Goal: Use online tool/utility: Utilize a website feature to perform a specific function

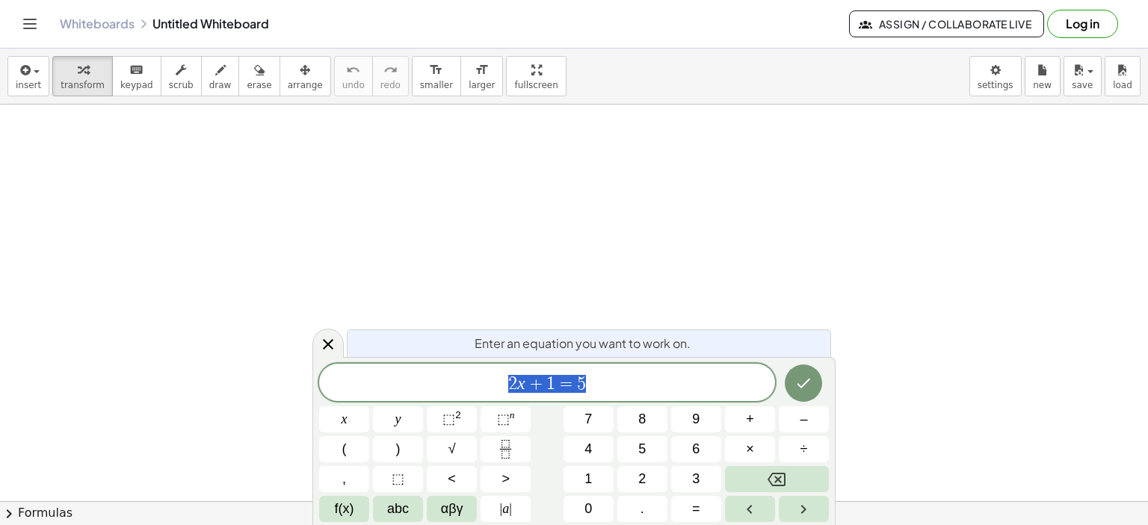
click at [327, 340] on icon at bounding box center [328, 345] width 18 height 18
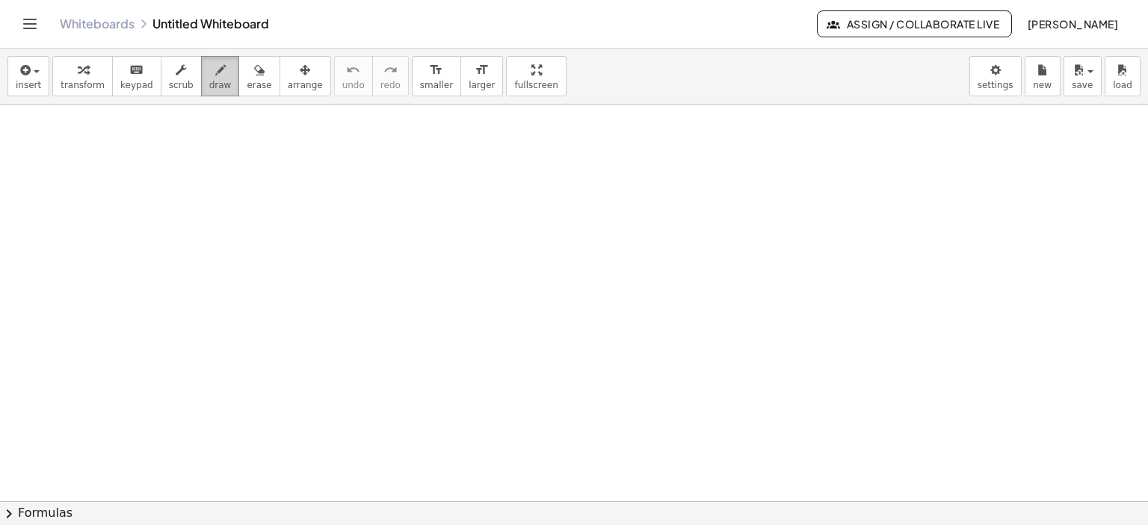
click at [209, 82] on span "draw" at bounding box center [220, 85] width 22 height 10
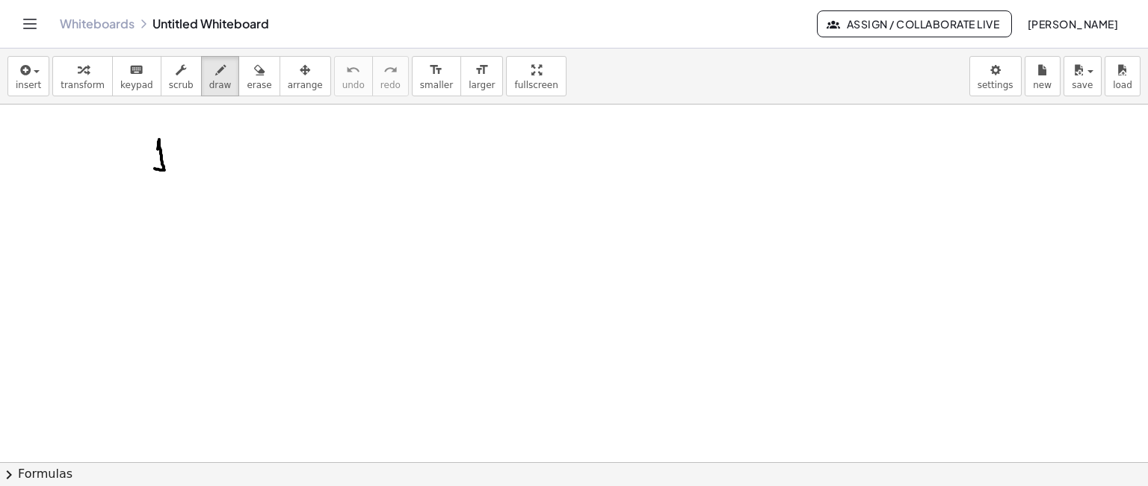
drag, startPoint x: 158, startPoint y: 149, endPoint x: 155, endPoint y: 168, distance: 19.7
drag, startPoint x: 178, startPoint y: 143, endPoint x: 259, endPoint y: 134, distance: 81.2
drag, startPoint x: 227, startPoint y: 146, endPoint x: 263, endPoint y: 169, distance: 42.3
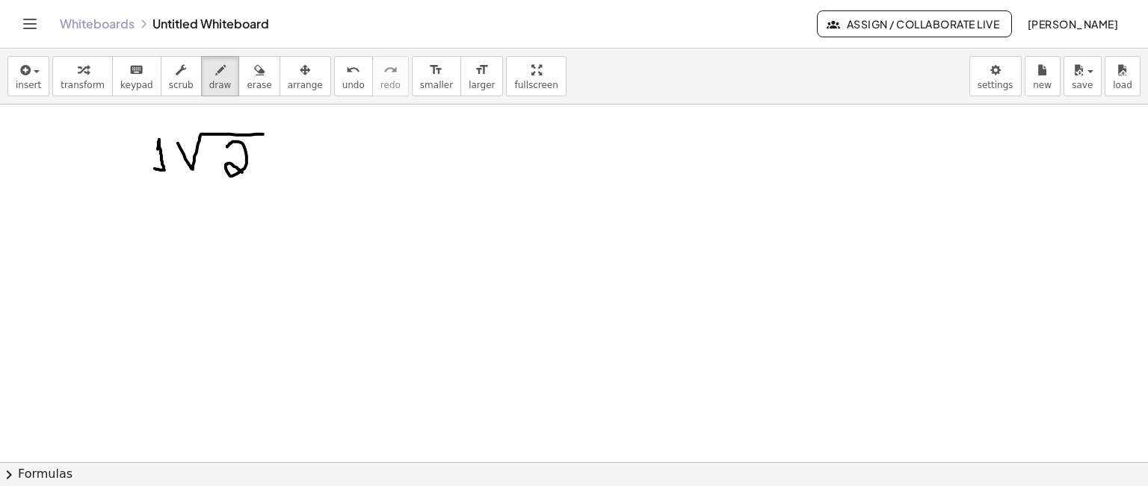
drag, startPoint x: 292, startPoint y: 145, endPoint x: 302, endPoint y: 153, distance: 12.7
drag, startPoint x: 342, startPoint y: 143, endPoint x: 364, endPoint y: 170, distance: 35.0
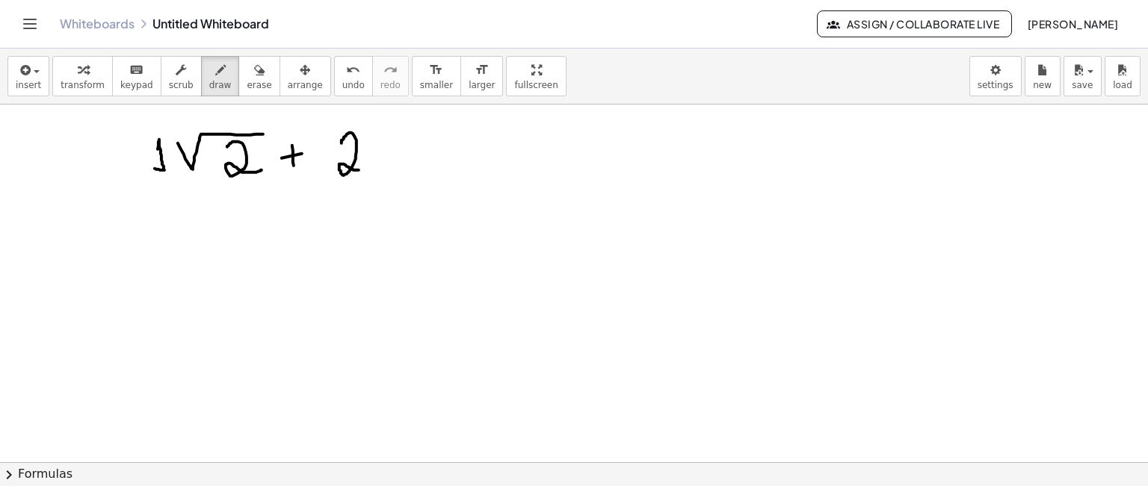
drag, startPoint x: 365, startPoint y: 146, endPoint x: 464, endPoint y: 129, distance: 101.0
drag, startPoint x: 412, startPoint y: 152, endPoint x: 438, endPoint y: 168, distance: 30.9
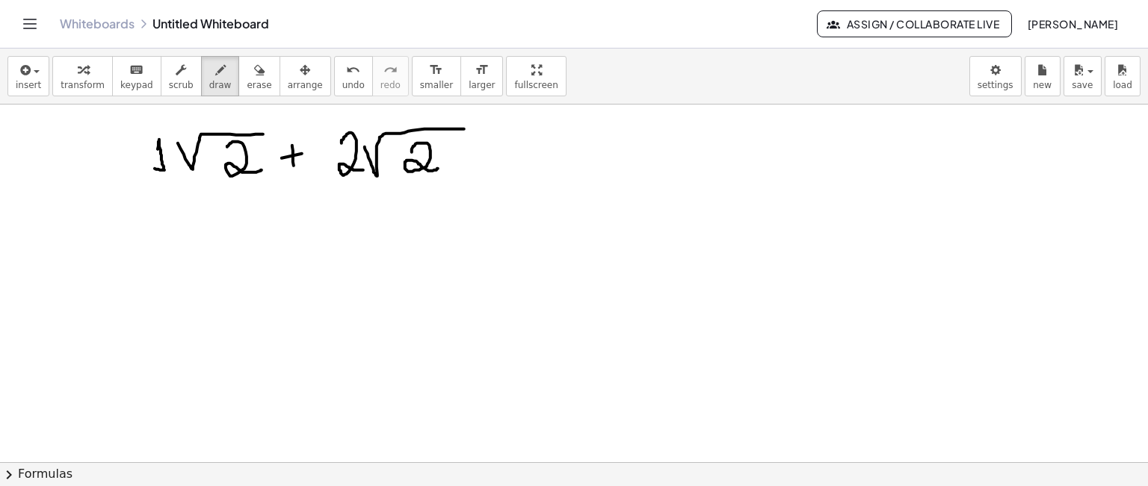
drag, startPoint x: 491, startPoint y: 152, endPoint x: 505, endPoint y: 152, distance: 14.2
drag, startPoint x: 489, startPoint y: 158, endPoint x: 507, endPoint y: 158, distance: 17.2
drag, startPoint x: 188, startPoint y: 182, endPoint x: 273, endPoint y: 190, distance: 85.6
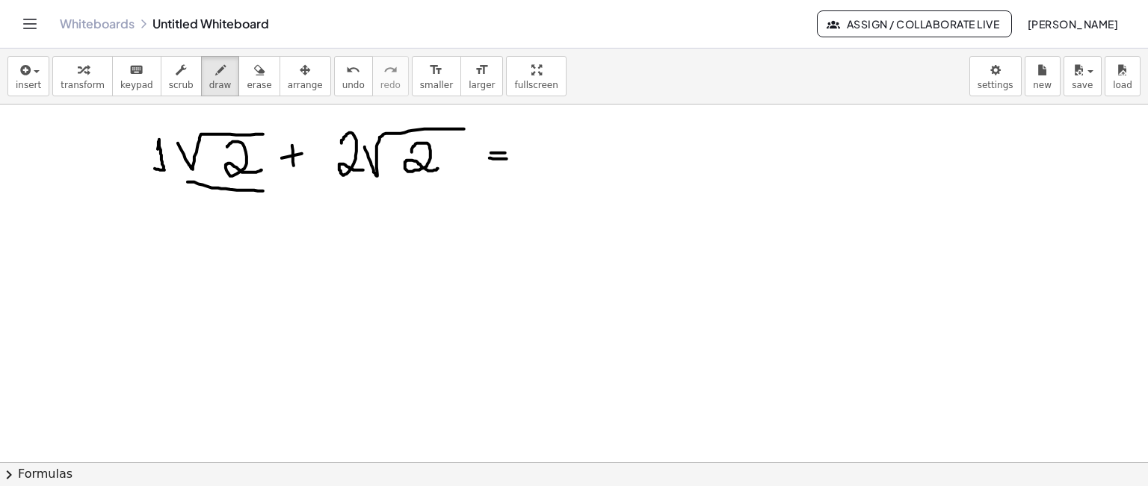
drag, startPoint x: 381, startPoint y: 182, endPoint x: 452, endPoint y: 173, distance: 71.7
drag, startPoint x: 123, startPoint y: 167, endPoint x: 129, endPoint y: 173, distance: 9.0
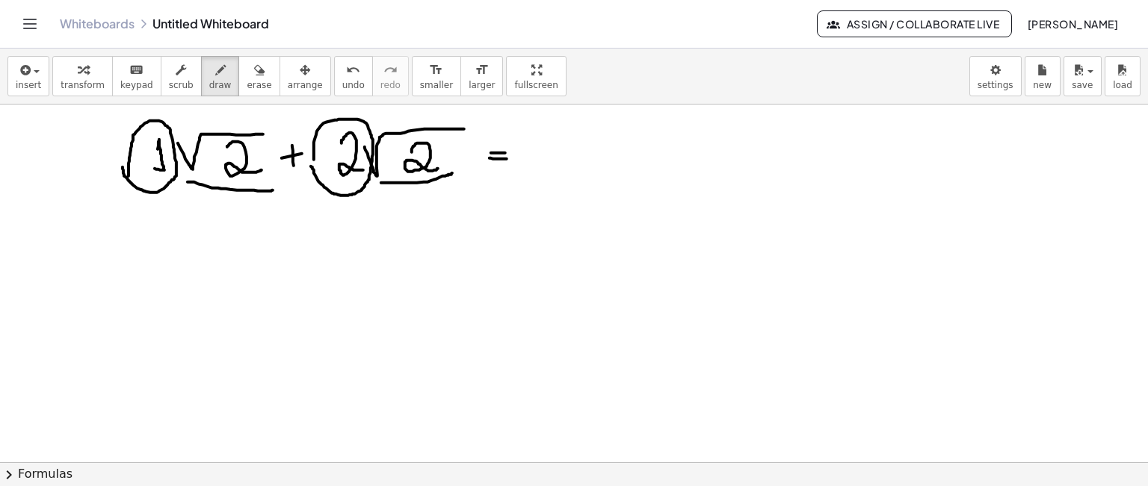
drag, startPoint x: 551, startPoint y: 141, endPoint x: 550, endPoint y: 167, distance: 25.4
drag, startPoint x: 578, startPoint y: 139, endPoint x: 643, endPoint y: 121, distance: 67.4
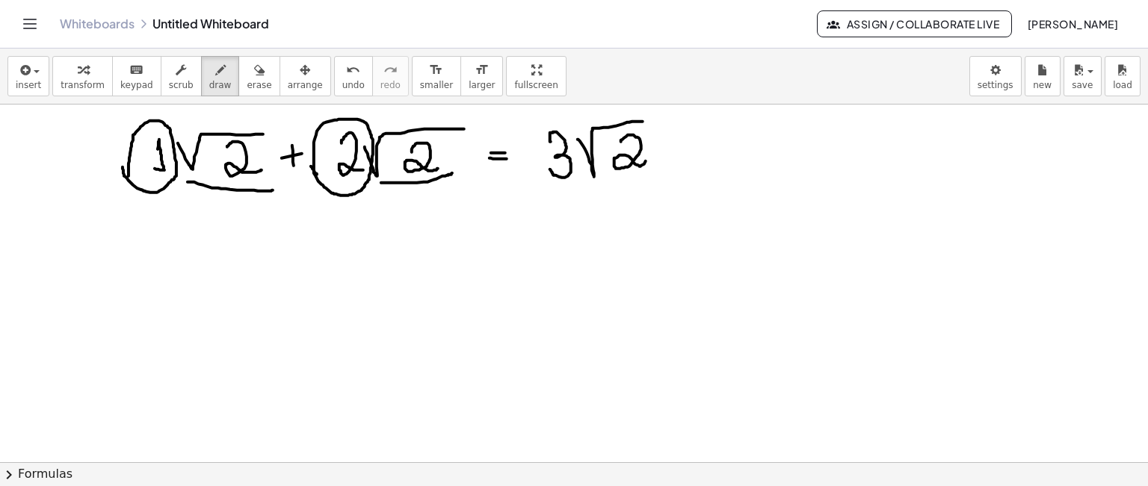
drag, startPoint x: 621, startPoint y: 141, endPoint x: 646, endPoint y: 161, distance: 31.4
drag, startPoint x: 176, startPoint y: 243, endPoint x: 174, endPoint y: 275, distance: 32.2
drag, startPoint x: 208, startPoint y: 259, endPoint x: 257, endPoint y: 236, distance: 54.2
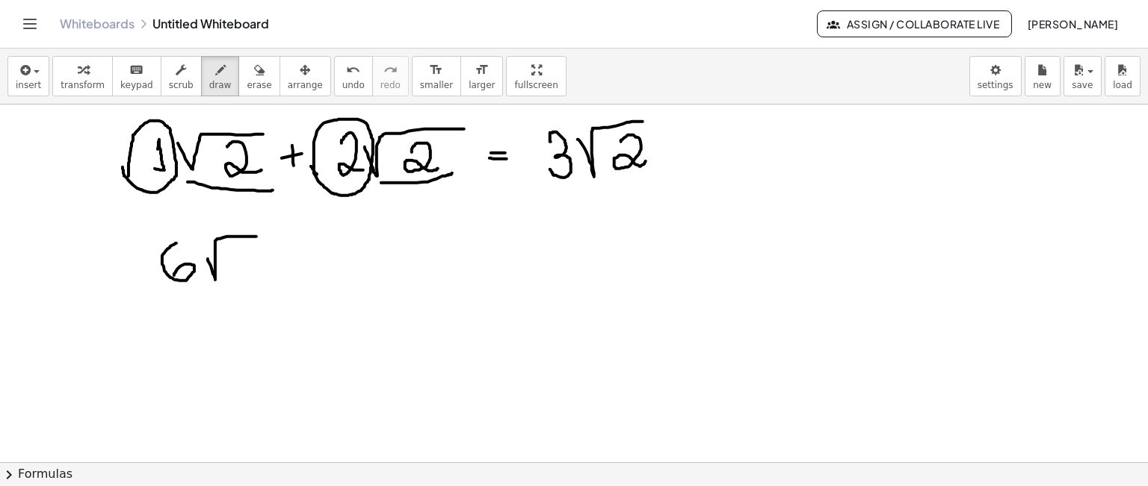
drag, startPoint x: 245, startPoint y: 253, endPoint x: 233, endPoint y: 274, distance: 24.1
drag, startPoint x: 288, startPoint y: 267, endPoint x: 309, endPoint y: 266, distance: 20.9
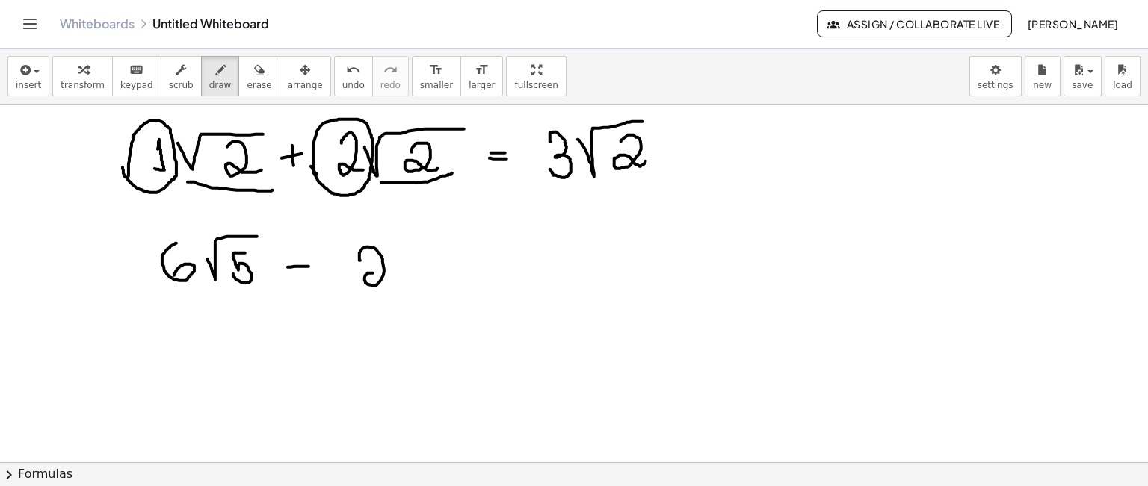
drag, startPoint x: 360, startPoint y: 260, endPoint x: 399, endPoint y: 286, distance: 46.8
drag, startPoint x: 401, startPoint y: 260, endPoint x: 454, endPoint y: 241, distance: 57.0
drag, startPoint x: 439, startPoint y: 259, endPoint x: 427, endPoint y: 283, distance: 26.7
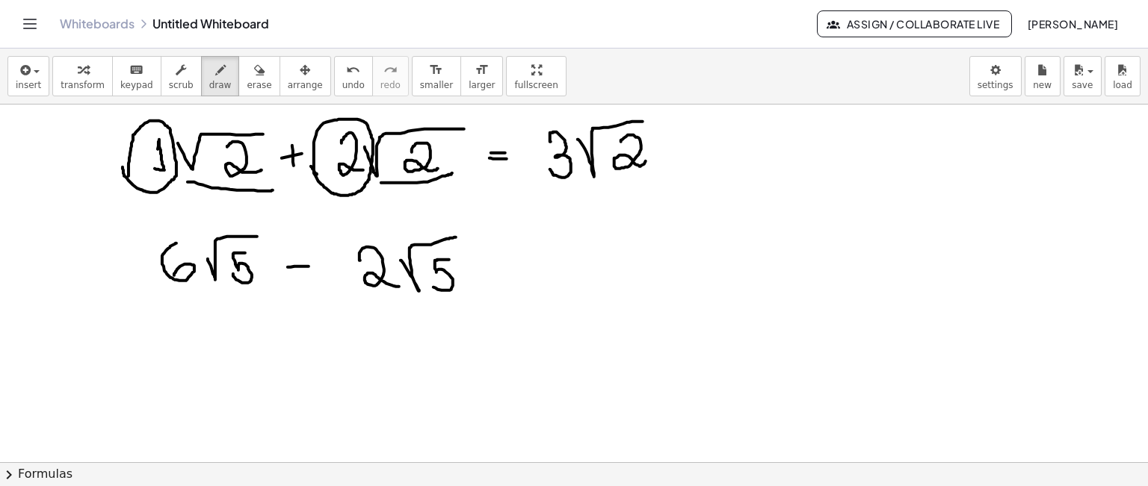
drag, startPoint x: 492, startPoint y: 262, endPoint x: 500, endPoint y: 263, distance: 8.3
drag, startPoint x: 490, startPoint y: 271, endPoint x: 463, endPoint y: 269, distance: 27.7
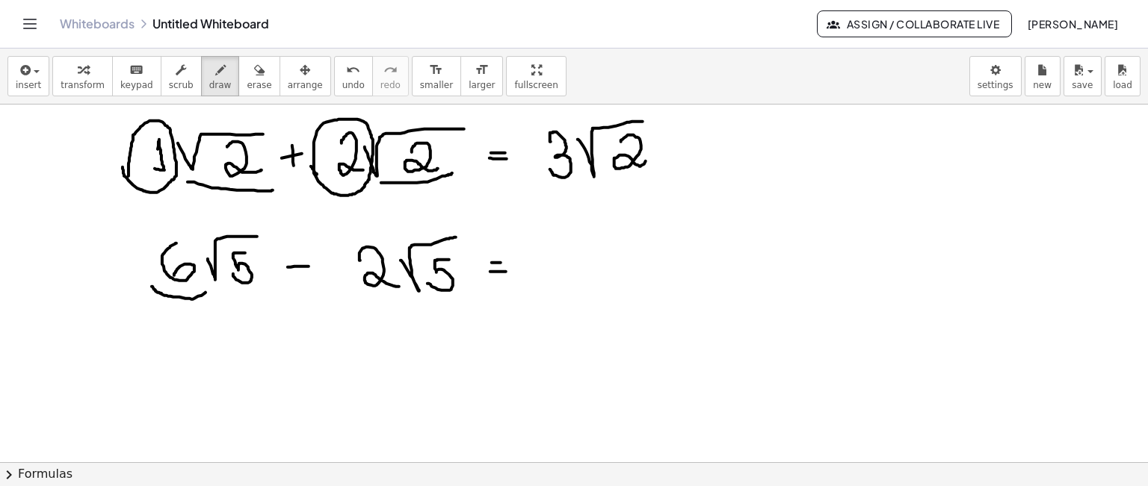
drag, startPoint x: 152, startPoint y: 286, endPoint x: 206, endPoint y: 292, distance: 54.1
drag, startPoint x: 347, startPoint y: 290, endPoint x: 377, endPoint y: 258, distance: 43.9
drag, startPoint x: 531, startPoint y: 233, endPoint x: 554, endPoint y: 282, distance: 53.5
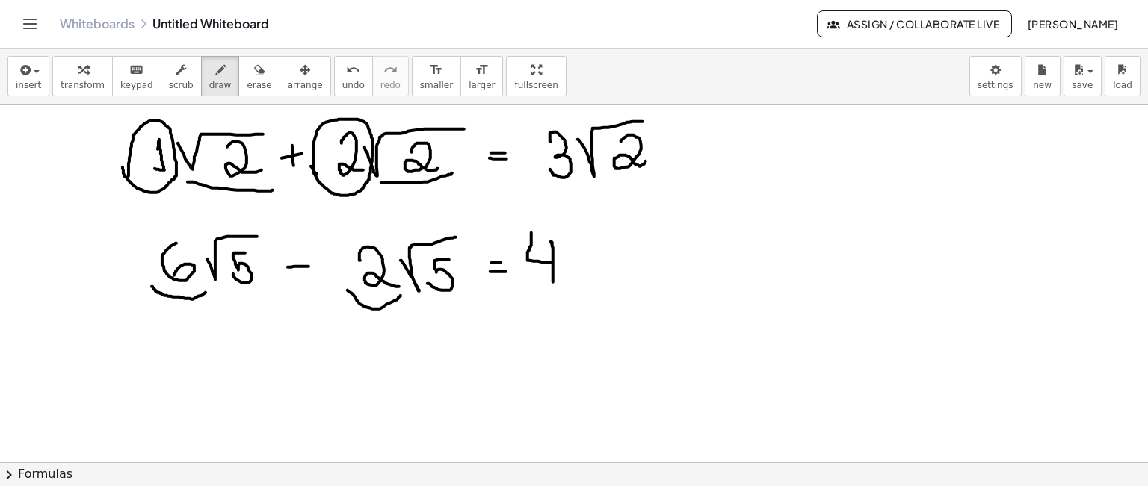
drag, startPoint x: 567, startPoint y: 254, endPoint x: 631, endPoint y: 246, distance: 64.8
drag, startPoint x: 615, startPoint y: 250, endPoint x: 604, endPoint y: 286, distance: 37.6
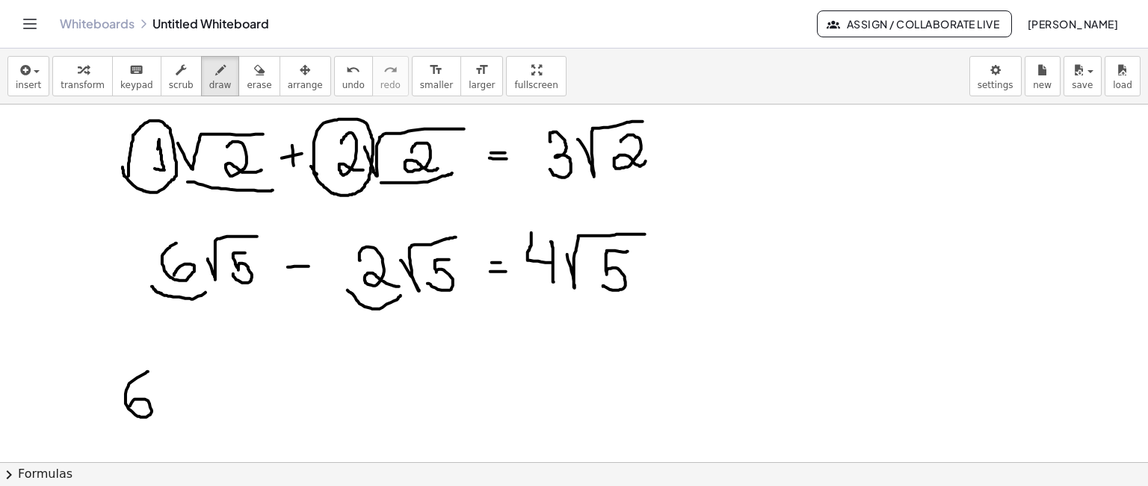
drag, startPoint x: 148, startPoint y: 371, endPoint x: 132, endPoint y: 410, distance: 41.9
drag, startPoint x: 174, startPoint y: 391, endPoint x: 250, endPoint y: 370, distance: 78.3
drag, startPoint x: 209, startPoint y: 386, endPoint x: 209, endPoint y: 419, distance: 32.9
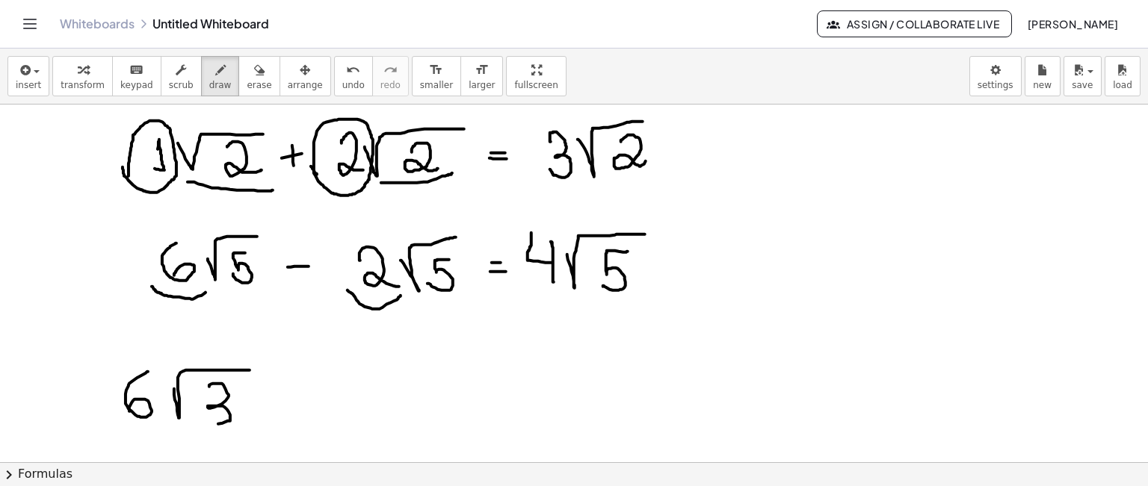
drag, startPoint x: 290, startPoint y: 401, endPoint x: 303, endPoint y: 388, distance: 18.5
drag, startPoint x: 302, startPoint y: 396, endPoint x: 302, endPoint y: 422, distance: 26.2
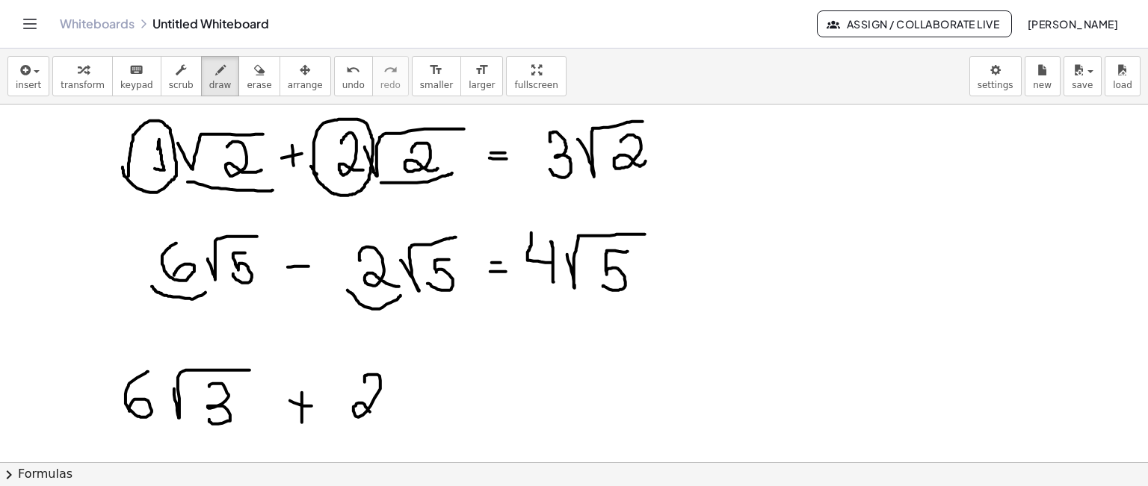
drag, startPoint x: 365, startPoint y: 381, endPoint x: 382, endPoint y: 409, distance: 32.6
drag, startPoint x: 398, startPoint y: 392, endPoint x: 445, endPoint y: 364, distance: 55.0
drag, startPoint x: 427, startPoint y: 385, endPoint x: 424, endPoint y: 414, distance: 29.2
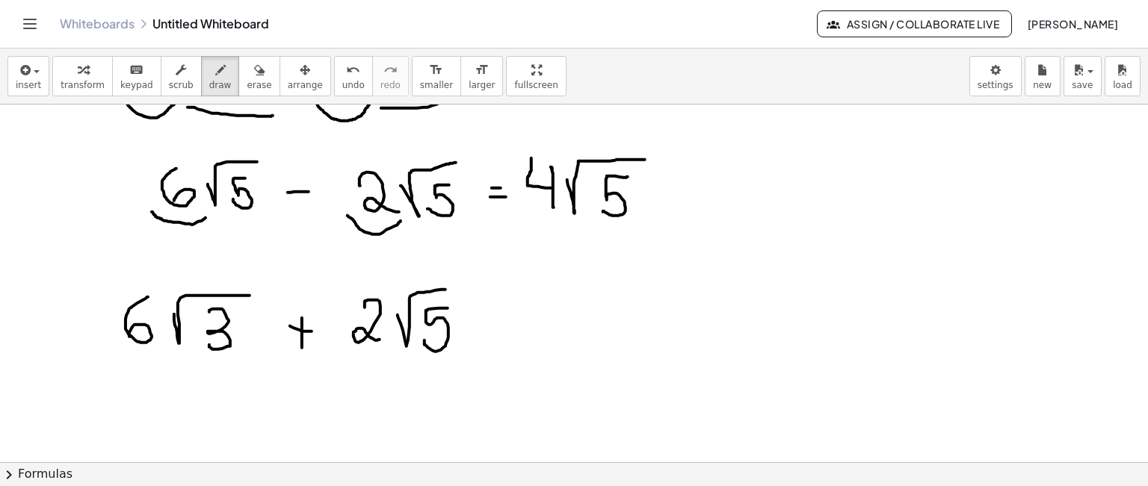
drag, startPoint x: 498, startPoint y: 312, endPoint x: 523, endPoint y: 305, distance: 26.3
click at [523, 305] on div at bounding box center [574, 476] width 1148 height 892
drag, startPoint x: 498, startPoint y: 326, endPoint x: 517, endPoint y: 326, distance: 18.7
click at [517, 326] on div at bounding box center [574, 476] width 1148 height 892
drag, startPoint x: 584, startPoint y: 294, endPoint x: 565, endPoint y: 336, distance: 46.5
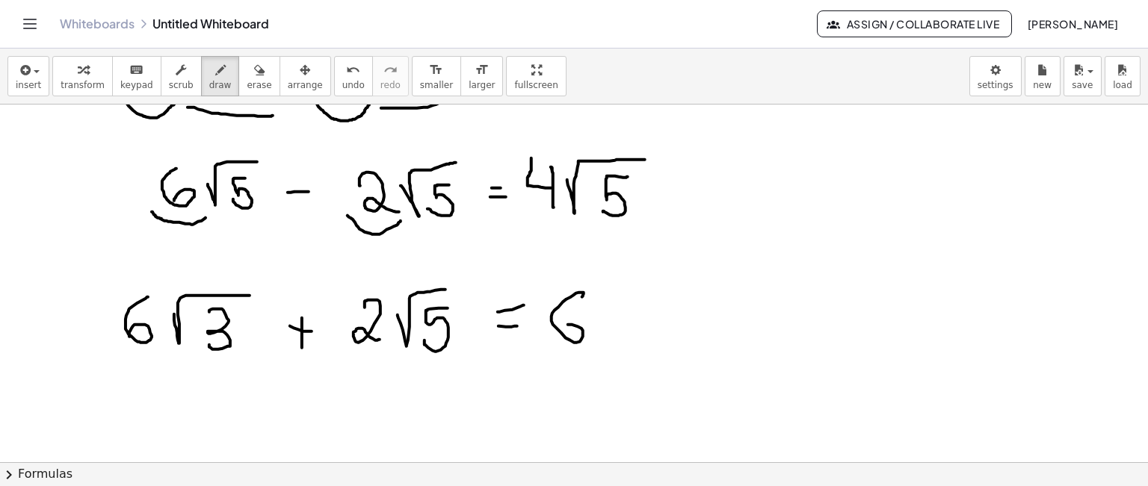
click at [561, 337] on div at bounding box center [574, 476] width 1148 height 892
drag, startPoint x: 617, startPoint y: 310, endPoint x: 664, endPoint y: 277, distance: 57.4
click at [664, 277] on div at bounding box center [574, 476] width 1148 height 892
drag, startPoint x: 653, startPoint y: 304, endPoint x: 643, endPoint y: 340, distance: 37.4
click at [643, 340] on div at bounding box center [574, 476] width 1148 height 892
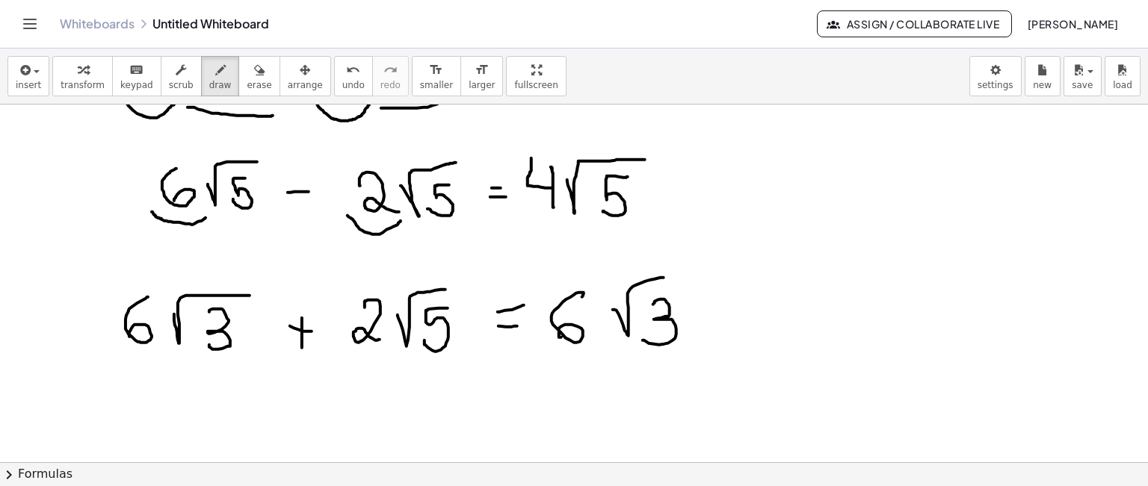
drag, startPoint x: 726, startPoint y: 305, endPoint x: 729, endPoint y: 327, distance: 22.5
click at [729, 327] on div at bounding box center [574, 476] width 1148 height 892
drag, startPoint x: 715, startPoint y: 313, endPoint x: 741, endPoint y: 310, distance: 26.3
click at [741, 310] on div at bounding box center [574, 476] width 1148 height 892
drag, startPoint x: 775, startPoint y: 297, endPoint x: 812, endPoint y: 323, distance: 44.6
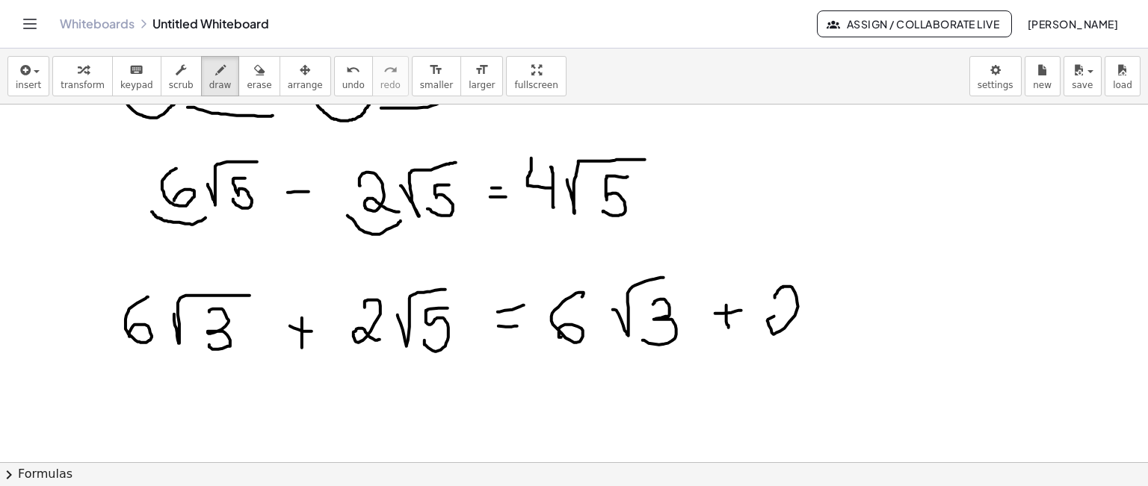
click at [807, 327] on div at bounding box center [574, 476] width 1148 height 892
drag, startPoint x: 821, startPoint y: 301, endPoint x: 861, endPoint y: 271, distance: 50.2
click at [860, 271] on div at bounding box center [574, 476] width 1148 height 892
drag, startPoint x: 852, startPoint y: 286, endPoint x: 834, endPoint y: 316, distance: 34.9
click at [834, 316] on div at bounding box center [574, 476] width 1148 height 892
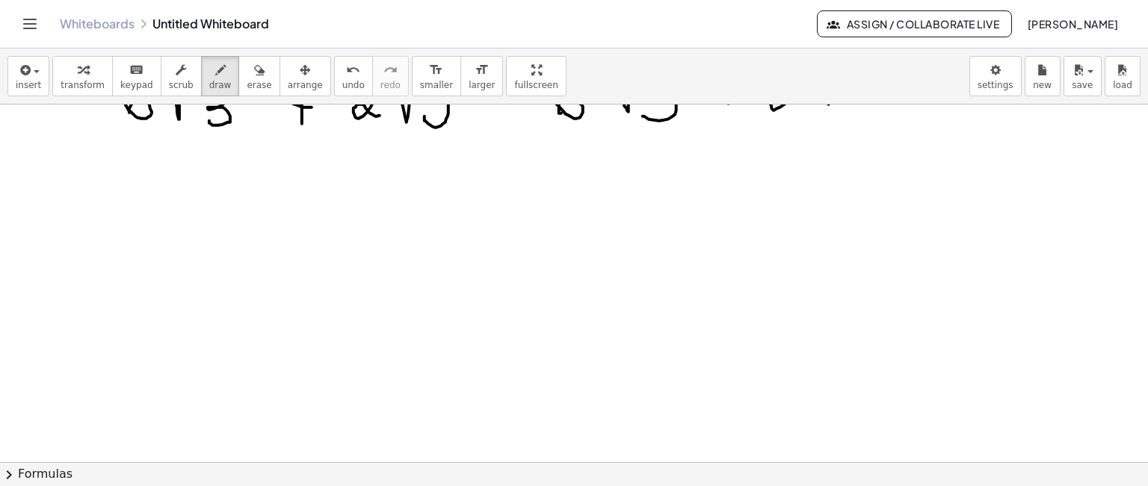
scroll to position [374, 0]
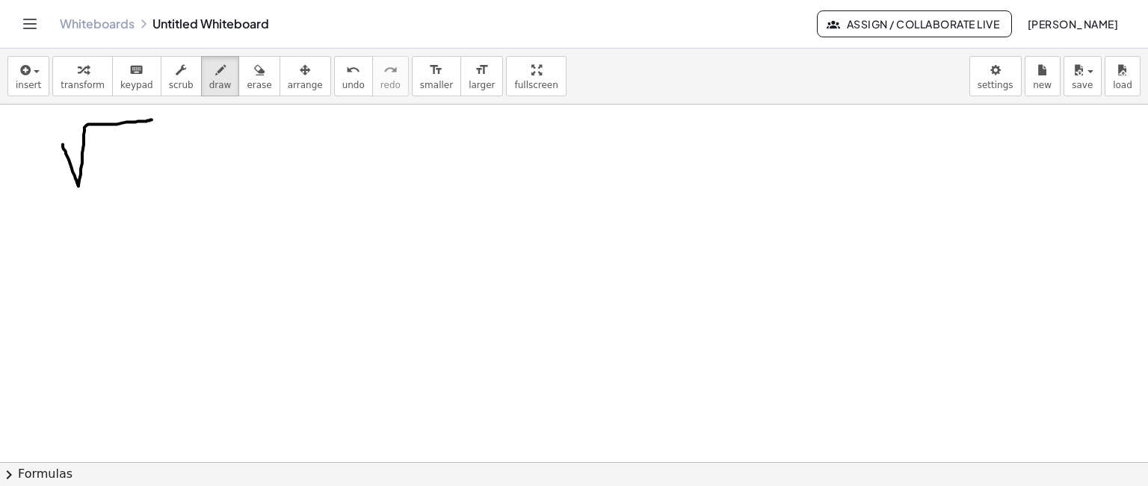
drag, startPoint x: 63, startPoint y: 144, endPoint x: 149, endPoint y: 119, distance: 90.3
click at [157, 120] on div at bounding box center [574, 177] width 1148 height 892
drag, startPoint x: 108, startPoint y: 150, endPoint x: 123, endPoint y: 172, distance: 26.8
click at [123, 183] on div at bounding box center [574, 177] width 1148 height 892
drag, startPoint x: 146, startPoint y: 147, endPoint x: 135, endPoint y: 176, distance: 31.5
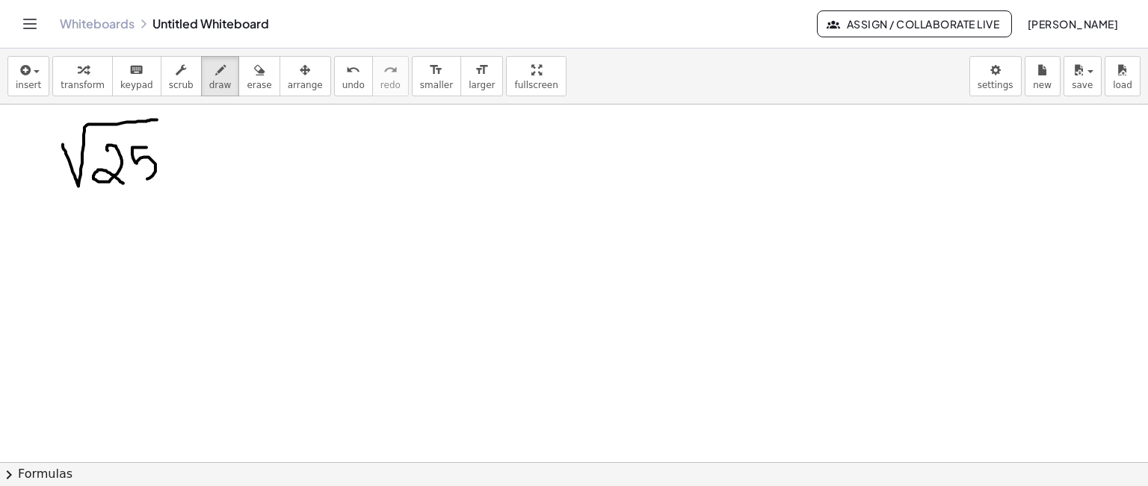
click at [135, 176] on div at bounding box center [574, 177] width 1148 height 892
drag, startPoint x: 189, startPoint y: 154, endPoint x: 197, endPoint y: 155, distance: 7.5
click at [197, 154] on div at bounding box center [574, 177] width 1148 height 892
drag, startPoint x: 192, startPoint y: 170, endPoint x: 200, endPoint y: 170, distance: 8.2
click at [200, 170] on div at bounding box center [574, 177] width 1148 height 892
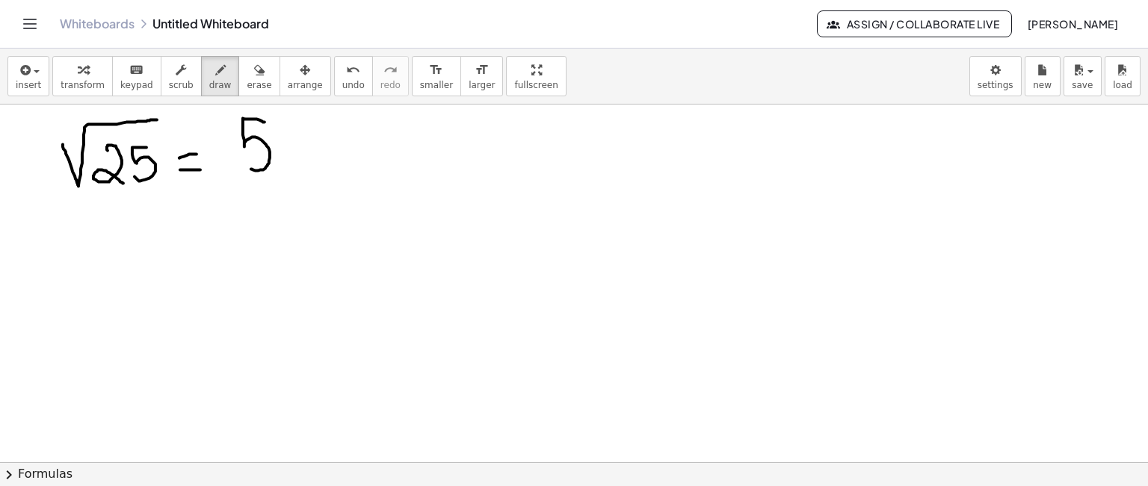
drag, startPoint x: 265, startPoint y: 122, endPoint x: 218, endPoint y: 174, distance: 69.9
click at [251, 166] on div at bounding box center [574, 177] width 1148 height 892
drag, startPoint x: 72, startPoint y: 232, endPoint x: 158, endPoint y: 211, distance: 89.2
click at [161, 208] on div at bounding box center [574, 177] width 1148 height 892
click at [146, 250] on div at bounding box center [574, 177] width 1148 height 892
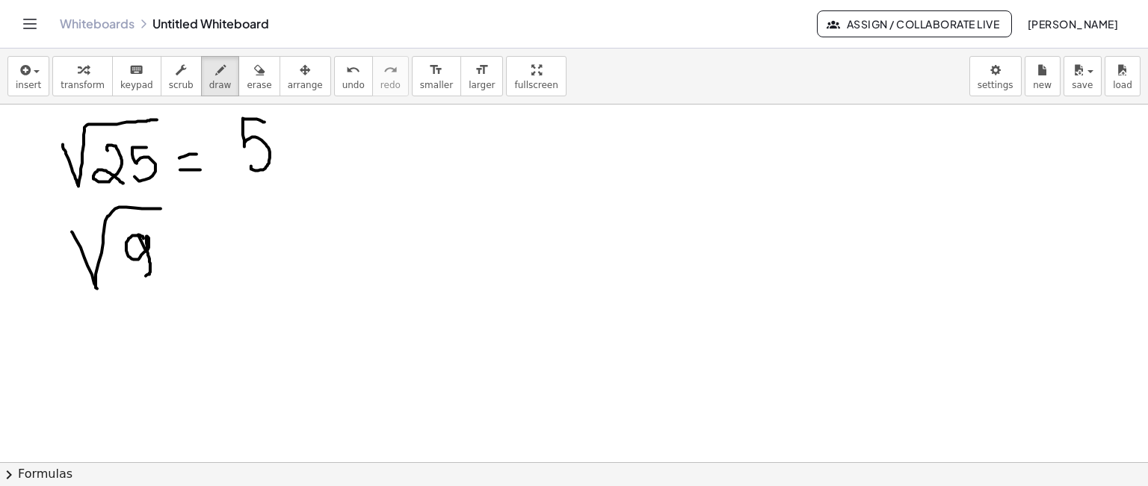
drag, startPoint x: 140, startPoint y: 235, endPoint x: 137, endPoint y: 274, distance: 39.0
click at [137, 274] on div at bounding box center [574, 177] width 1148 height 892
drag, startPoint x: 173, startPoint y: 245, endPoint x: 182, endPoint y: 245, distance: 9.0
click at [182, 245] on div at bounding box center [574, 177] width 1148 height 892
drag, startPoint x: 174, startPoint y: 256, endPoint x: 185, endPoint y: 256, distance: 11.2
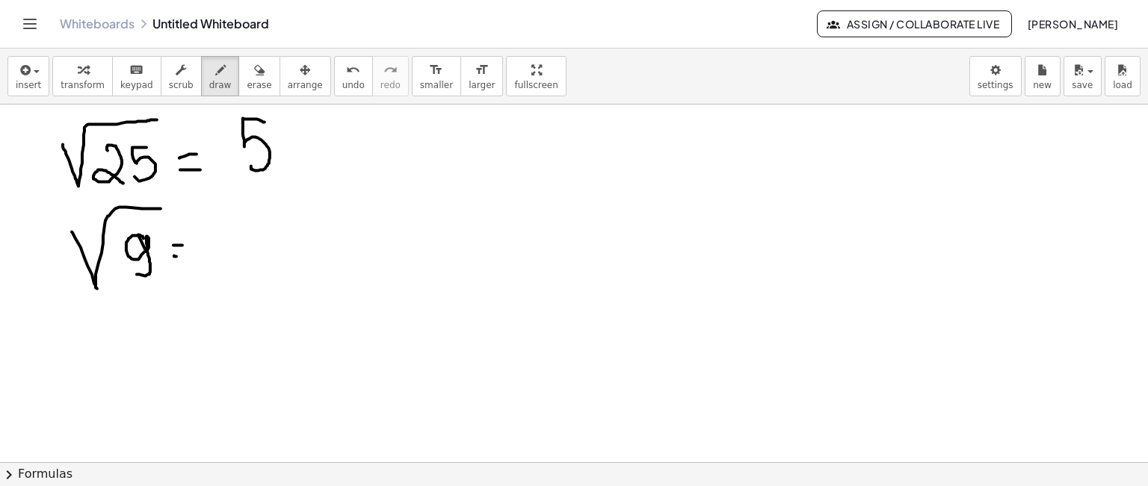
click at [185, 256] on div at bounding box center [574, 177] width 1148 height 892
drag, startPoint x: 243, startPoint y: 223, endPoint x: 242, endPoint y: 260, distance: 36.6
click at [244, 262] on div at bounding box center [574, 177] width 1148 height 892
drag, startPoint x: 463, startPoint y: 135, endPoint x: 553, endPoint y: 123, distance: 90.4
click at [553, 123] on div at bounding box center [574, 177] width 1148 height 892
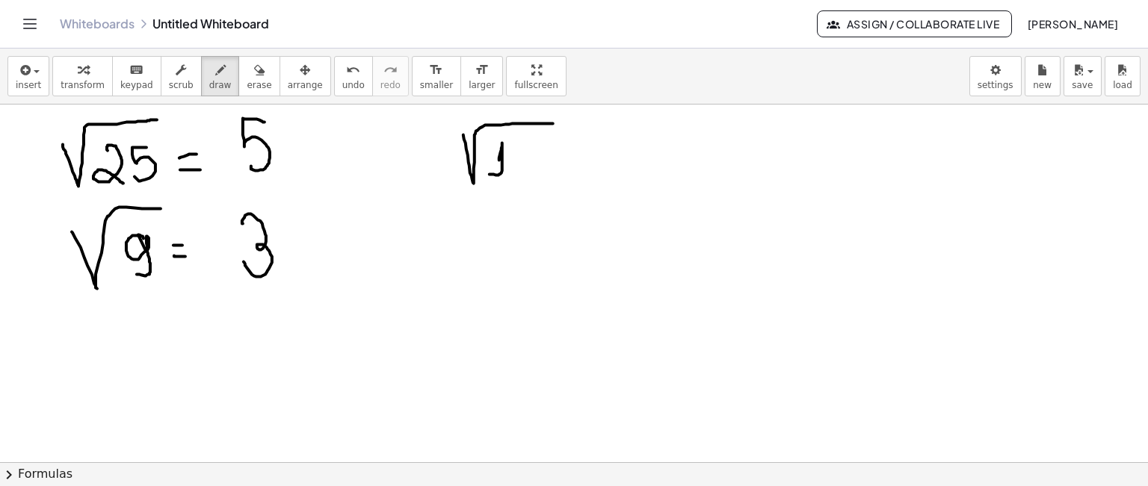
drag, startPoint x: 499, startPoint y: 160, endPoint x: 489, endPoint y: 174, distance: 17.2
click at [489, 174] on div at bounding box center [574, 177] width 1148 height 892
drag, startPoint x: 515, startPoint y: 158, endPoint x: 519, endPoint y: 141, distance: 17.0
click at [511, 152] on div at bounding box center [574, 177] width 1148 height 892
drag, startPoint x: 582, startPoint y: 159, endPoint x: 593, endPoint y: 155, distance: 11.1
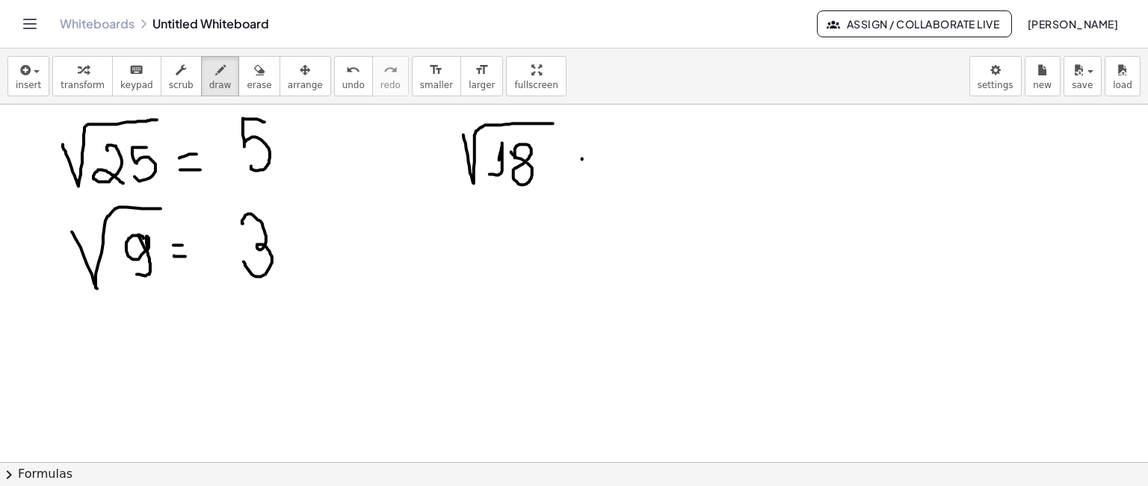
click at [593, 155] on div at bounding box center [574, 177] width 1148 height 892
drag, startPoint x: 580, startPoint y: 167, endPoint x: 593, endPoint y: 164, distance: 12.9
click at [593, 164] on div at bounding box center [574, 177] width 1148 height 892
click at [631, 176] on div at bounding box center [574, 177] width 1148 height 892
click at [342, 81] on span "undo" at bounding box center [353, 85] width 22 height 10
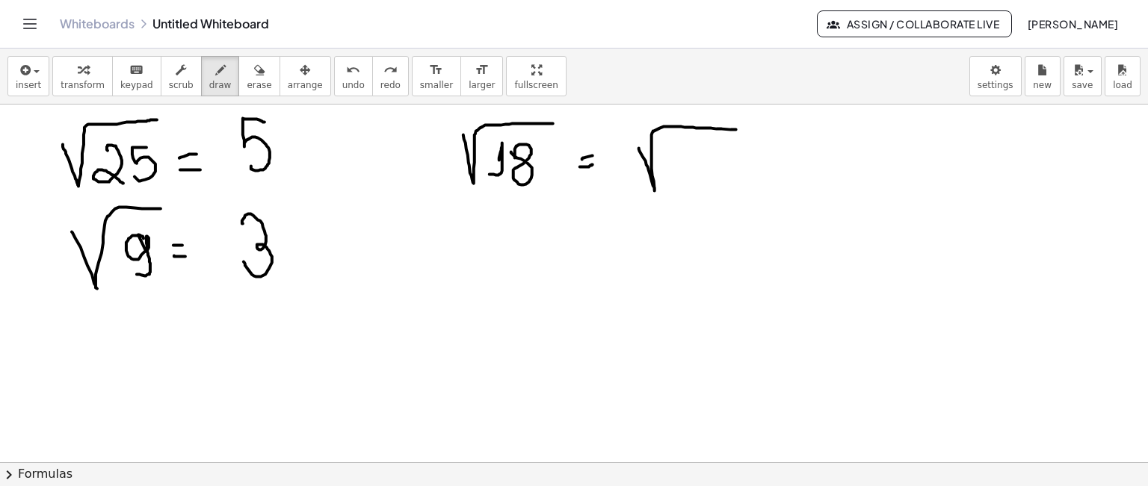
drag, startPoint x: 639, startPoint y: 148, endPoint x: 753, endPoint y: 135, distance: 115.0
click at [763, 130] on div at bounding box center [574, 177] width 1148 height 892
drag, startPoint x: 674, startPoint y: 157, endPoint x: 701, endPoint y: 185, distance: 38.6
click at [699, 188] on div at bounding box center [574, 177] width 1148 height 892
click at [714, 179] on div at bounding box center [574, 177] width 1148 height 892
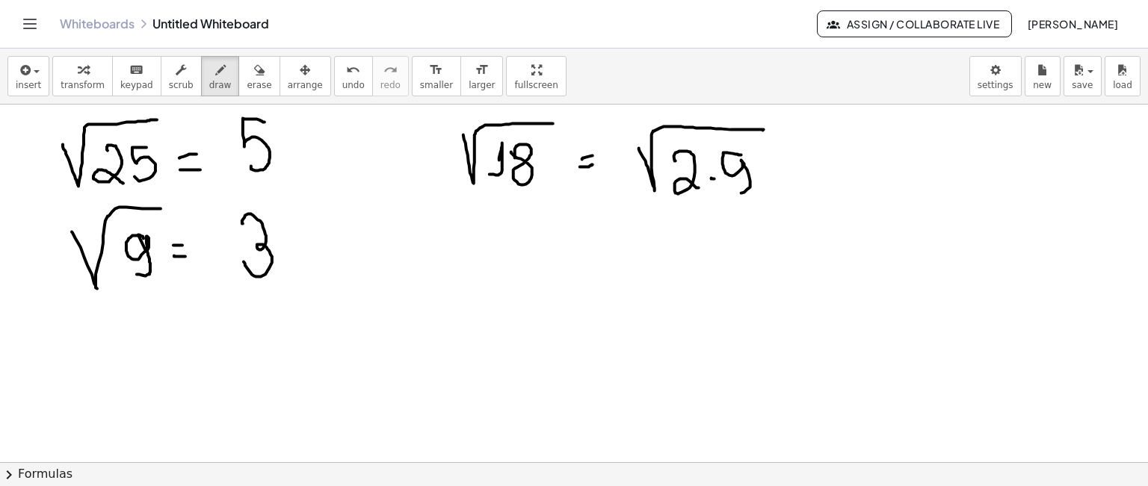
drag, startPoint x: 741, startPoint y: 155, endPoint x: 732, endPoint y: 191, distance: 36.8
click at [731, 192] on div at bounding box center [574, 177] width 1148 height 892
drag, startPoint x: 792, startPoint y: 167, endPoint x: 813, endPoint y: 167, distance: 20.9
click at [813, 167] on div at bounding box center [574, 177] width 1148 height 892
drag, startPoint x: 793, startPoint y: 180, endPoint x: 823, endPoint y: 182, distance: 29.9
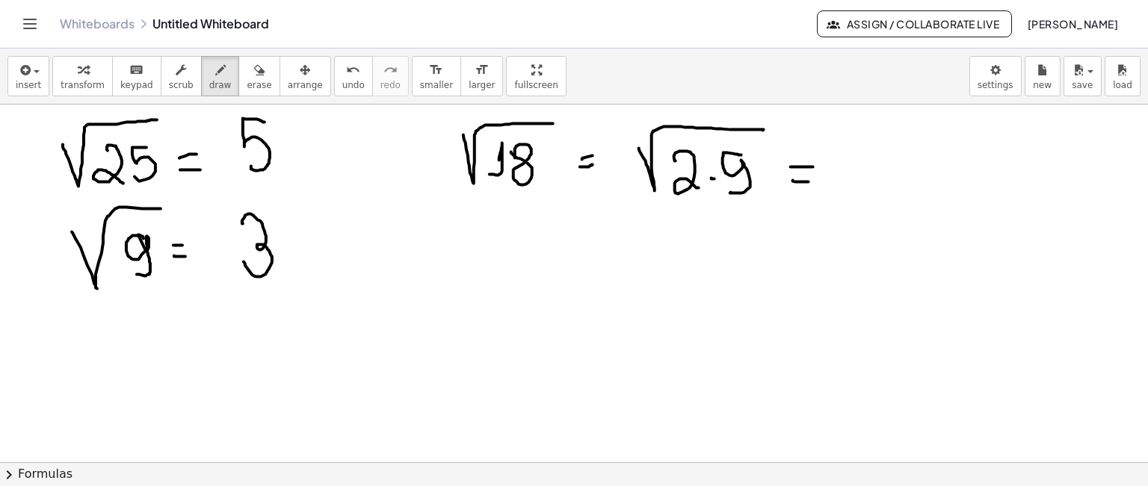
click at [823, 182] on div at bounding box center [574, 177] width 1148 height 892
drag, startPoint x: 855, startPoint y: 168, endPoint x: 915, endPoint y: 130, distance: 71.5
click at [915, 130] on div at bounding box center [574, 177] width 1148 height 892
drag, startPoint x: 895, startPoint y: 158, endPoint x: 923, endPoint y: 188, distance: 40.7
click at [922, 188] on div at bounding box center [574, 177] width 1148 height 892
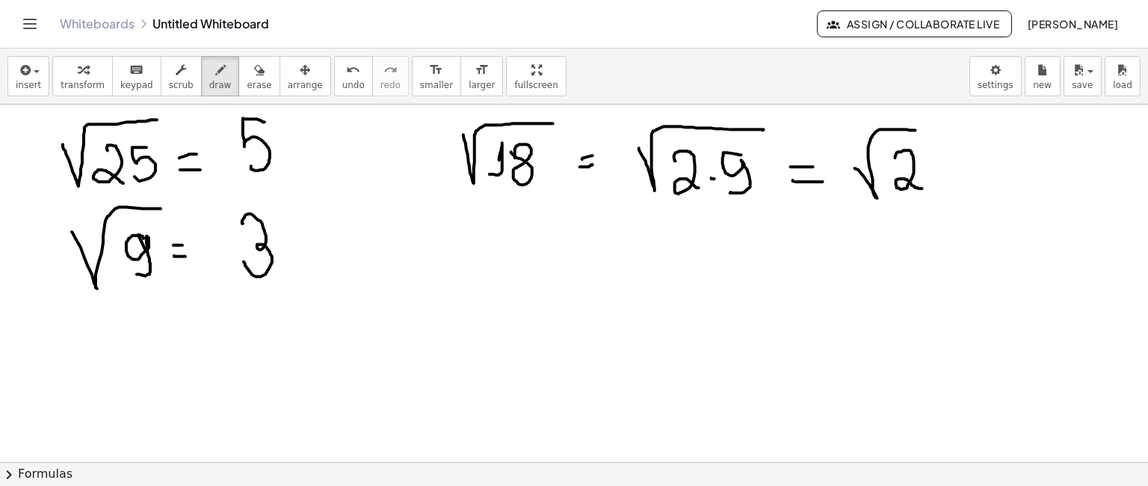
click at [936, 184] on div at bounding box center [574, 177] width 1148 height 892
drag, startPoint x: 954, startPoint y: 161, endPoint x: 1020, endPoint y: 124, distance: 75.3
click at [1022, 123] on div at bounding box center [574, 177] width 1148 height 892
drag, startPoint x: 998, startPoint y: 143, endPoint x: 994, endPoint y: 182, distance: 38.3
click at [994, 182] on div at bounding box center [574, 177] width 1148 height 892
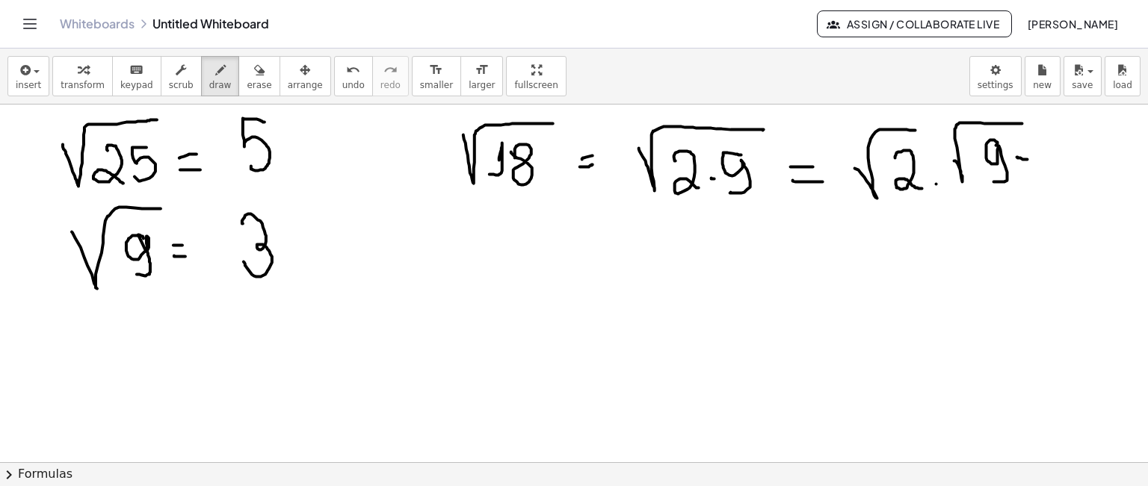
drag, startPoint x: 1017, startPoint y: 157, endPoint x: 1028, endPoint y: 159, distance: 10.7
click at [1028, 159] on div at bounding box center [574, 177] width 1148 height 892
drag, startPoint x: 1019, startPoint y: 167, endPoint x: 1031, endPoint y: 168, distance: 12.0
click at [1031, 168] on div at bounding box center [574, 177] width 1148 height 892
drag, startPoint x: 1060, startPoint y: 148, endPoint x: 1058, endPoint y: 158, distance: 9.8
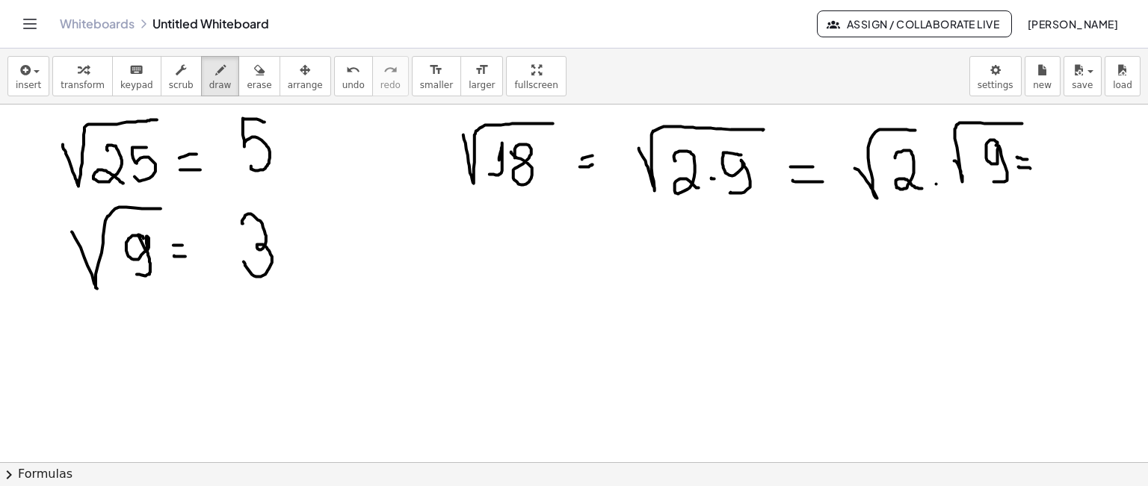
click at [1061, 159] on div at bounding box center [574, 177] width 1148 height 892
drag, startPoint x: 1042, startPoint y: 151, endPoint x: 1047, endPoint y: 176, distance: 25.2
click at [1047, 176] on div at bounding box center [574, 177] width 1148 height 892
drag, startPoint x: 1078, startPoint y: 155, endPoint x: 1119, endPoint y: 137, distance: 45.8
click at [1127, 123] on div at bounding box center [574, 177] width 1148 height 892
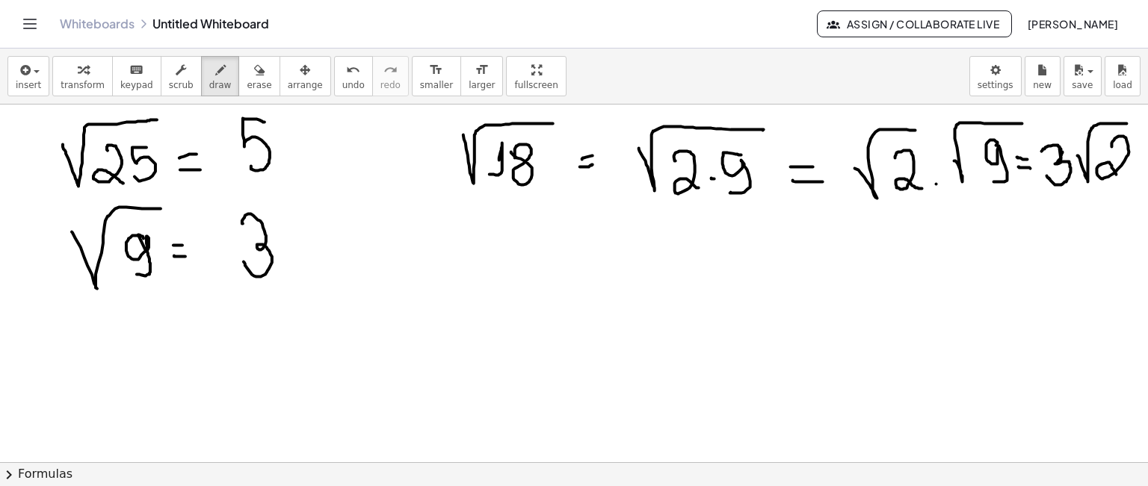
drag, startPoint x: 1112, startPoint y: 146, endPoint x: 1134, endPoint y: 176, distance: 36.3
click at [1133, 176] on div at bounding box center [574, 177] width 1148 height 892
drag, startPoint x: 605, startPoint y: 298, endPoint x: 685, endPoint y: 253, distance: 91.7
click at [685, 253] on div at bounding box center [574, 177] width 1148 height 892
drag, startPoint x: 650, startPoint y: 302, endPoint x: 643, endPoint y: 331, distance: 30.1
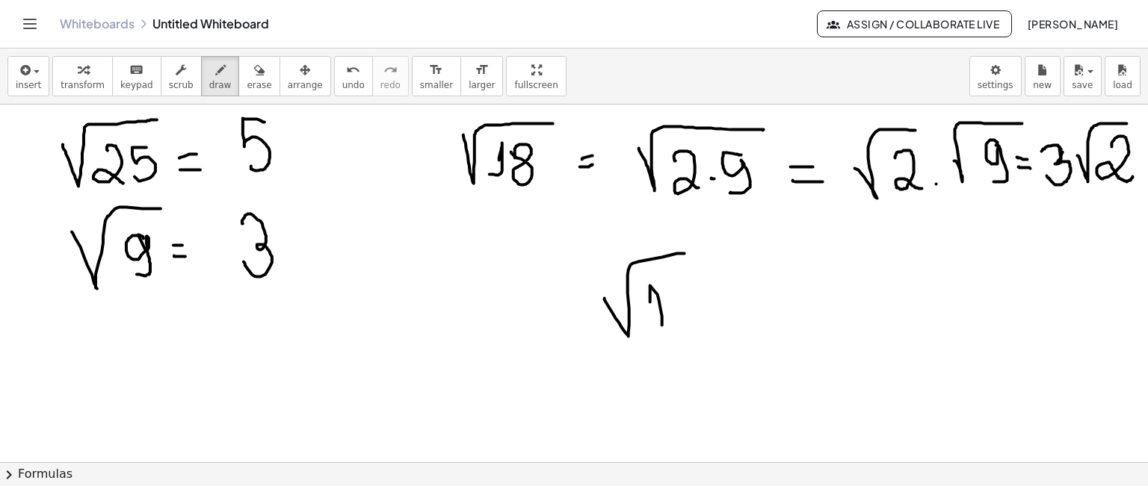
click at [643, 331] on div at bounding box center [574, 177] width 1148 height 892
click at [678, 291] on div at bounding box center [574, 177] width 1148 height 892
drag, startPoint x: 730, startPoint y: 300, endPoint x: 738, endPoint y: 299, distance: 8.4
click at [738, 298] on div at bounding box center [574, 177] width 1148 height 892
drag, startPoint x: 724, startPoint y: 315, endPoint x: 737, endPoint y: 315, distance: 12.7
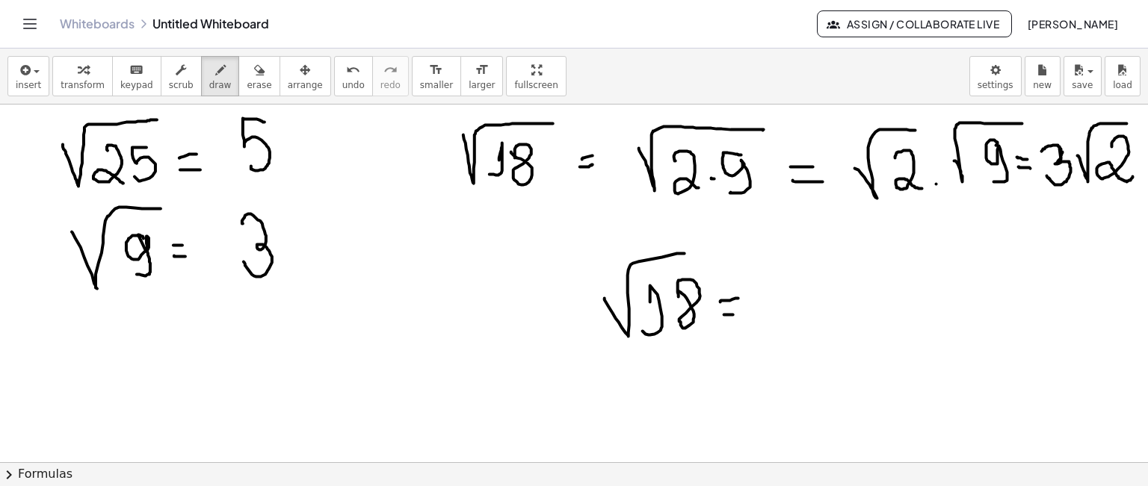
click at [736, 315] on div at bounding box center [574, 177] width 1148 height 892
drag, startPoint x: 788, startPoint y: 273, endPoint x: 788, endPoint y: 307, distance: 34.4
click at [788, 312] on div at bounding box center [574, 177] width 1148 height 892
drag, startPoint x: 829, startPoint y: 274, endPoint x: 895, endPoint y: 235, distance: 76.4
click at [895, 235] on div at bounding box center [574, 177] width 1148 height 892
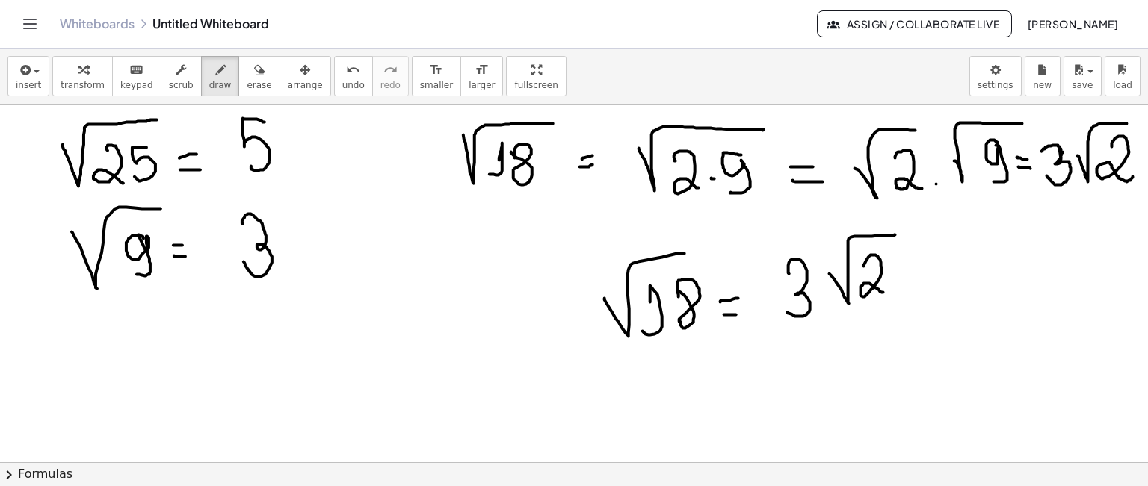
drag, startPoint x: 864, startPoint y: 265, endPoint x: 900, endPoint y: 274, distance: 37.7
click at [900, 274] on div at bounding box center [574, 177] width 1148 height 892
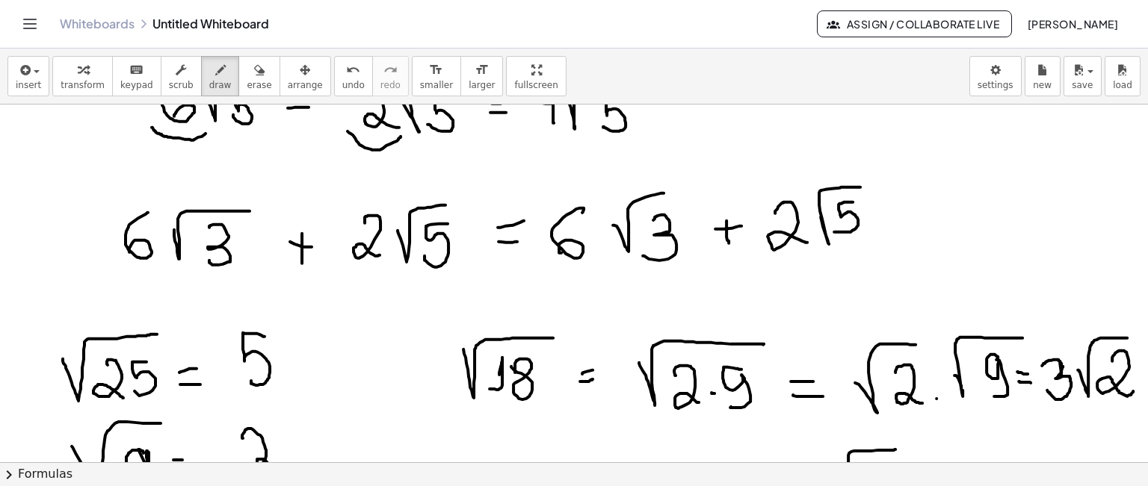
scroll to position [10, 0]
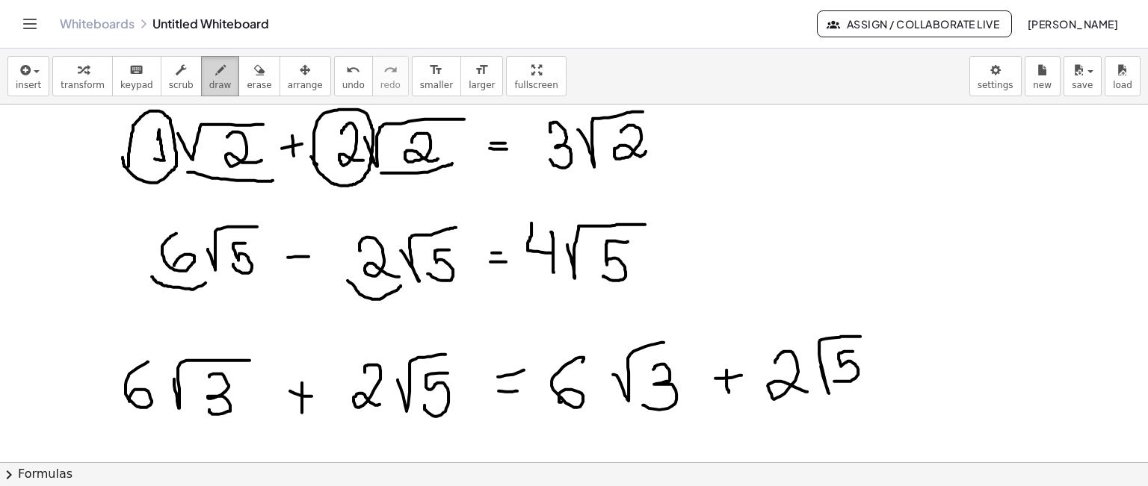
click at [201, 75] on button "draw" at bounding box center [220, 76] width 39 height 40
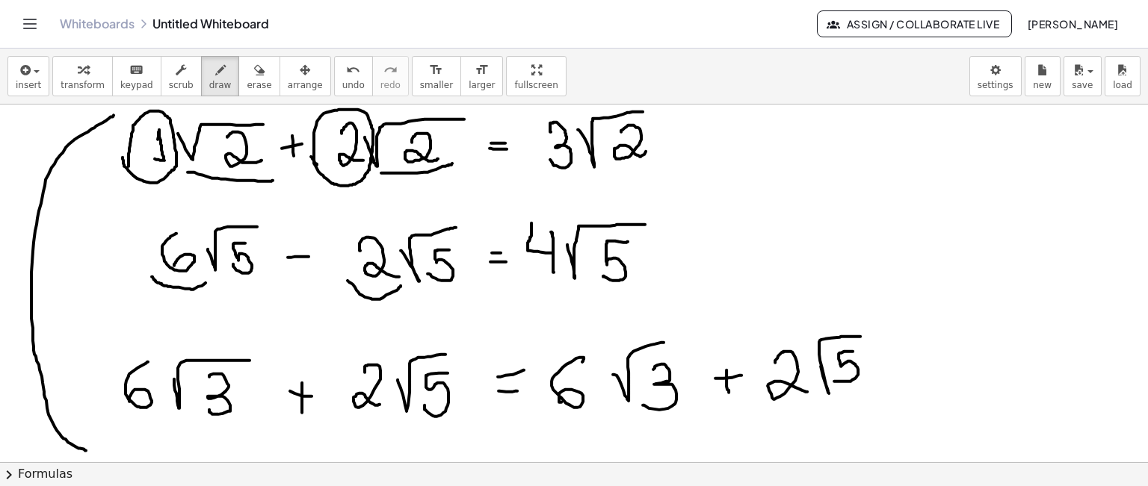
drag, startPoint x: 96, startPoint y: 125, endPoint x: 86, endPoint y: 450, distance: 325.2
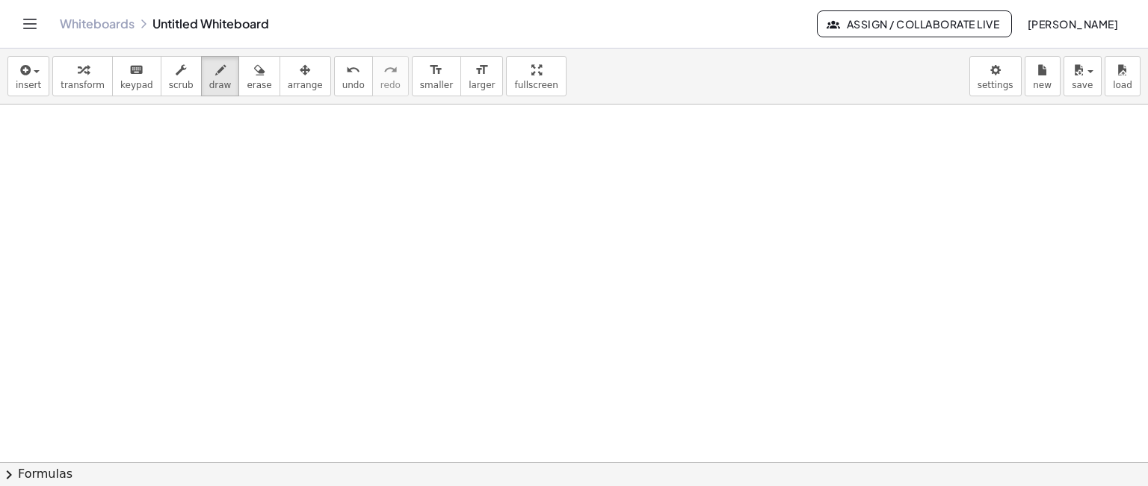
scroll to position [682, 0]
drag, startPoint x: 123, startPoint y: 149, endPoint x: 189, endPoint y: 122, distance: 71.7
drag, startPoint x: 172, startPoint y: 147, endPoint x: 172, endPoint y: 179, distance: 31.4
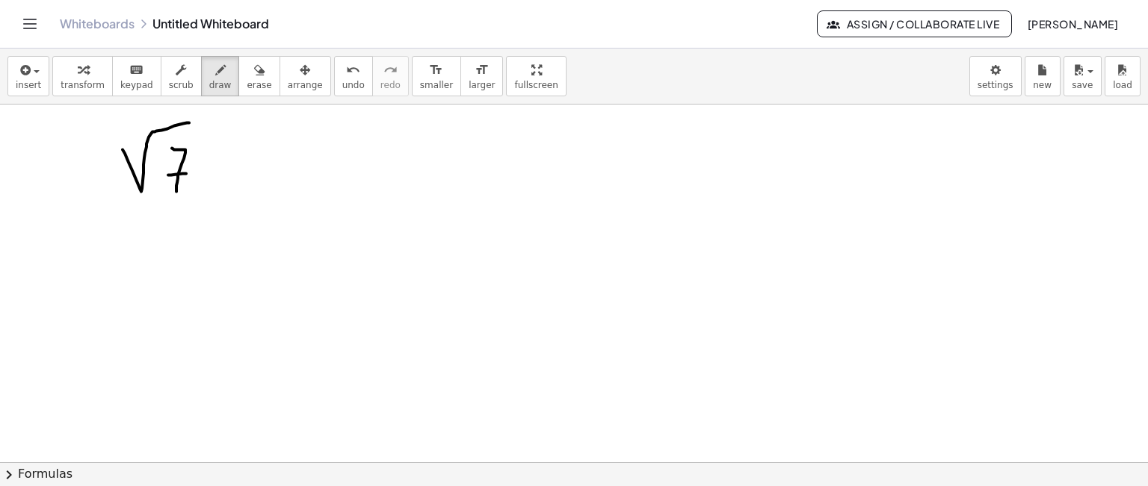
drag, startPoint x: 182, startPoint y: 173, endPoint x: 202, endPoint y: 172, distance: 19.4
drag, startPoint x: 242, startPoint y: 158, endPoint x: 224, endPoint y: 186, distance: 33.0
drag, startPoint x: 242, startPoint y: 179, endPoint x: 251, endPoint y: 179, distance: 9.0
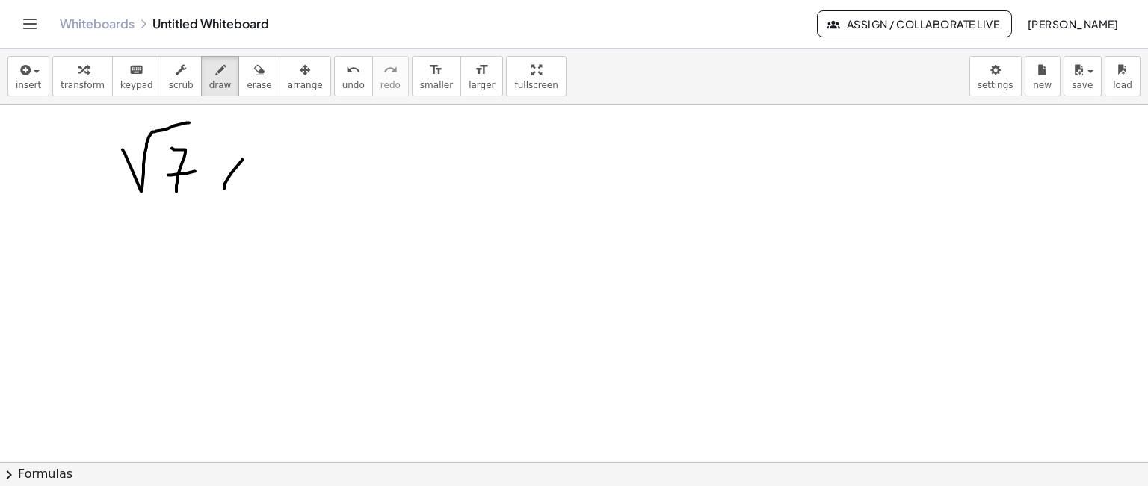
drag, startPoint x: 284, startPoint y: 155, endPoint x: 365, endPoint y: 110, distance: 92.3
drag, startPoint x: 347, startPoint y: 132, endPoint x: 333, endPoint y: 162, distance: 33.1
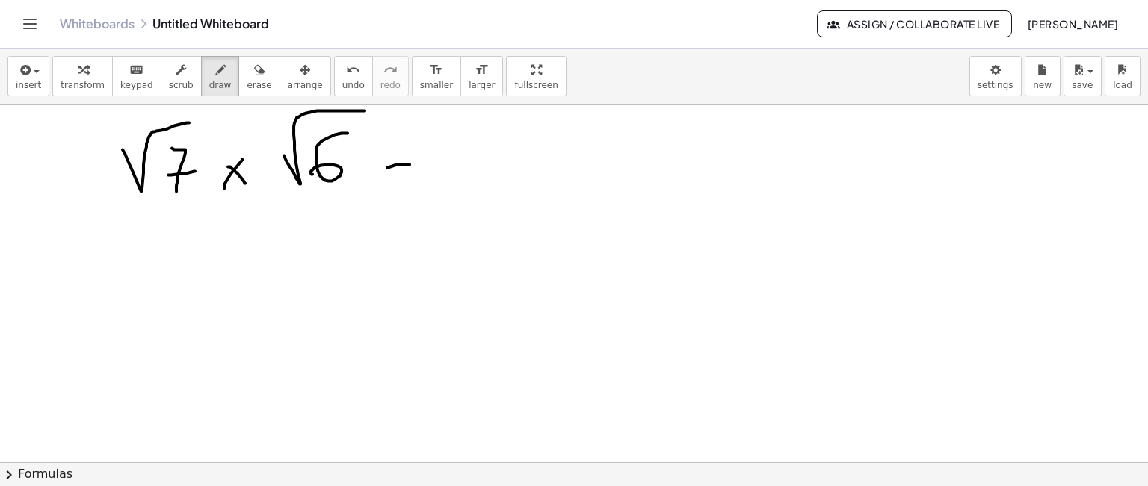
drag, startPoint x: 401, startPoint y: 178, endPoint x: 421, endPoint y: 179, distance: 20.2
drag, startPoint x: 478, startPoint y: 158, endPoint x: 687, endPoint y: 122, distance: 211.6
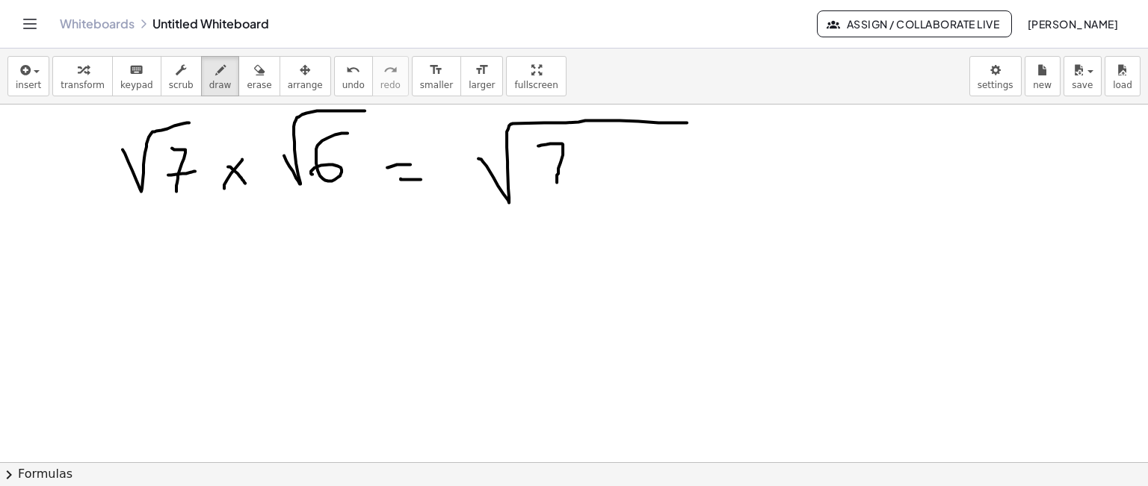
drag, startPoint x: 538, startPoint y: 145, endPoint x: 557, endPoint y: 182, distance: 41.1
drag, startPoint x: 626, startPoint y: 148, endPoint x: 607, endPoint y: 183, distance: 40.1
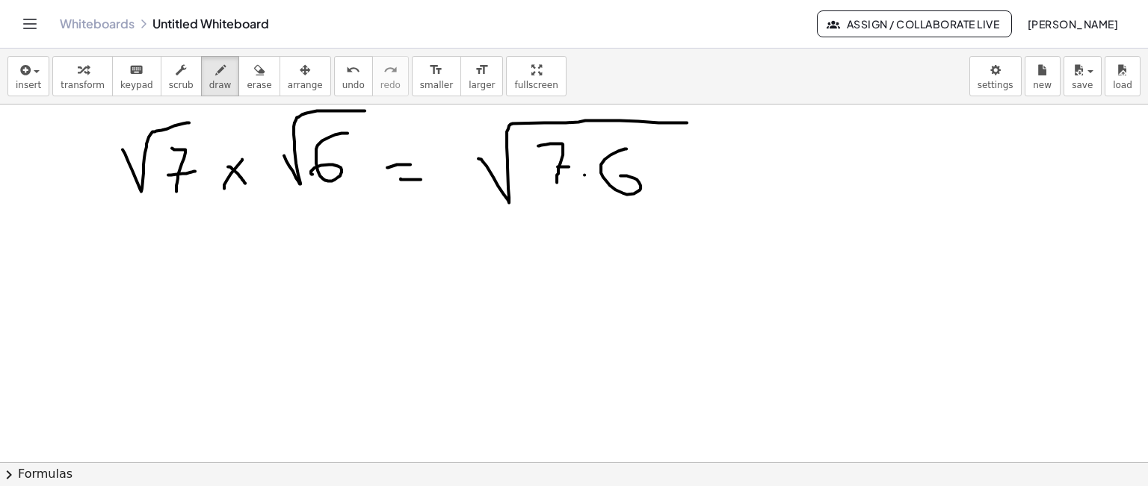
drag, startPoint x: 560, startPoint y: 163, endPoint x: 546, endPoint y: 166, distance: 14.5
drag, startPoint x: 702, startPoint y: 170, endPoint x: 729, endPoint y: 170, distance: 26.2
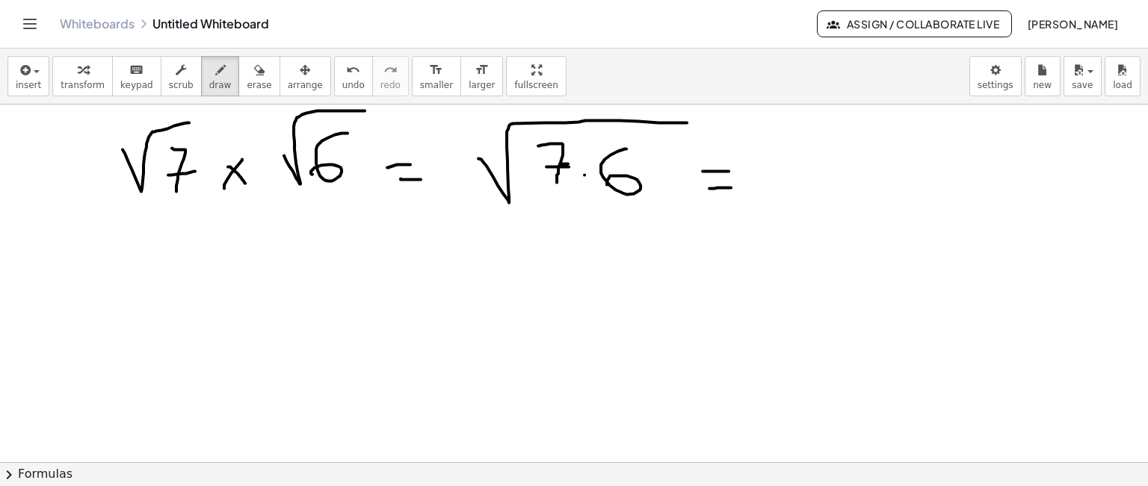
drag, startPoint x: 709, startPoint y: 188, endPoint x: 735, endPoint y: 187, distance: 26.2
drag, startPoint x: 786, startPoint y: 161, endPoint x: 904, endPoint y: 112, distance: 127.7
drag, startPoint x: 832, startPoint y: 146, endPoint x: 857, endPoint y: 187, distance: 47.9
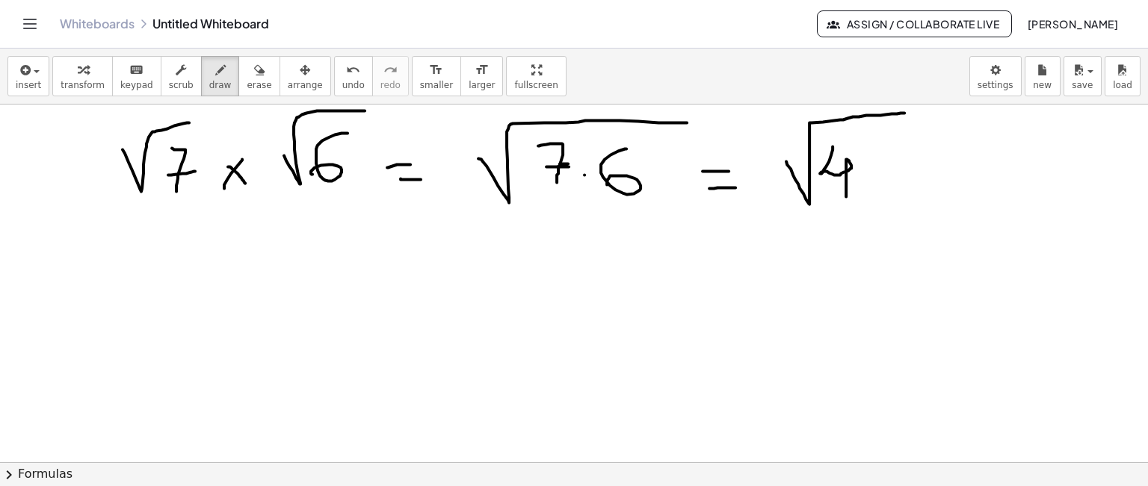
drag, startPoint x: 873, startPoint y: 163, endPoint x: 906, endPoint y: 188, distance: 41.1
drag, startPoint x: 130, startPoint y: 288, endPoint x: 199, endPoint y: 255, distance: 76.5
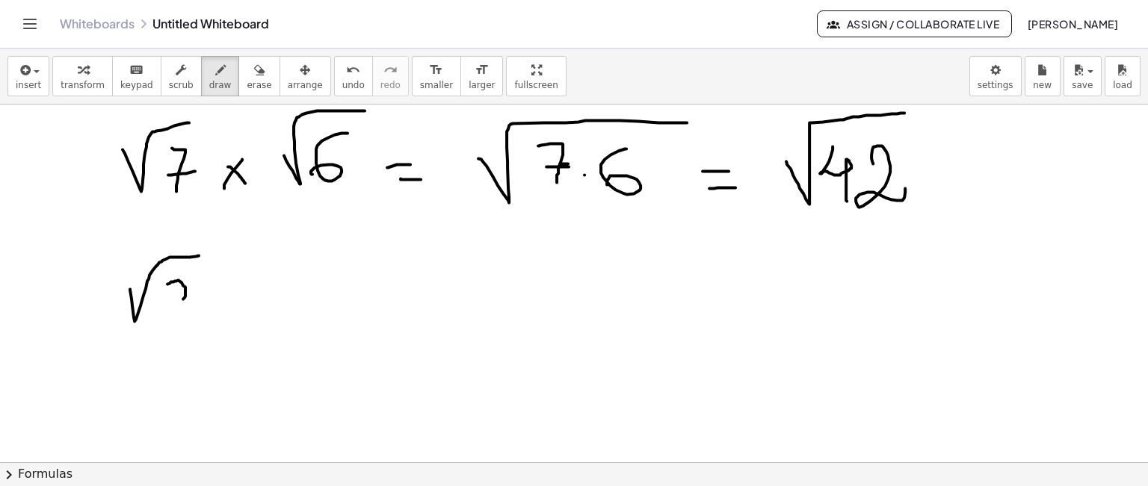
drag, startPoint x: 167, startPoint y: 283, endPoint x: 194, endPoint y: 310, distance: 38.0
click at [342, 84] on span "undo" at bounding box center [353, 85] width 22 height 10
drag, startPoint x: 171, startPoint y: 284, endPoint x: 176, endPoint y: 322, distance: 38.5
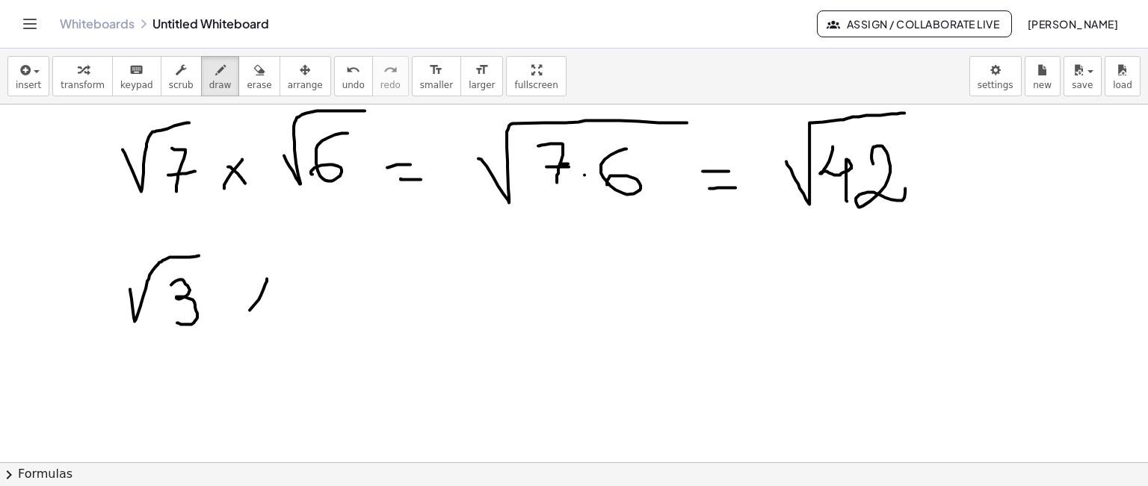
drag, startPoint x: 265, startPoint y: 283, endPoint x: 244, endPoint y: 318, distance: 41.3
drag, startPoint x: 300, startPoint y: 294, endPoint x: 386, endPoint y: 250, distance: 96.9
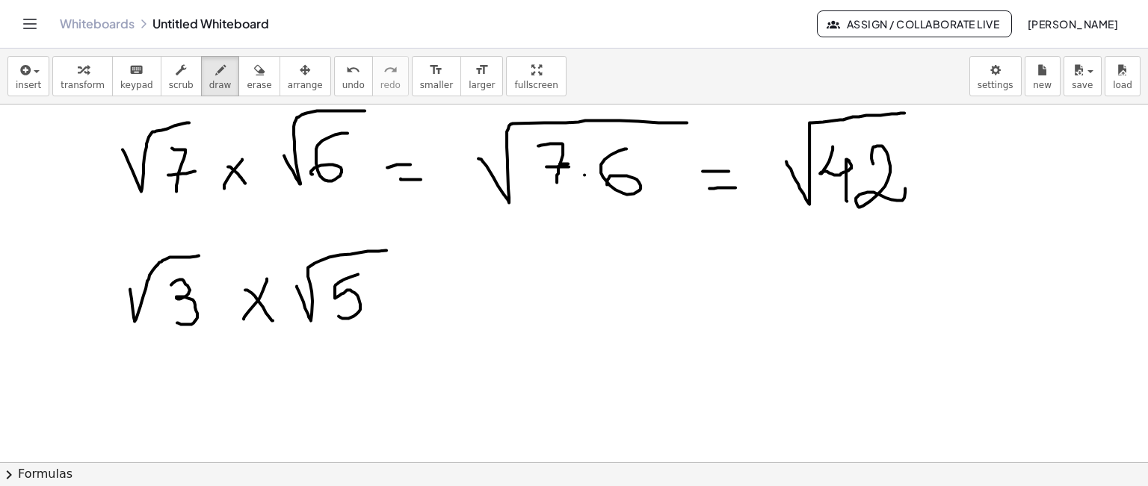
drag, startPoint x: 358, startPoint y: 274, endPoint x: 333, endPoint y: 305, distance: 39.9
drag, startPoint x: 404, startPoint y: 290, endPoint x: 422, endPoint y: 291, distance: 18.0
drag, startPoint x: 404, startPoint y: 304, endPoint x: 421, endPoint y: 307, distance: 18.2
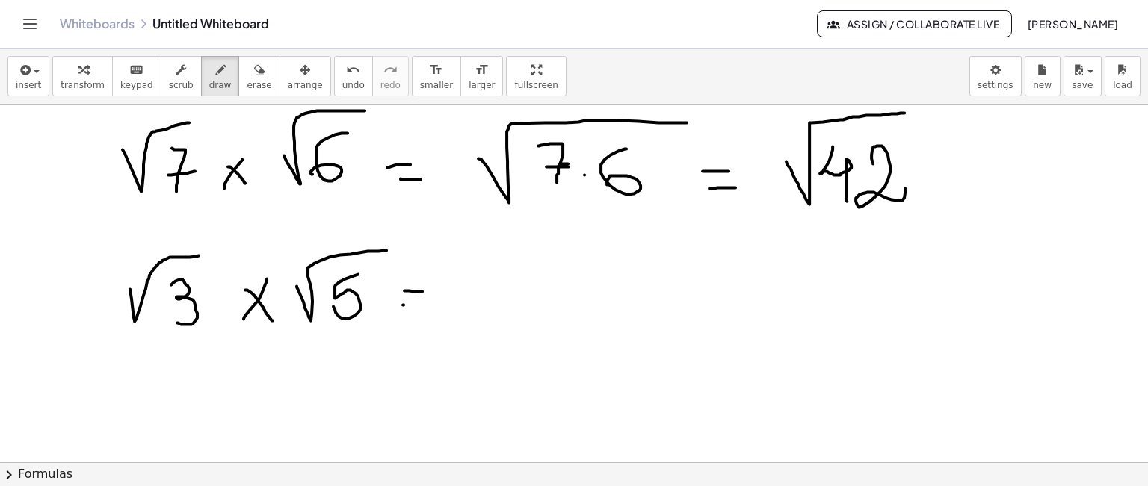
drag, startPoint x: 462, startPoint y: 300, endPoint x: 634, endPoint y: 250, distance: 179.9
drag, startPoint x: 515, startPoint y: 296, endPoint x: 511, endPoint y: 324, distance: 28.6
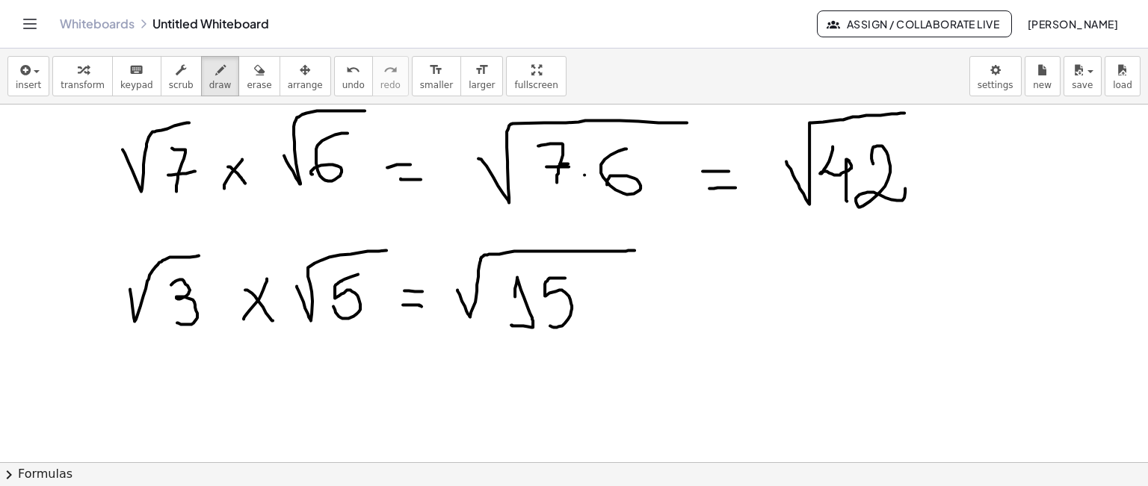
drag, startPoint x: 565, startPoint y: 277, endPoint x: 544, endPoint y: 321, distance: 48.1
drag, startPoint x: 140, startPoint y: 400, endPoint x: 223, endPoint y: 360, distance: 91.2
drag, startPoint x: 182, startPoint y: 396, endPoint x: 219, endPoint y: 423, distance: 46.0
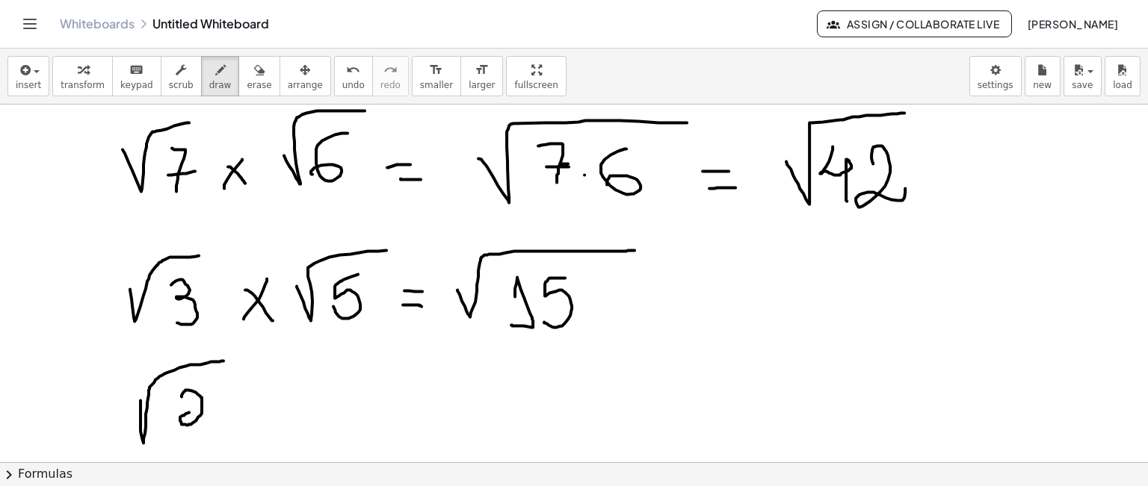
drag, startPoint x: 282, startPoint y: 391, endPoint x: 262, endPoint y: 404, distance: 23.2
drag, startPoint x: 267, startPoint y: 394, endPoint x: 299, endPoint y: 414, distance: 37.9
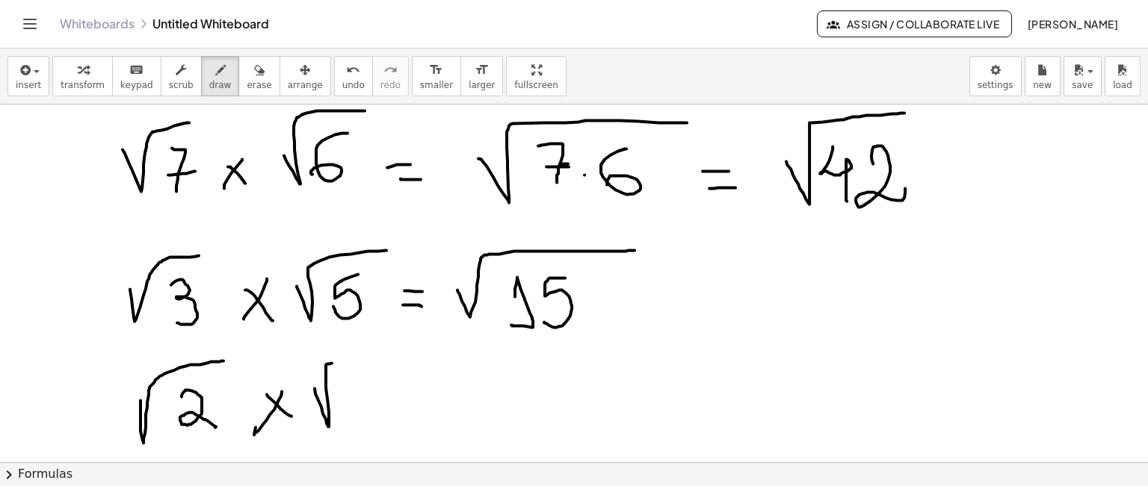
drag, startPoint x: 318, startPoint y: 400, endPoint x: 384, endPoint y: 353, distance: 80.9
drag, startPoint x: 379, startPoint y: 374, endPoint x: 372, endPoint y: 411, distance: 38.0
drag, startPoint x: 392, startPoint y: 395, endPoint x: 408, endPoint y: 392, distance: 16.6
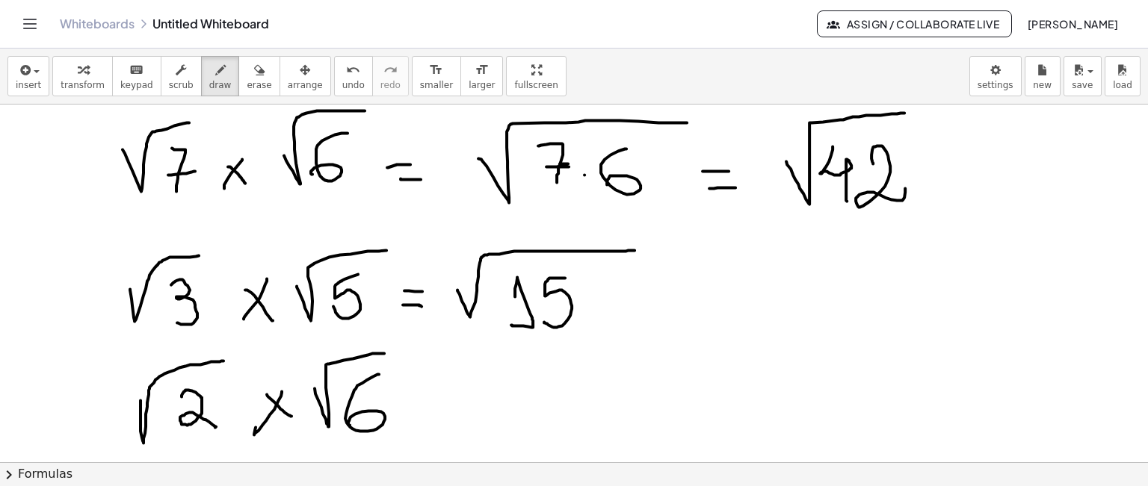
drag, startPoint x: 392, startPoint y: 410, endPoint x: 415, endPoint y: 404, distance: 23.2
drag, startPoint x: 471, startPoint y: 394, endPoint x: 594, endPoint y: 360, distance: 127.8
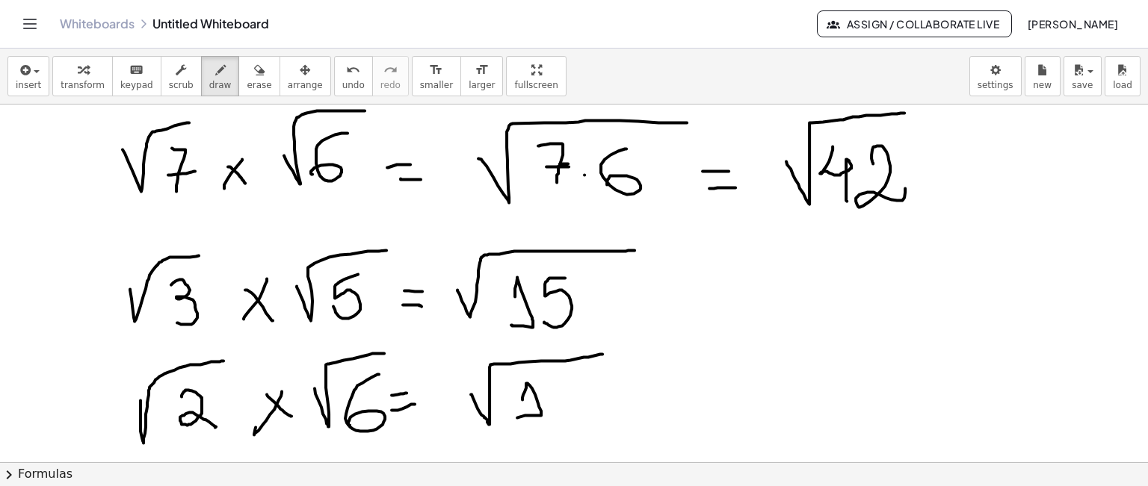
drag, startPoint x: 525, startPoint y: 391, endPoint x: 517, endPoint y: 417, distance: 27.2
drag, startPoint x: 565, startPoint y: 389, endPoint x: 599, endPoint y: 415, distance: 43.2
drag, startPoint x: 637, startPoint y: 393, endPoint x: 664, endPoint y: 393, distance: 27.6
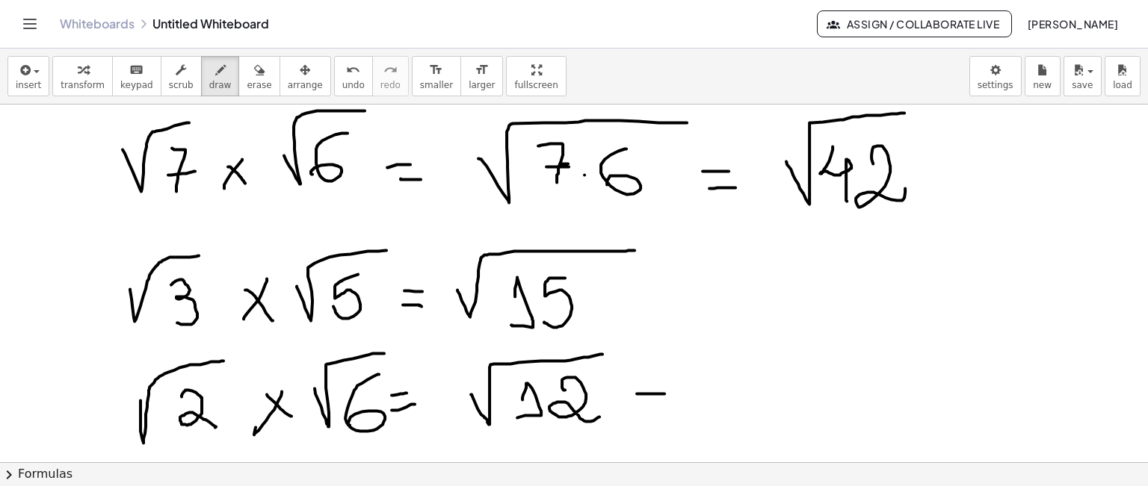
drag, startPoint x: 640, startPoint y: 406, endPoint x: 673, endPoint y: 412, distance: 34.2
drag, startPoint x: 707, startPoint y: 388, endPoint x: 888, endPoint y: 338, distance: 187.6
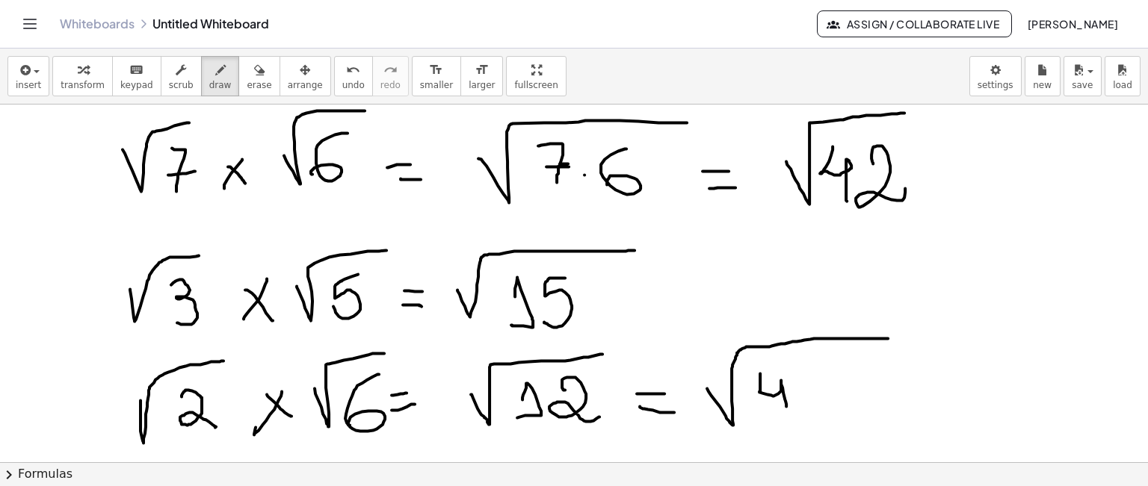
drag, startPoint x: 760, startPoint y: 373, endPoint x: 789, endPoint y: 418, distance: 53.5
drag, startPoint x: 832, startPoint y: 382, endPoint x: 832, endPoint y: 409, distance: 26.9
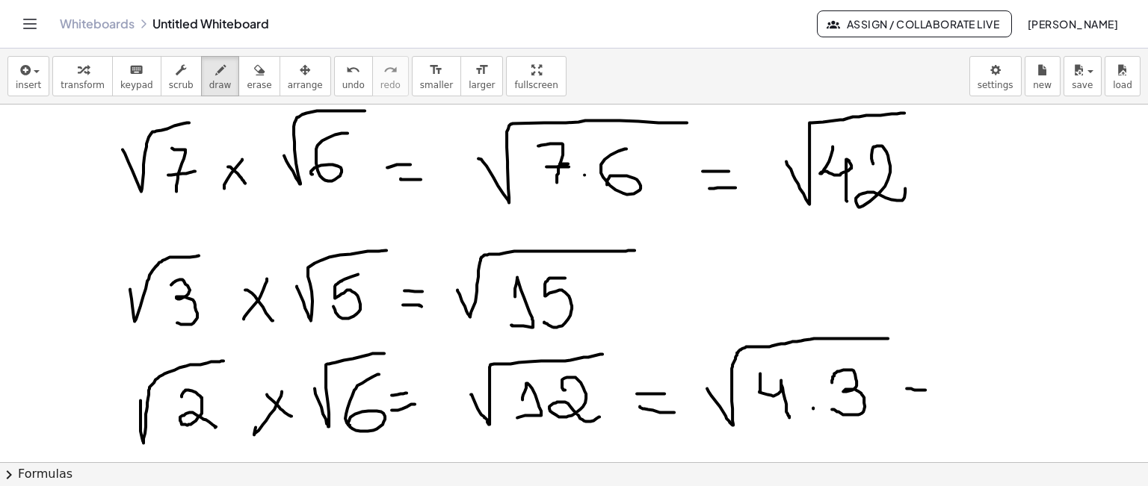
drag, startPoint x: 906, startPoint y: 388, endPoint x: 921, endPoint y: 396, distance: 16.4
drag, startPoint x: 912, startPoint y: 401, endPoint x: 931, endPoint y: 402, distance: 19.5
drag, startPoint x: 469, startPoint y: 427, endPoint x: 606, endPoint y: 425, distance: 137.5
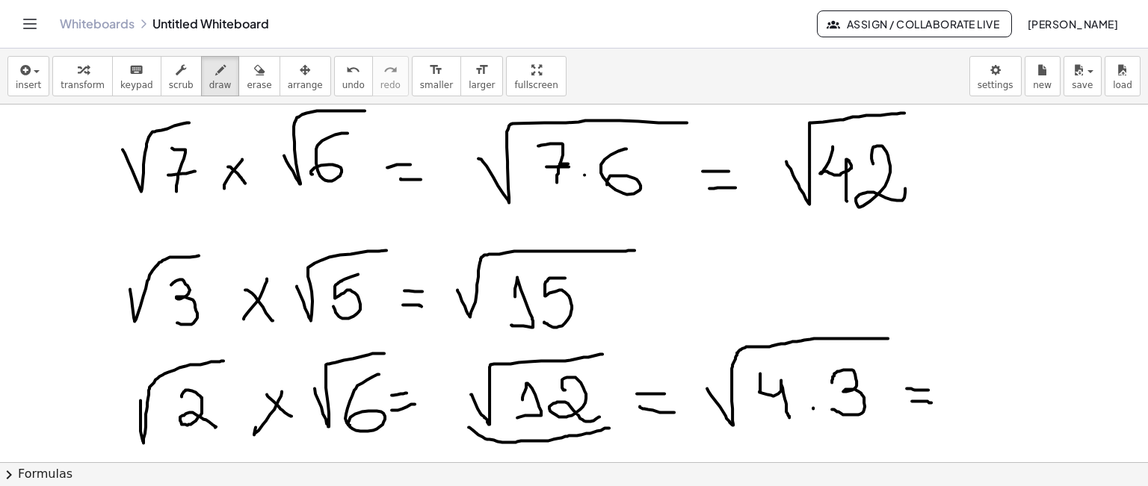
click at [346, 73] on icon "undo" at bounding box center [353, 70] width 14 height 18
drag, startPoint x: 757, startPoint y: 428, endPoint x: 810, endPoint y: 430, distance: 53.1
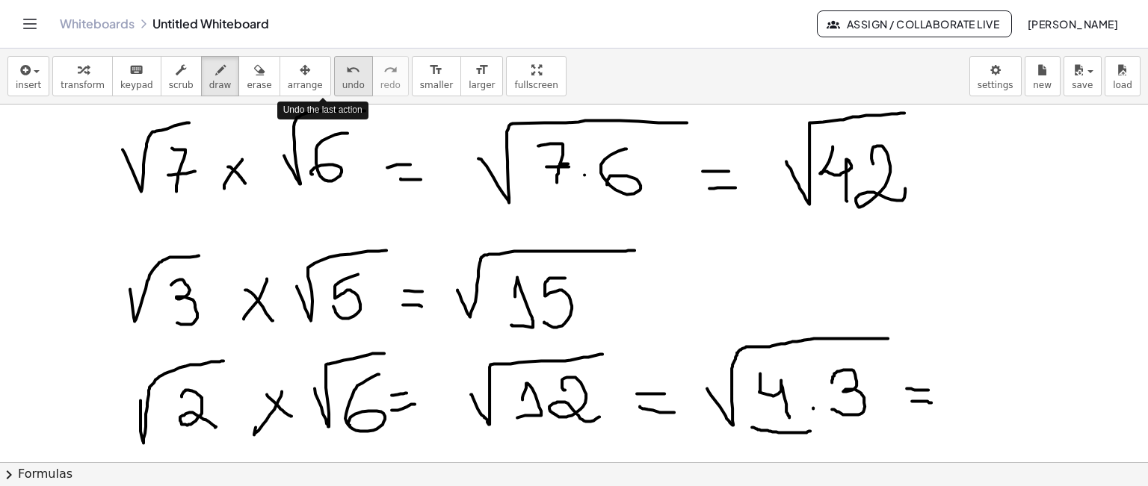
click at [342, 84] on span "undo" at bounding box center [353, 85] width 22 height 10
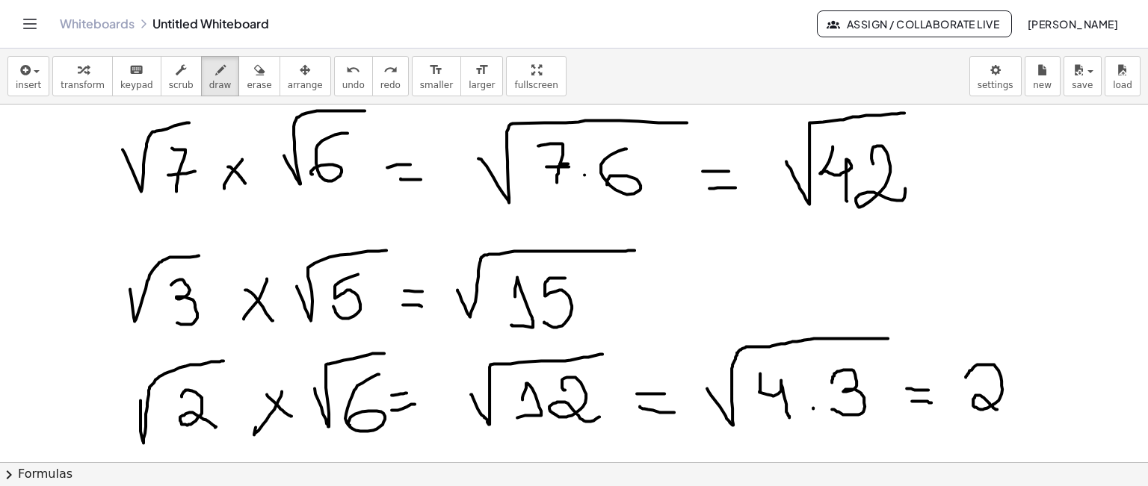
drag, startPoint x: 965, startPoint y: 377, endPoint x: 1007, endPoint y: 407, distance: 51.4
drag, startPoint x: 1021, startPoint y: 373, endPoint x: 1105, endPoint y: 335, distance: 92.6
drag, startPoint x: 1061, startPoint y: 367, endPoint x: 1059, endPoint y: 407, distance: 40.4
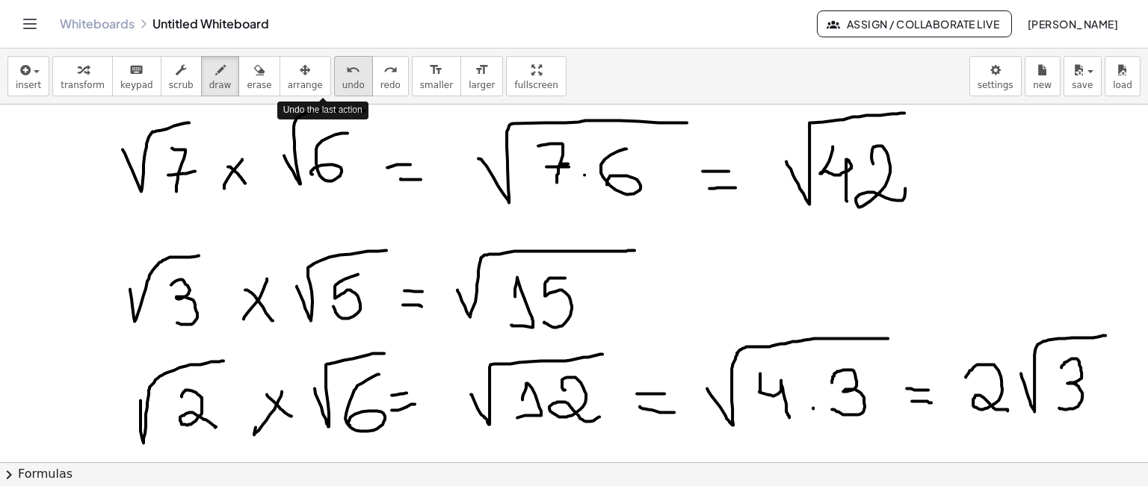
click at [346, 71] on icon "undo" at bounding box center [353, 70] width 14 height 18
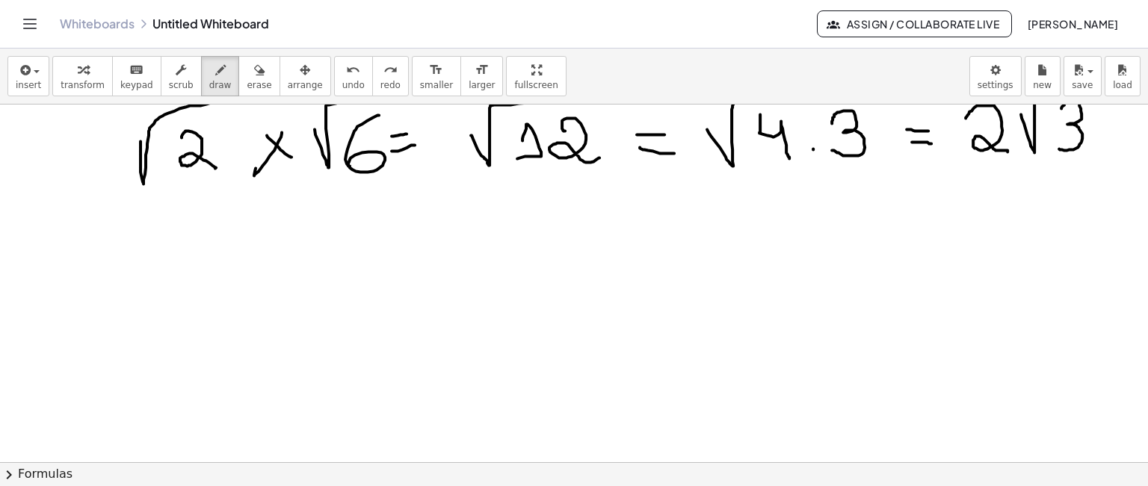
scroll to position [1151, 0]
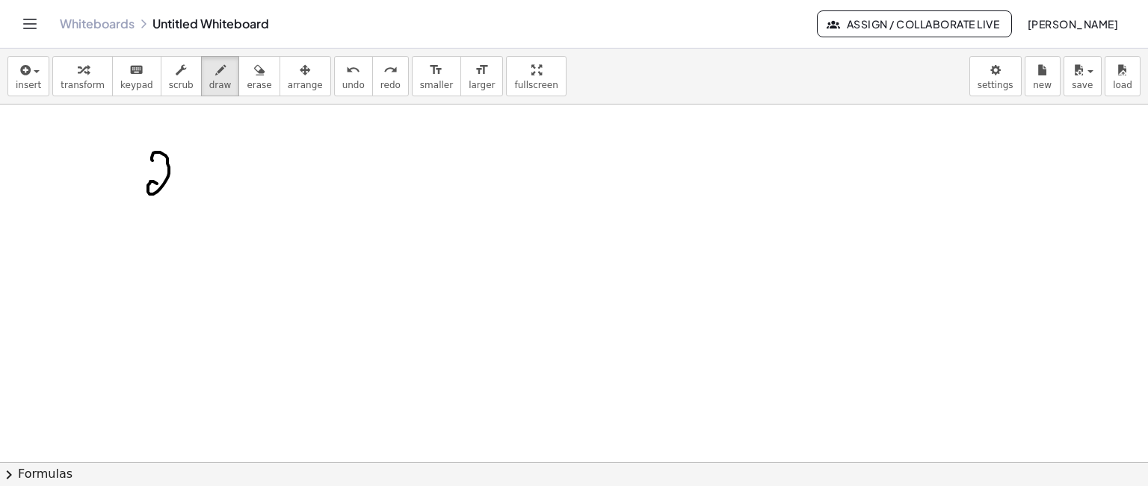
drag, startPoint x: 152, startPoint y: 160, endPoint x: 170, endPoint y: 197, distance: 40.8
drag, startPoint x: 194, startPoint y: 200, endPoint x: 260, endPoint y: 132, distance: 94.6
drag, startPoint x: 221, startPoint y: 160, endPoint x: 234, endPoint y: 185, distance: 27.7
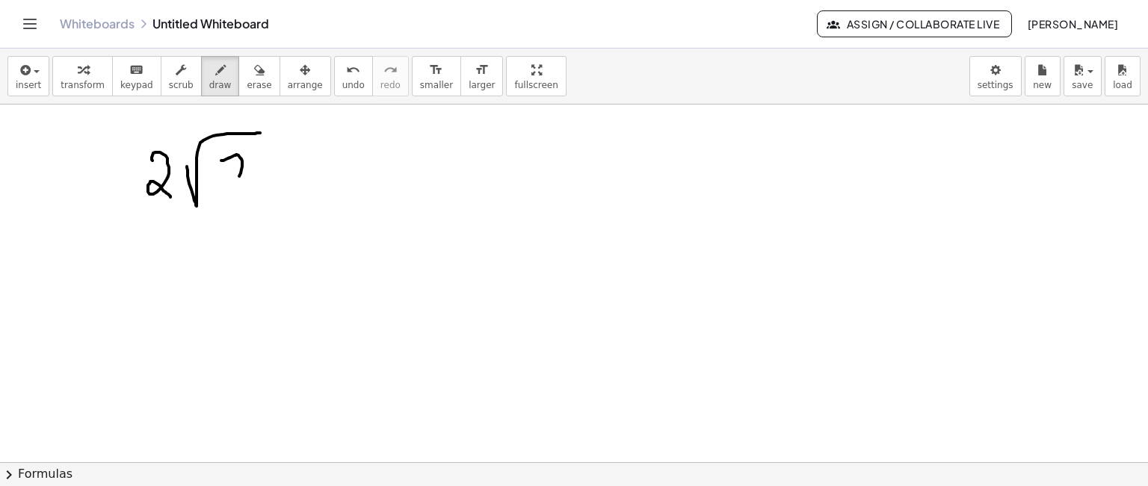
drag, startPoint x: 314, startPoint y: 85, endPoint x: 303, endPoint y: 97, distance: 15.9
click at [342, 86] on span "undo" at bounding box center [353, 85] width 22 height 10
drag, startPoint x: 228, startPoint y: 158, endPoint x: 230, endPoint y: 196, distance: 38.2
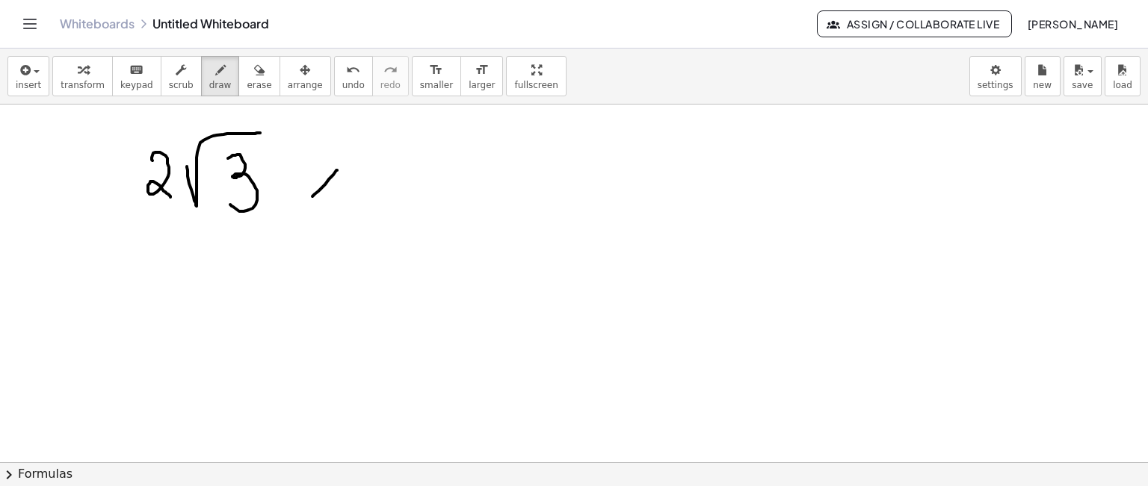
drag, startPoint x: 337, startPoint y: 170, endPoint x: 312, endPoint y: 197, distance: 37.0
drag, startPoint x: 327, startPoint y: 185, endPoint x: 341, endPoint y: 182, distance: 14.4
drag, startPoint x: 371, startPoint y: 141, endPoint x: 398, endPoint y: 204, distance: 68.3
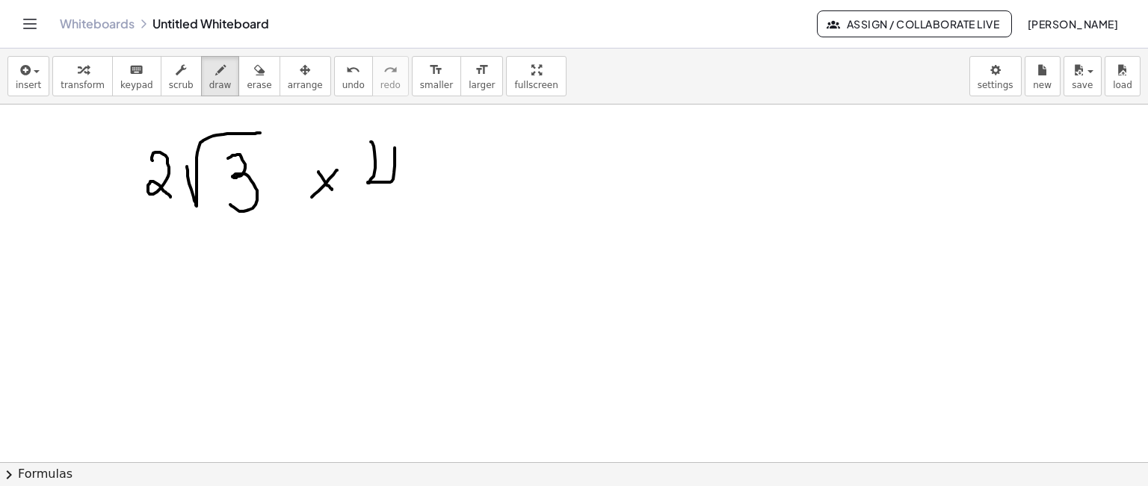
drag, startPoint x: 430, startPoint y: 188, endPoint x: 516, endPoint y: 127, distance: 104.5
drag, startPoint x: 481, startPoint y: 147, endPoint x: 460, endPoint y: 203, distance: 59.1
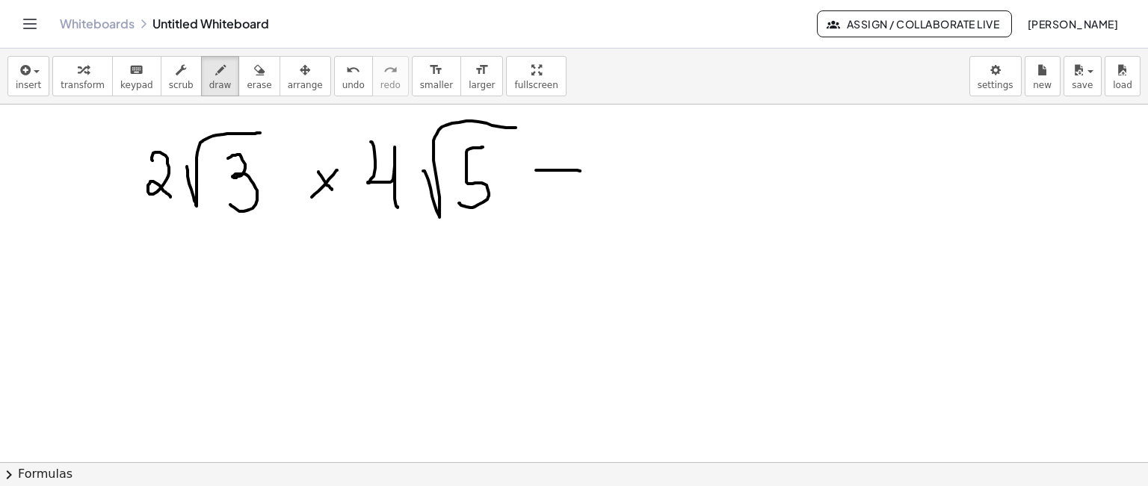
drag, startPoint x: 536, startPoint y: 170, endPoint x: 583, endPoint y: 171, distance: 47.1
drag, startPoint x: 544, startPoint y: 186, endPoint x: 580, endPoint y: 186, distance: 35.9
drag, startPoint x: 131, startPoint y: 205, endPoint x: 179, endPoint y: 208, distance: 48.7
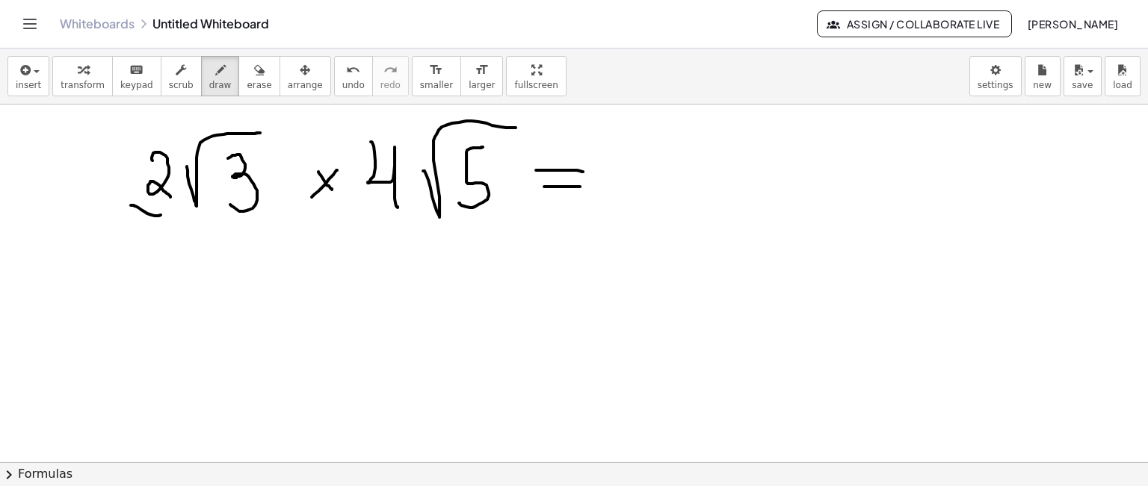
drag, startPoint x: 365, startPoint y: 206, endPoint x: 412, endPoint y: 211, distance: 46.6
drag, startPoint x: 649, startPoint y: 132, endPoint x: 648, endPoint y: 188, distance: 55.3
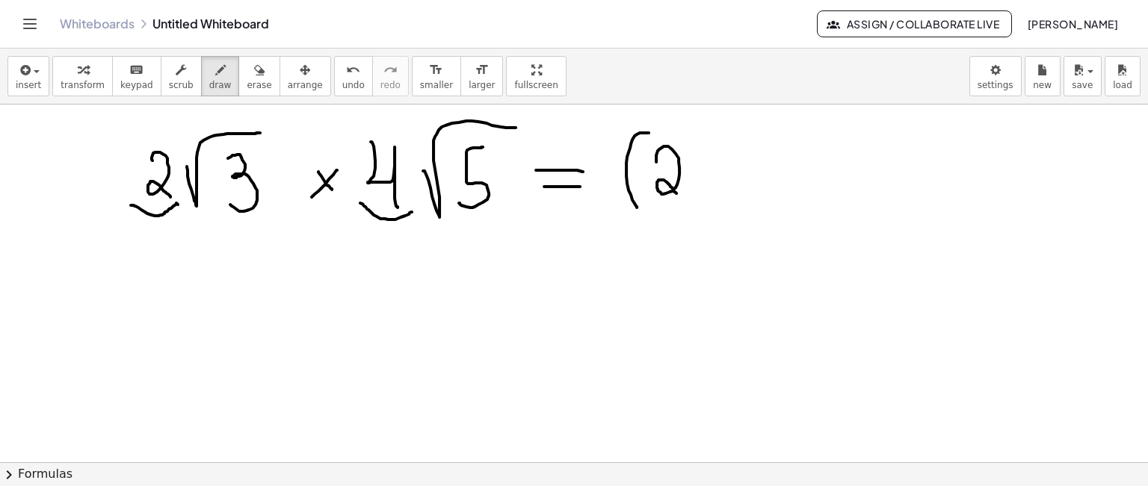
drag, startPoint x: 656, startPoint y: 158, endPoint x: 682, endPoint y: 188, distance: 39.7
drag, startPoint x: 717, startPoint y: 152, endPoint x: 747, endPoint y: 189, distance: 47.3
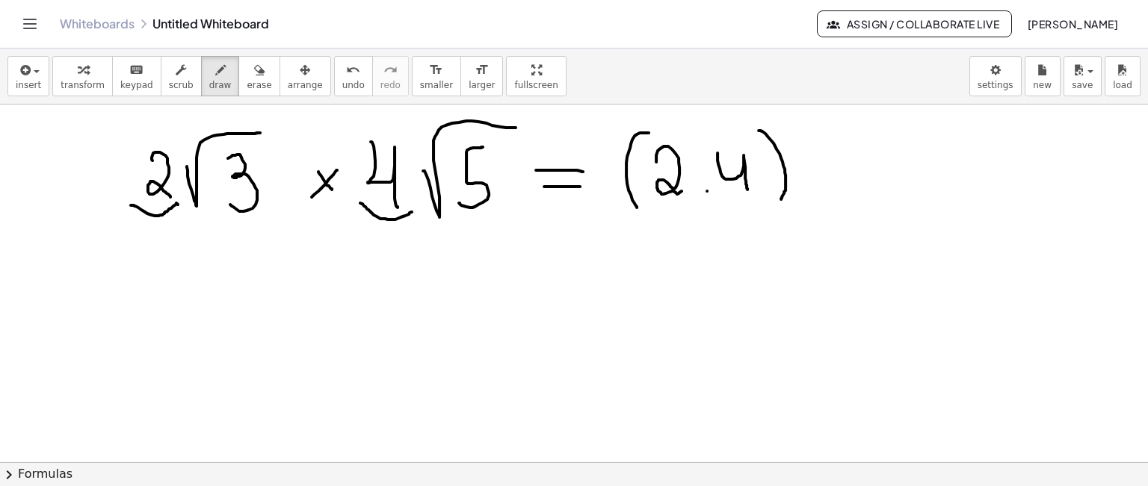
drag, startPoint x: 758, startPoint y: 130, endPoint x: 670, endPoint y: 201, distance: 113.2
drag, startPoint x: 199, startPoint y: 223, endPoint x: 401, endPoint y: 247, distance: 203.2
drag, startPoint x: 439, startPoint y: 217, endPoint x: 541, endPoint y: 209, distance: 102.7
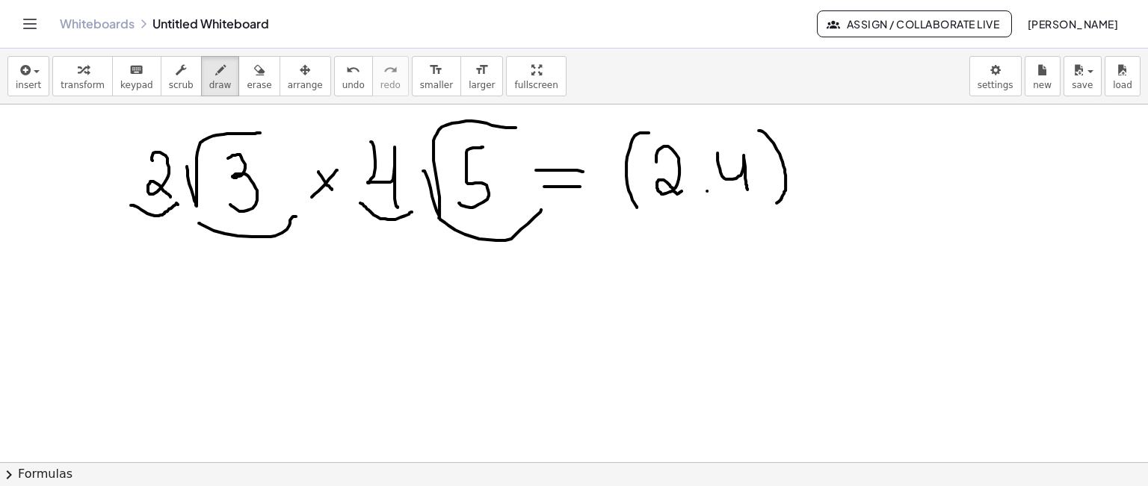
drag, startPoint x: 819, startPoint y: 137, endPoint x: 822, endPoint y: 200, distance: 62.8
drag, startPoint x: 858, startPoint y: 191, endPoint x: 946, endPoint y: 148, distance: 97.9
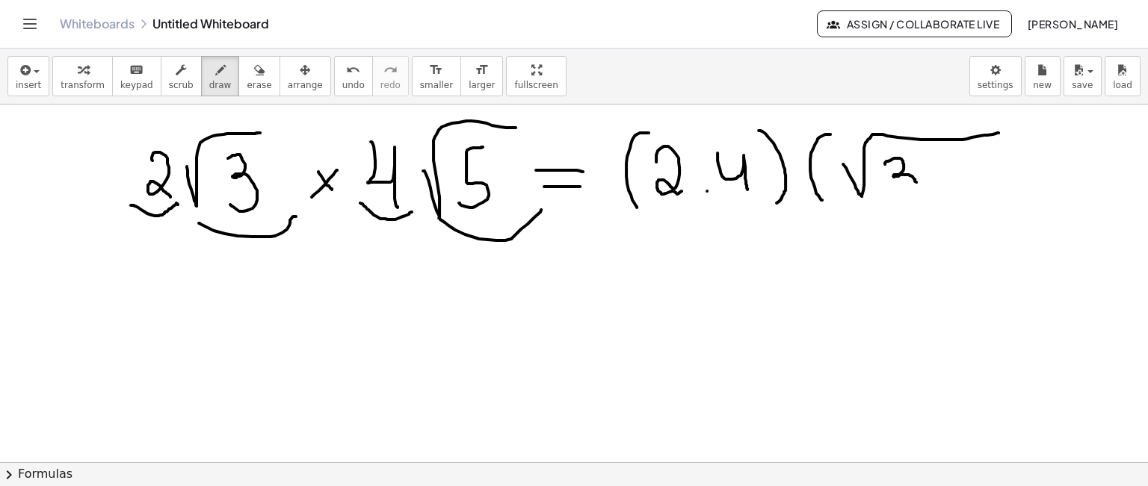
drag, startPoint x: 885, startPoint y: 163, endPoint x: 879, endPoint y: 193, distance: 30.5
drag, startPoint x: 968, startPoint y: 155, endPoint x: 948, endPoint y: 188, distance: 39.0
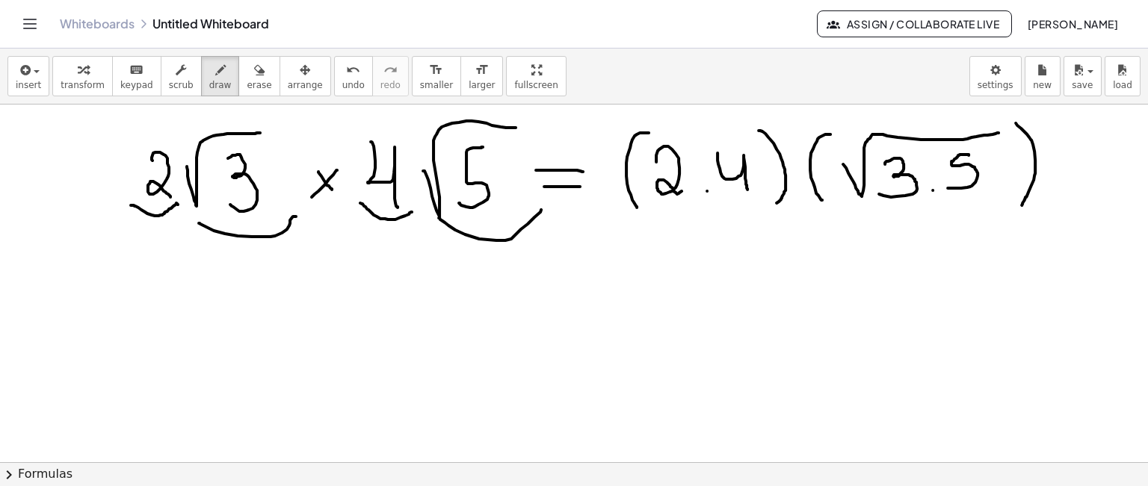
drag, startPoint x: 1016, startPoint y: 123, endPoint x: 1021, endPoint y: 207, distance: 84.6
drag, startPoint x: 670, startPoint y: 220, endPoint x: 745, endPoint y: 202, distance: 77.0
drag, startPoint x: 723, startPoint y: 301, endPoint x: 726, endPoint y: 293, distance: 8.7
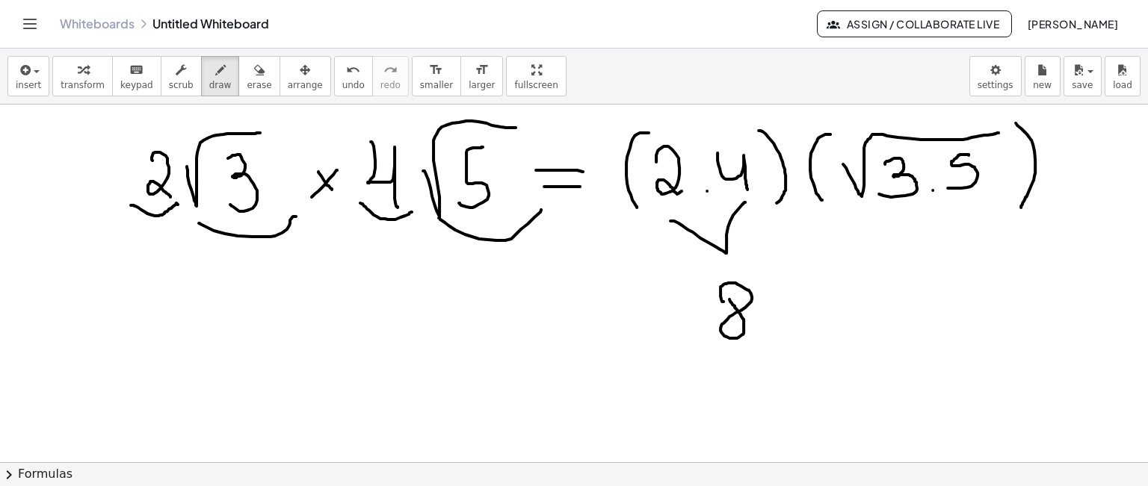
drag, startPoint x: 909, startPoint y: 204, endPoint x: 975, endPoint y: 199, distance: 66.7
drag, startPoint x: 930, startPoint y: 208, endPoint x: 883, endPoint y: 256, distance: 66.6
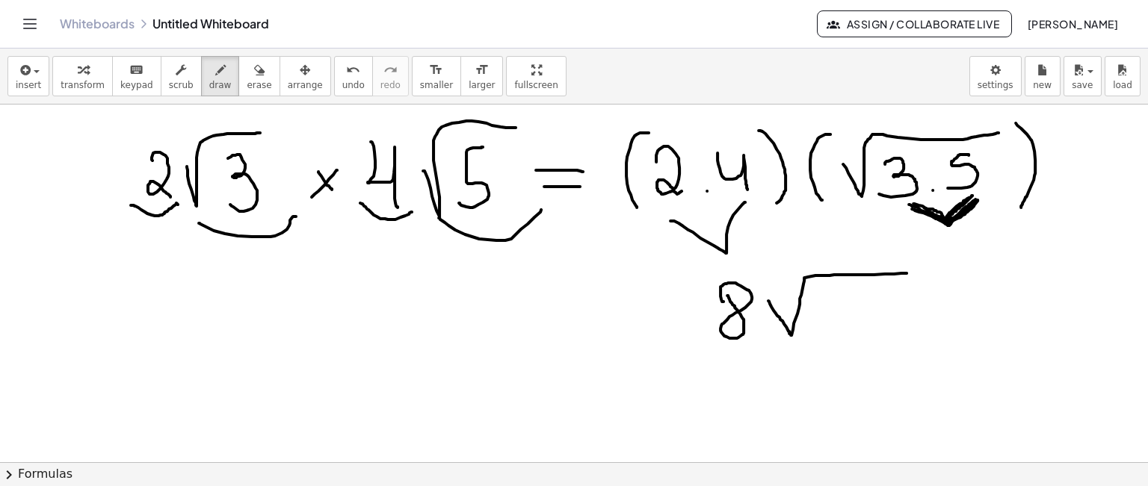
drag, startPoint x: 768, startPoint y: 300, endPoint x: 870, endPoint y: 298, distance: 101.7
drag, startPoint x: 829, startPoint y: 309, endPoint x: 832, endPoint y: 330, distance: 21.3
drag, startPoint x: 889, startPoint y: 280, endPoint x: 861, endPoint y: 321, distance: 50.0
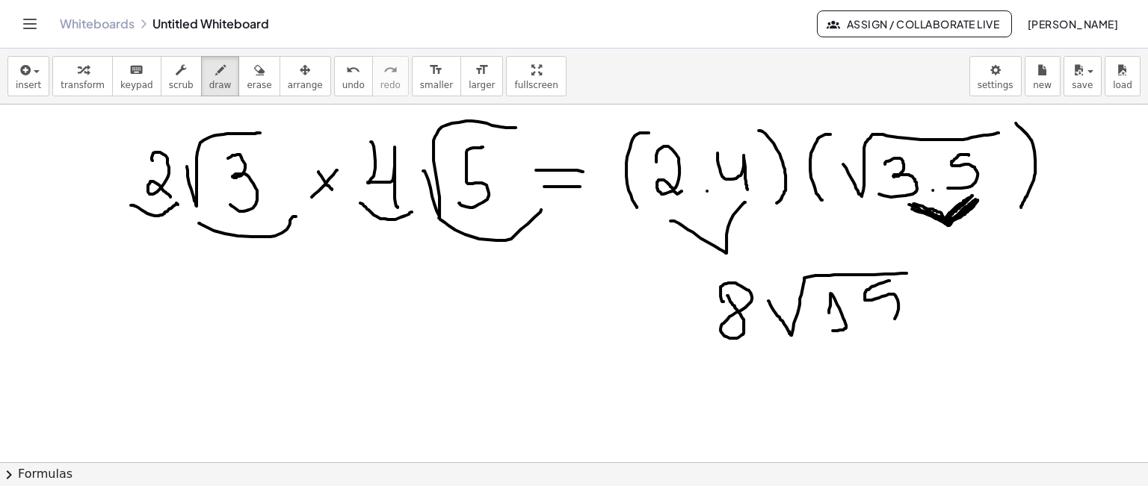
drag, startPoint x: 138, startPoint y: 372, endPoint x: 143, endPoint y: 418, distance: 46.0
drag, startPoint x: 181, startPoint y: 388, endPoint x: 217, endPoint y: 364, distance: 43.1
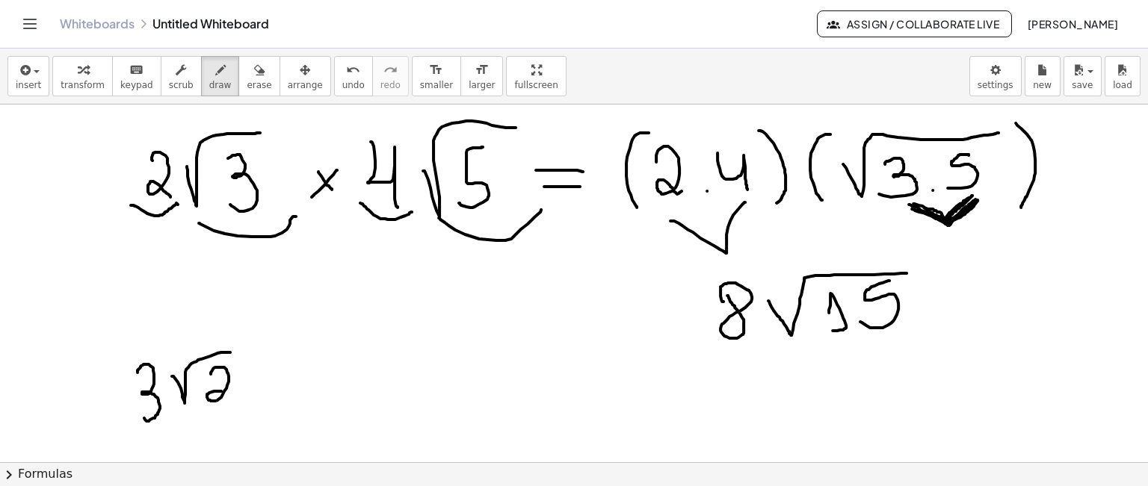
drag, startPoint x: 211, startPoint y: 374, endPoint x: 236, endPoint y: 403, distance: 38.7
drag, startPoint x: 278, startPoint y: 389, endPoint x: 266, endPoint y: 409, distance: 23.5
drag, startPoint x: 267, startPoint y: 389, endPoint x: 287, endPoint y: 415, distance: 33.6
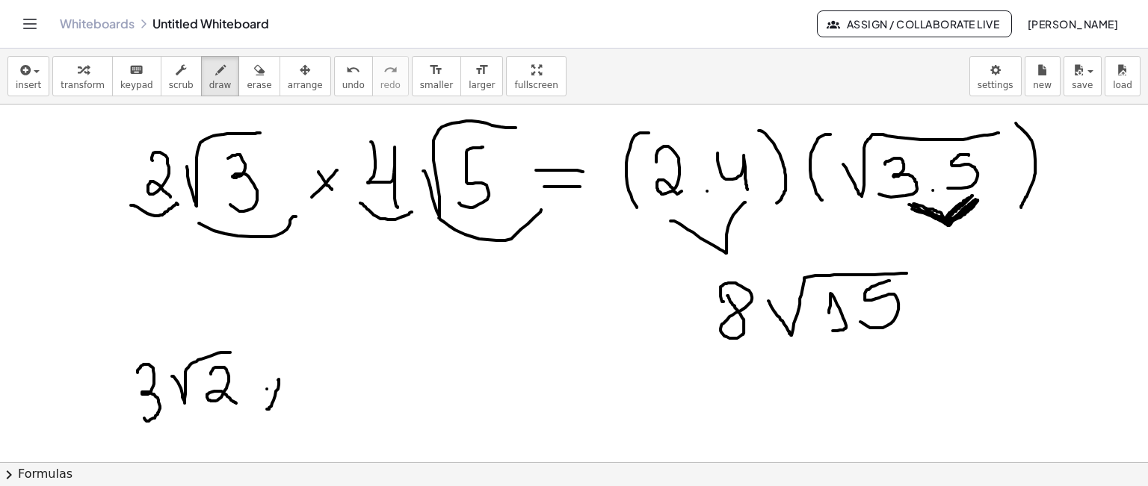
drag, startPoint x: 312, startPoint y: 362, endPoint x: 337, endPoint y: 412, distance: 55.1
drag, startPoint x: 361, startPoint y: 391, endPoint x: 467, endPoint y: 353, distance: 112.5
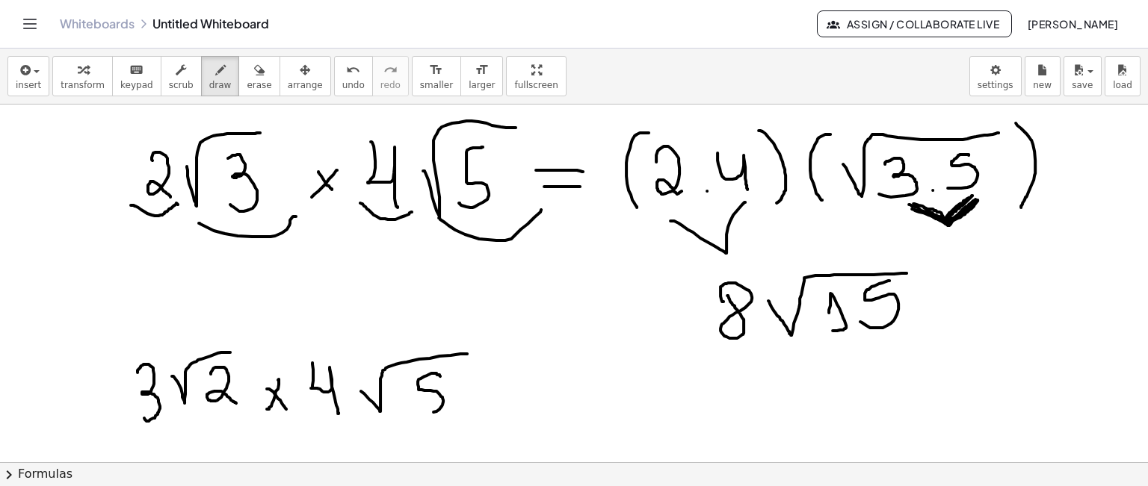
drag, startPoint x: 439, startPoint y: 374, endPoint x: 421, endPoint y: 412, distance: 41.4
drag, startPoint x: 483, startPoint y: 390, endPoint x: 492, endPoint y: 395, distance: 10.7
drag, startPoint x: 490, startPoint y: 403, endPoint x: 501, endPoint y: 403, distance: 11.2
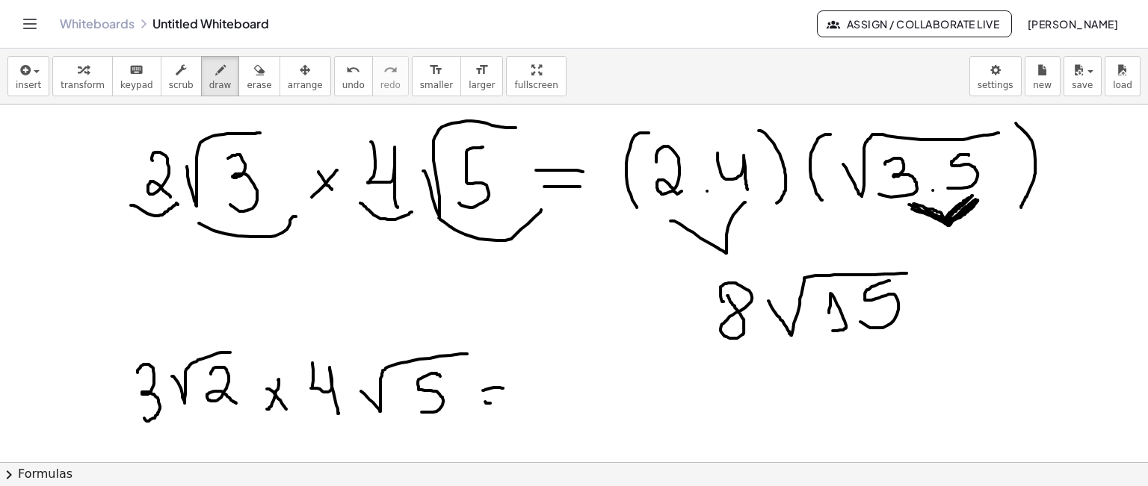
drag, startPoint x: 550, startPoint y: 392, endPoint x: 544, endPoint y: 404, distance: 13.4
drag, startPoint x: 569, startPoint y: 369, endPoint x: 594, endPoint y: 396, distance: 36.5
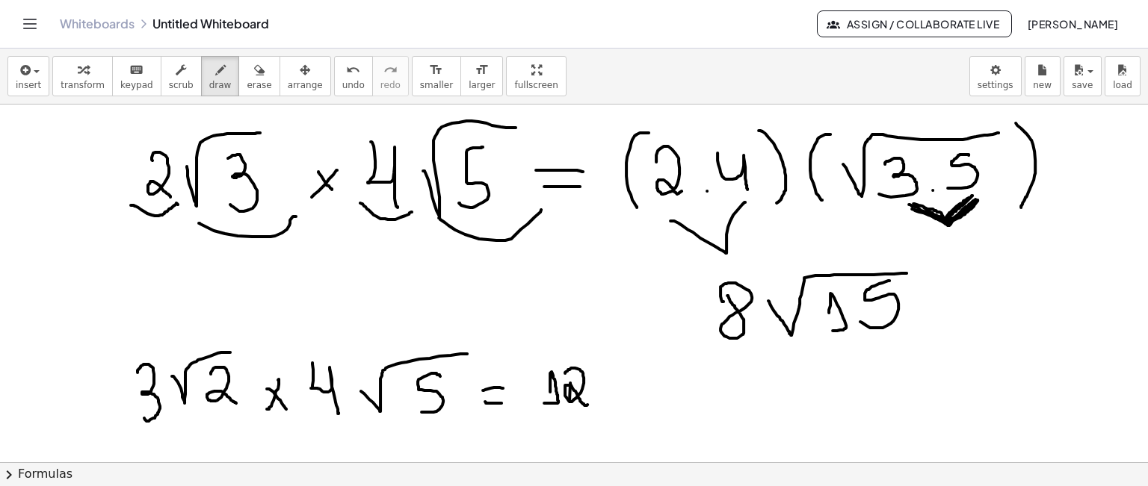
drag, startPoint x: 606, startPoint y: 399, endPoint x: 699, endPoint y: 359, distance: 101.8
drag, startPoint x: 637, startPoint y: 386, endPoint x: 634, endPoint y: 404, distance: 18.1
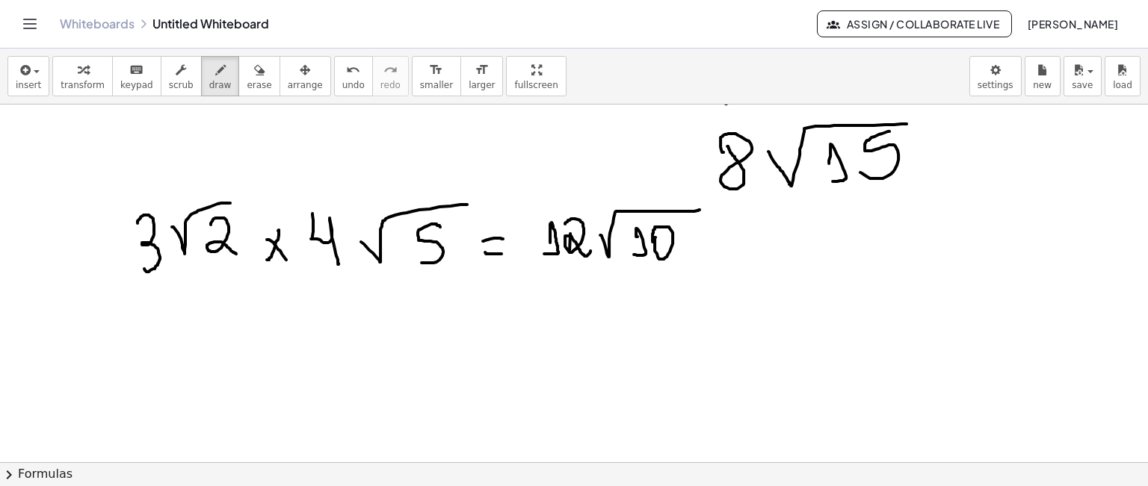
scroll to position [1510, 0]
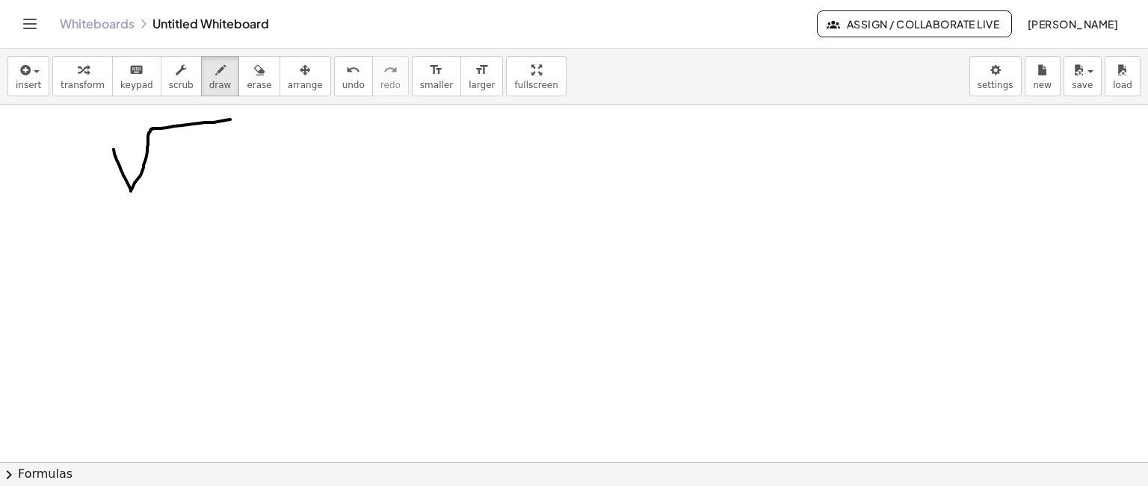
drag, startPoint x: 129, startPoint y: 185, endPoint x: 257, endPoint y: 101, distance: 153.4
click at [346, 77] on icon "undo" at bounding box center [353, 70] width 14 height 18
drag, startPoint x: 157, startPoint y: 140, endPoint x: 245, endPoint y: 112, distance: 92.4
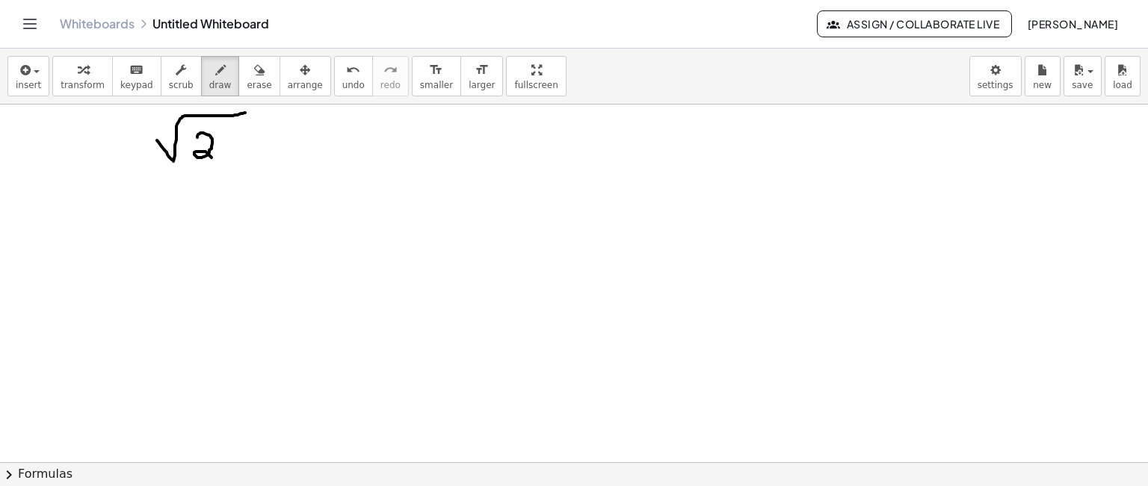
drag, startPoint x: 197, startPoint y: 135, endPoint x: 212, endPoint y: 157, distance: 26.3
drag, startPoint x: 228, startPoint y: 143, endPoint x: 216, endPoint y: 161, distance: 21.6
drag, startPoint x: 171, startPoint y: 172, endPoint x: 255, endPoint y: 167, distance: 83.9
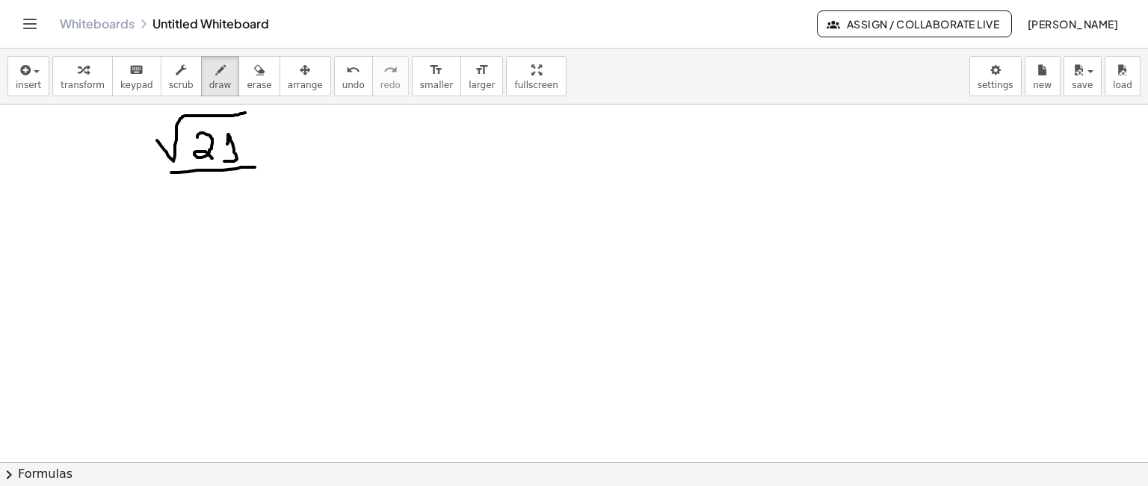
drag, startPoint x: 173, startPoint y: 211, endPoint x: 257, endPoint y: 184, distance: 88.9
drag, startPoint x: 217, startPoint y: 206, endPoint x: 249, endPoint y: 187, distance: 37.2
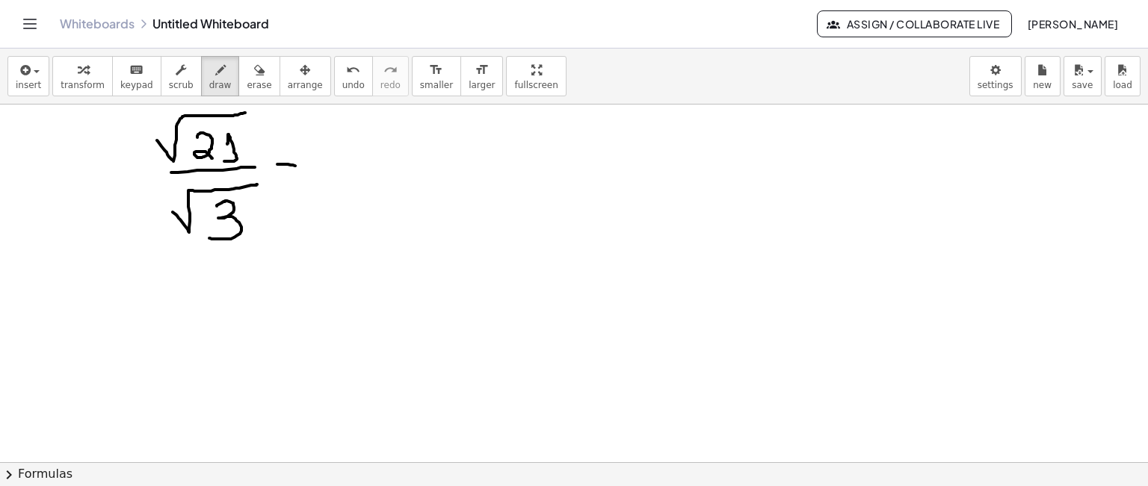
drag, startPoint x: 278, startPoint y: 164, endPoint x: 298, endPoint y: 167, distance: 20.4
drag, startPoint x: 287, startPoint y: 180, endPoint x: 301, endPoint y: 182, distance: 14.3
drag, startPoint x: 325, startPoint y: 156, endPoint x: 421, endPoint y: 121, distance: 102.6
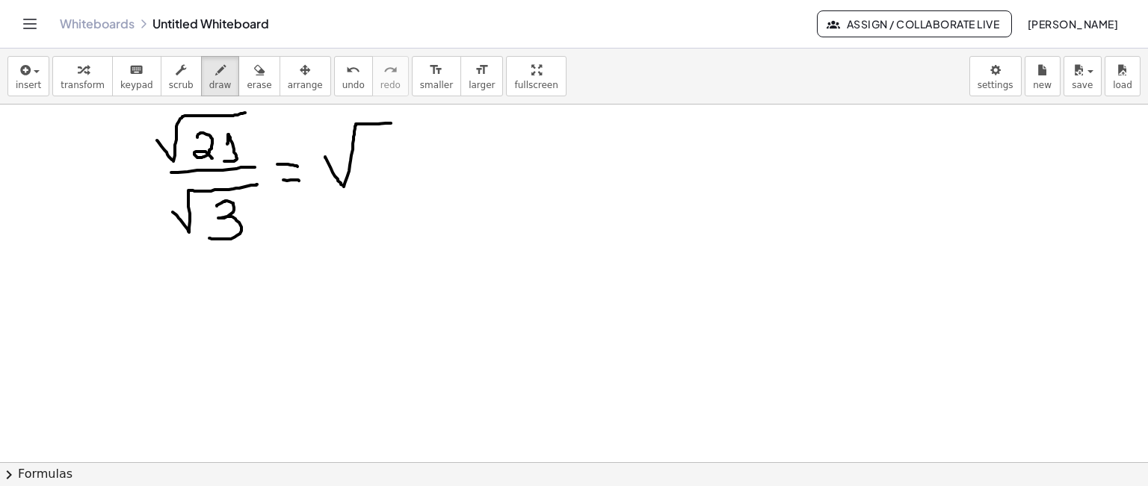
drag, startPoint x: 371, startPoint y: 146, endPoint x: 381, endPoint y: 179, distance: 33.8
drag, startPoint x: 395, startPoint y: 167, endPoint x: 404, endPoint y: 167, distance: 9.0
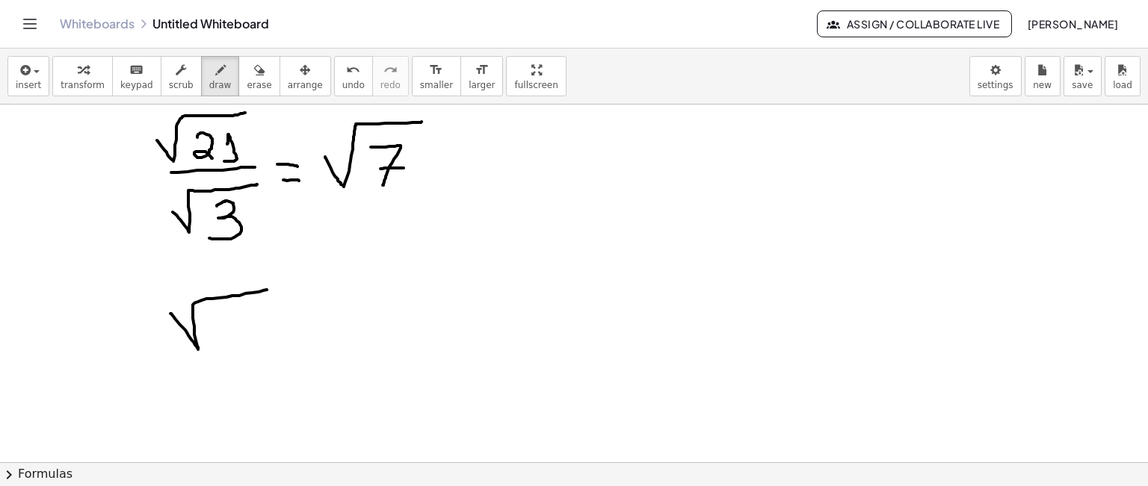
drag, startPoint x: 170, startPoint y: 313, endPoint x: 266, endPoint y: 291, distance: 98.1
drag, startPoint x: 214, startPoint y: 321, endPoint x: 242, endPoint y: 328, distance: 29.2
drag, startPoint x: 244, startPoint y: 315, endPoint x: 228, endPoint y: 345, distance: 33.8
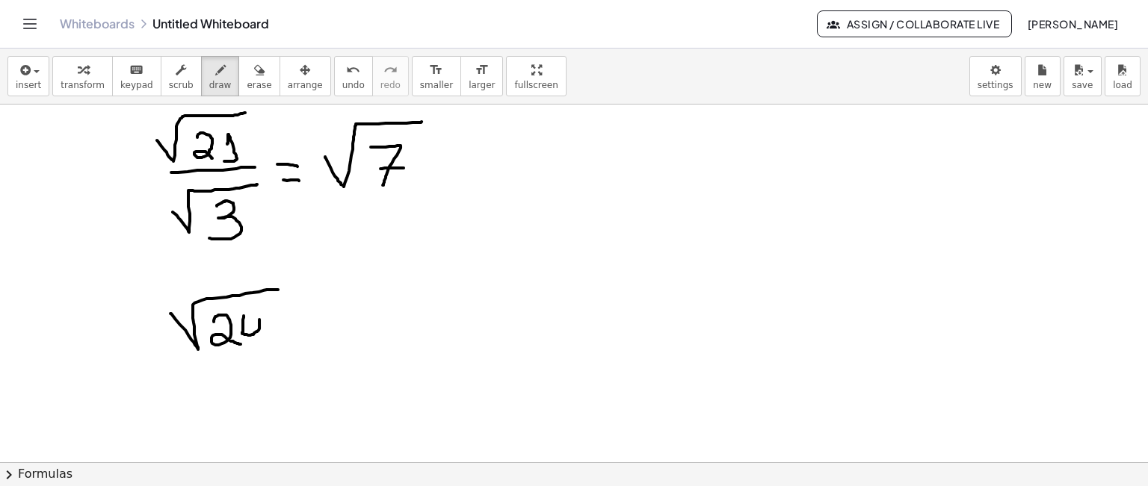
drag, startPoint x: 179, startPoint y: 371, endPoint x: 263, endPoint y: 376, distance: 83.9
drag, startPoint x: 217, startPoint y: 398, endPoint x: 273, endPoint y: 365, distance: 64.3
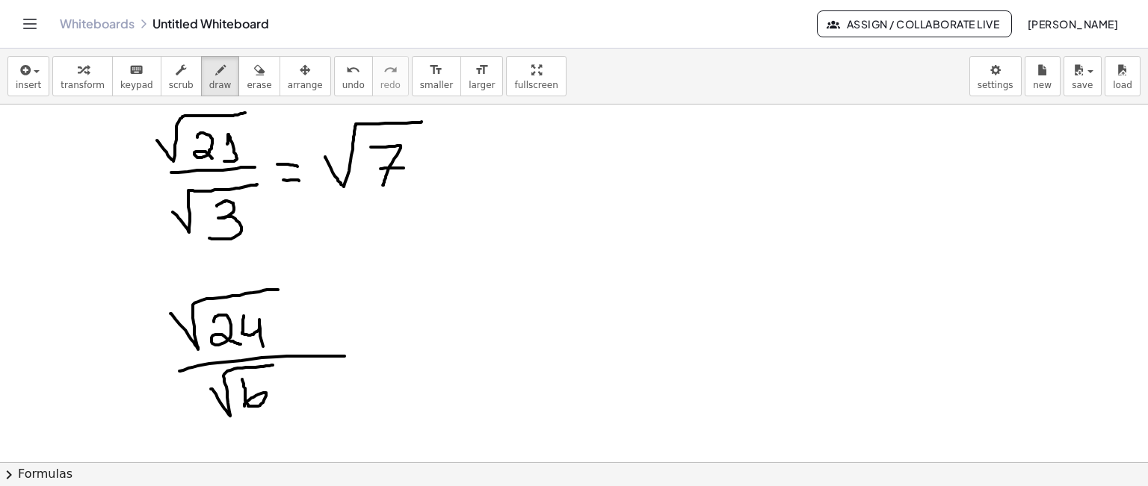
drag, startPoint x: 242, startPoint y: 379, endPoint x: 244, endPoint y: 406, distance: 27.0
drag, startPoint x: 250, startPoint y: 376, endPoint x: 245, endPoint y: 386, distance: 11.7
drag, startPoint x: 353, startPoint y: 340, endPoint x: 365, endPoint y: 338, distance: 12.2
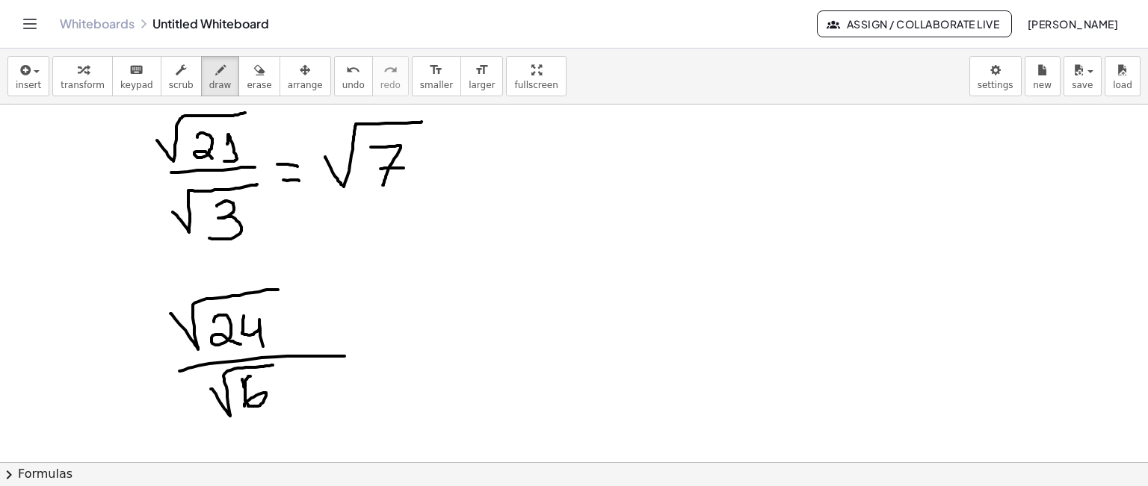
drag, startPoint x: 355, startPoint y: 353, endPoint x: 365, endPoint y: 352, distance: 10.5
drag, startPoint x: 392, startPoint y: 336, endPoint x: 463, endPoint y: 295, distance: 81.7
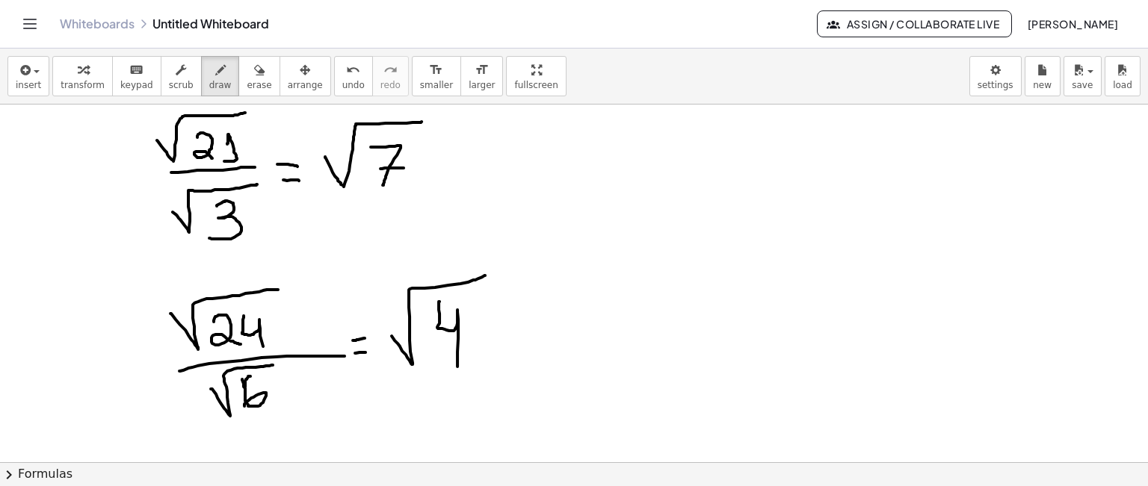
drag, startPoint x: 439, startPoint y: 301, endPoint x: 457, endPoint y: 366, distance: 67.4
drag, startPoint x: 504, startPoint y: 340, endPoint x: 518, endPoint y: 340, distance: 13.5
drag, startPoint x: 500, startPoint y: 355, endPoint x: 520, endPoint y: 353, distance: 20.3
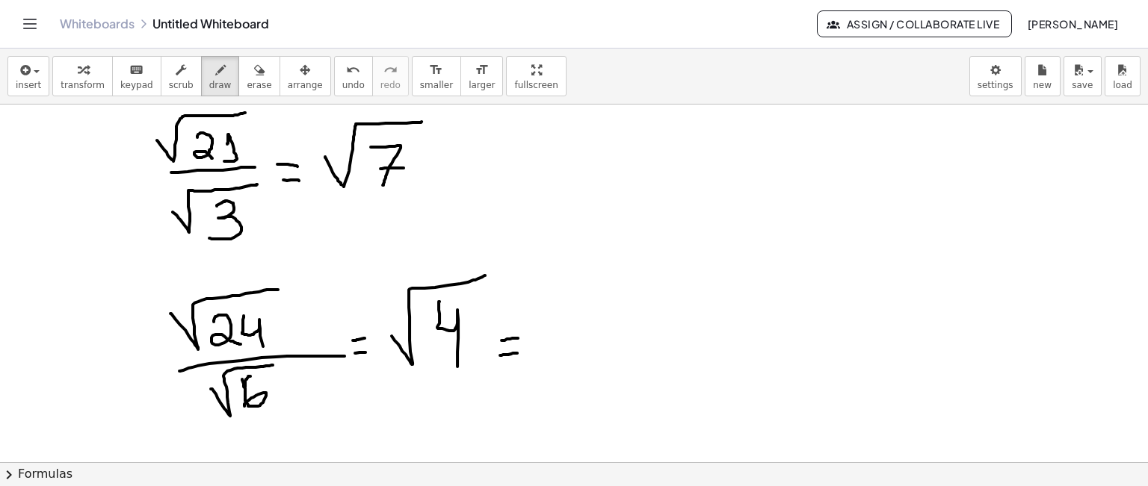
drag, startPoint x: 565, startPoint y: 322, endPoint x: 604, endPoint y: 344, distance: 44.5
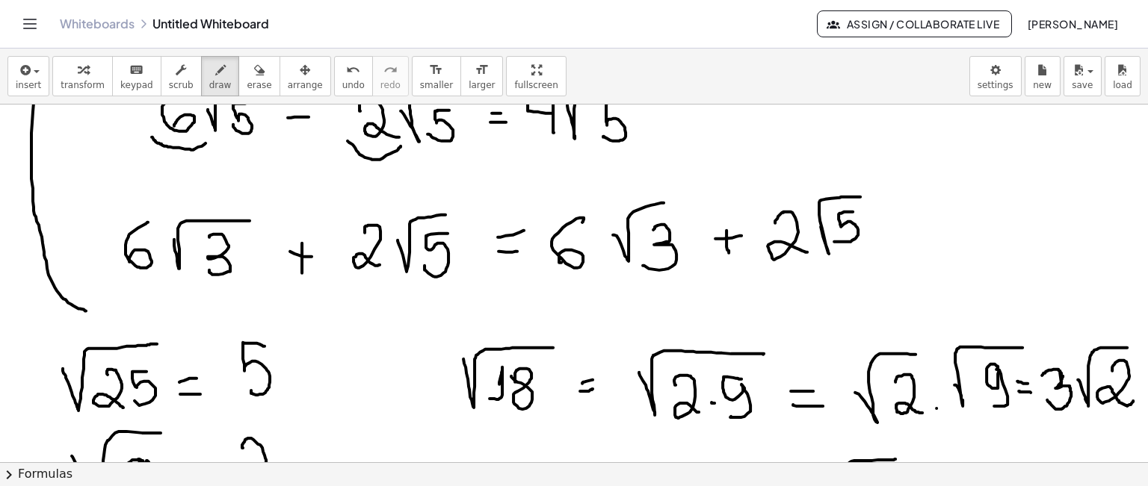
scroll to position [0, 0]
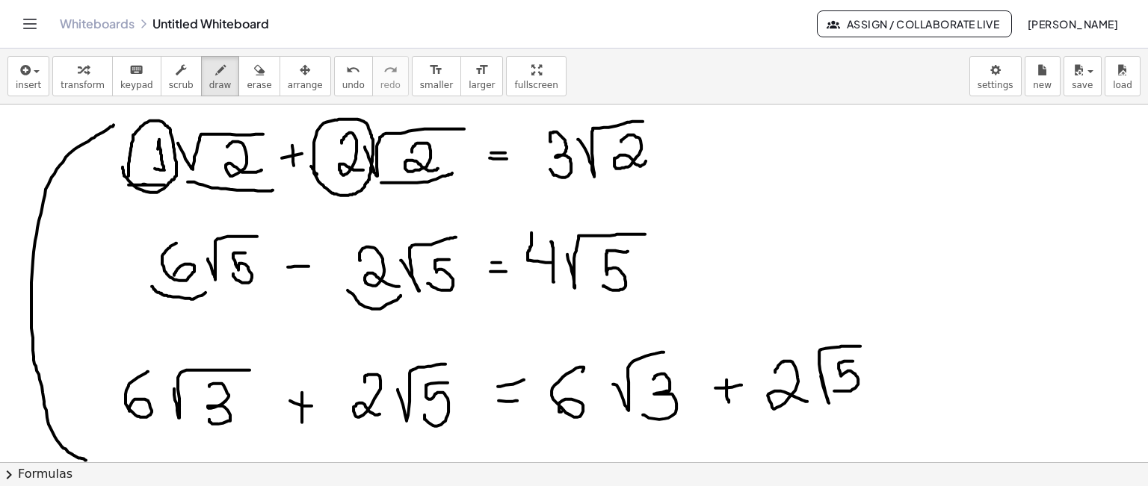
drag, startPoint x: 129, startPoint y: 185, endPoint x: 167, endPoint y: 182, distance: 39.0
drag, startPoint x: 334, startPoint y: 180, endPoint x: 354, endPoint y: 182, distance: 20.2
click at [346, 75] on icon "undo" at bounding box center [353, 70] width 14 height 18
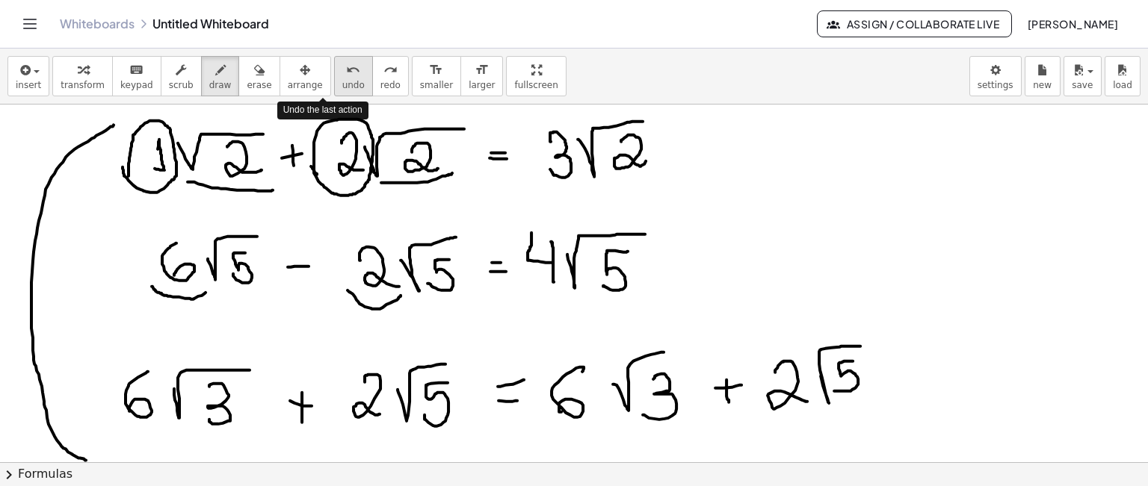
click at [346, 75] on icon "undo" at bounding box center [353, 70] width 14 height 18
drag, startPoint x: 191, startPoint y: 427, endPoint x: 243, endPoint y: 427, distance: 51.6
drag, startPoint x: 401, startPoint y: 425, endPoint x: 476, endPoint y: 432, distance: 75.8
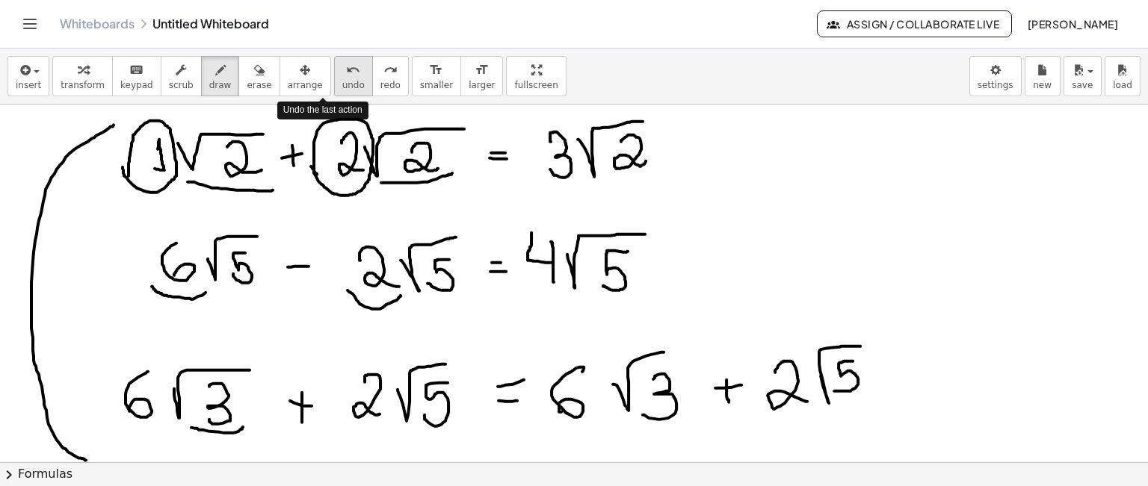
click at [346, 67] on icon "undo" at bounding box center [353, 70] width 14 height 18
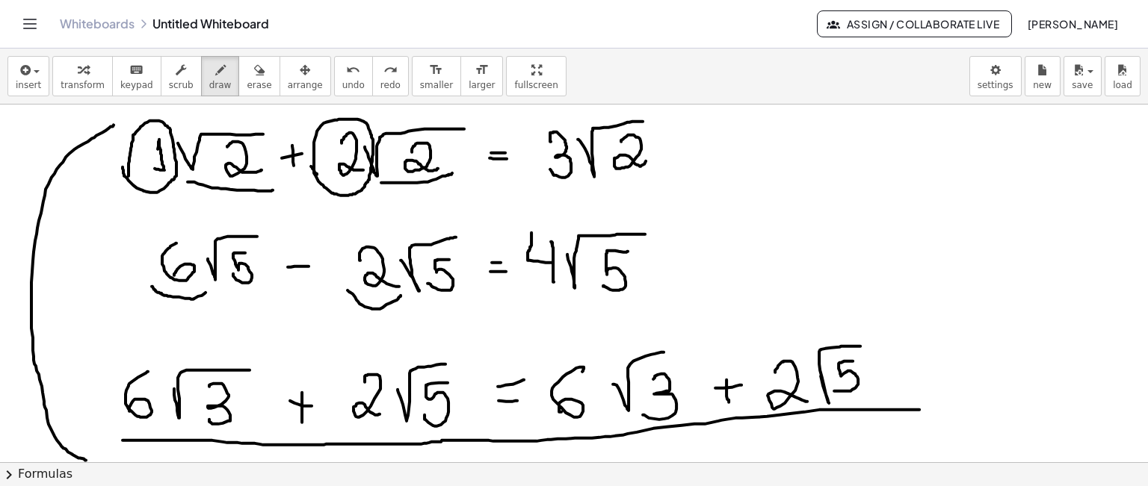
drag, startPoint x: 123, startPoint y: 440, endPoint x: 919, endPoint y: 410, distance: 797.2
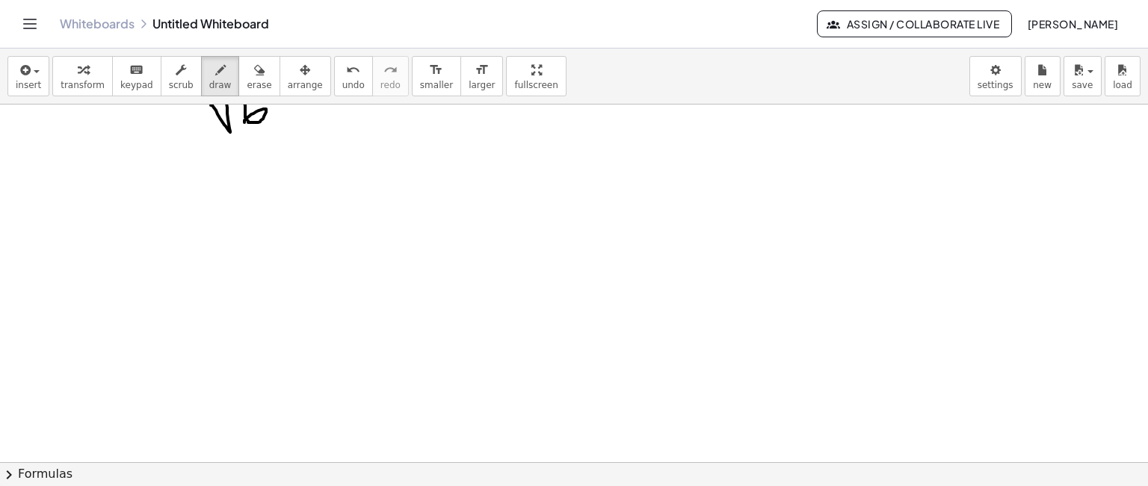
scroll to position [2302, 0]
drag, startPoint x: 84, startPoint y: 155, endPoint x: 73, endPoint y: 170, distance: 19.3
drag, startPoint x: 111, startPoint y: 140, endPoint x: 135, endPoint y: 170, distance: 37.7
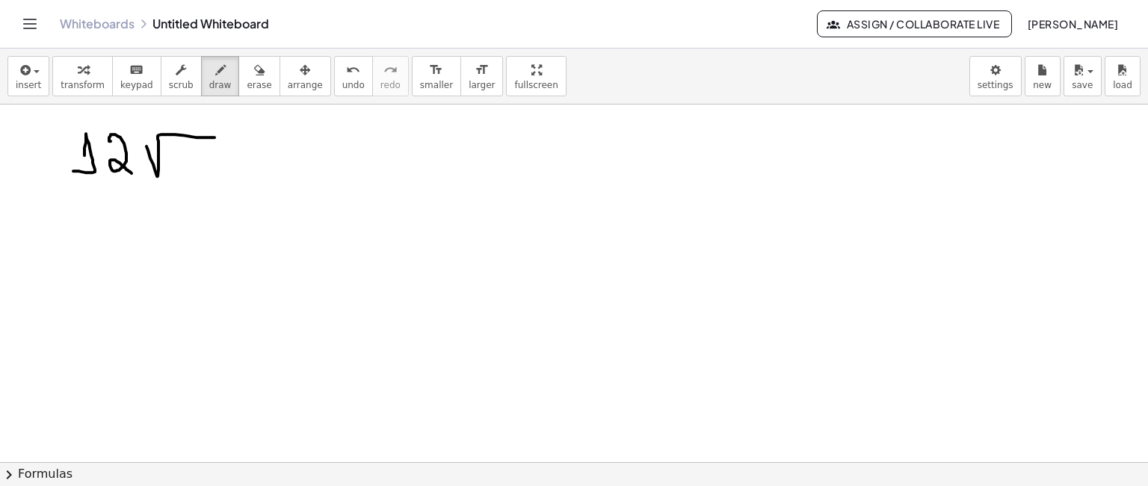
drag, startPoint x: 146, startPoint y: 146, endPoint x: 216, endPoint y: 137, distance: 70.1
drag, startPoint x: 180, startPoint y: 152, endPoint x: 197, endPoint y: 182, distance: 33.5
drag, startPoint x: 200, startPoint y: 164, endPoint x: 215, endPoint y: 195, distance: 35.1
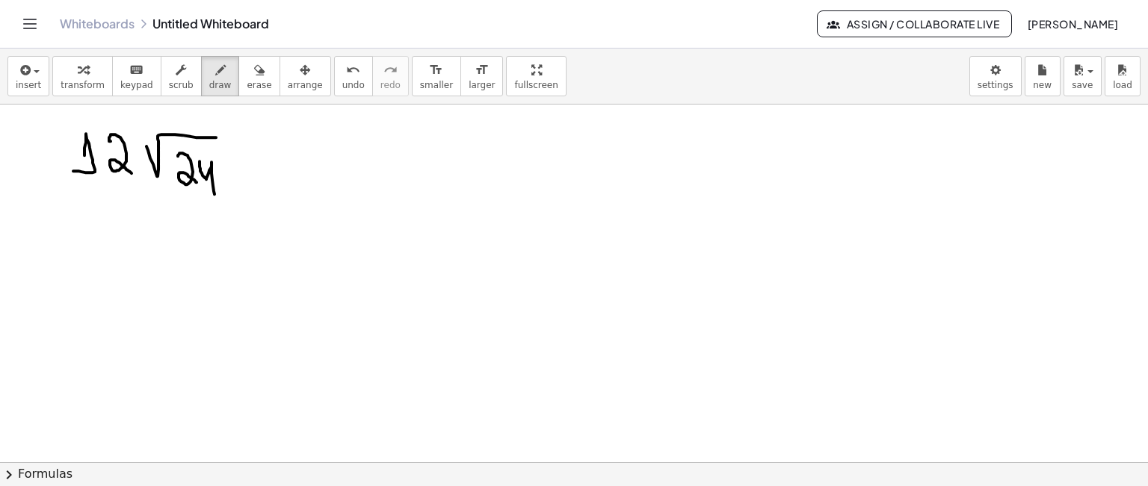
drag, startPoint x: 129, startPoint y: 249, endPoint x: 138, endPoint y: 277, distance: 29.6
drag, startPoint x: 166, startPoint y: 243, endPoint x: 201, endPoint y: 216, distance: 44.2
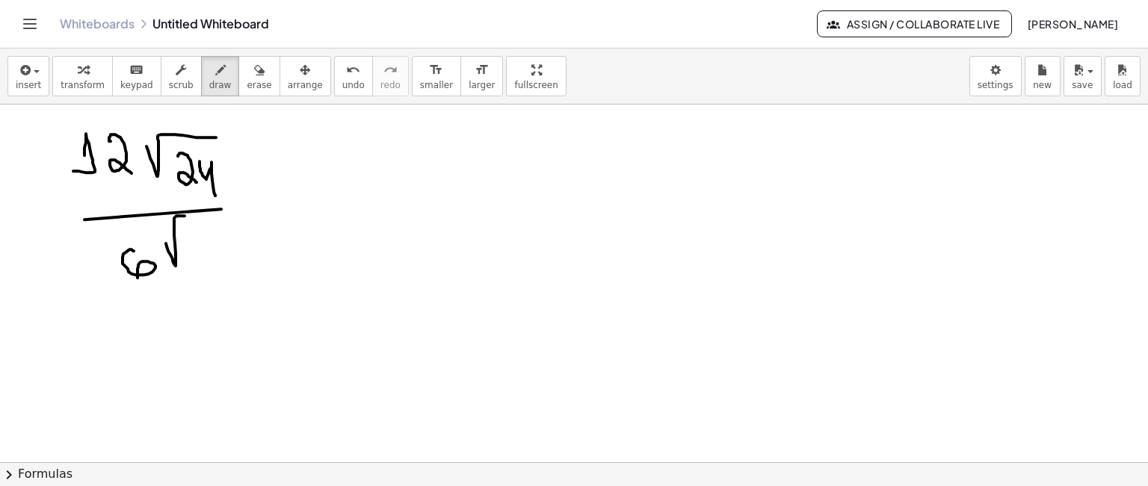
drag, startPoint x: 191, startPoint y: 236, endPoint x: 185, endPoint y: 263, distance: 27.6
drag, startPoint x: 60, startPoint y: 167, endPoint x: 109, endPoint y: 277, distance: 120.4
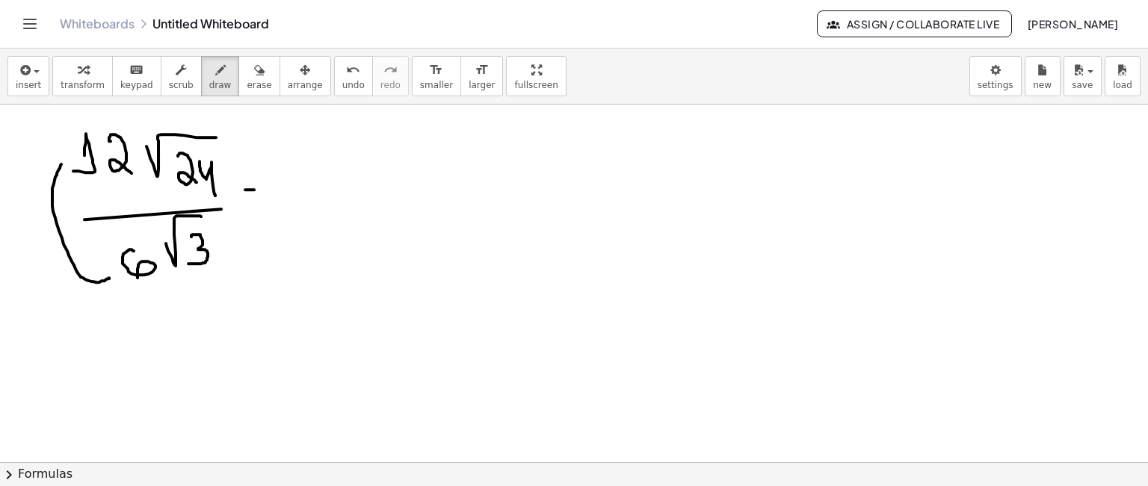
drag, startPoint x: 250, startPoint y: 189, endPoint x: 259, endPoint y: 190, distance: 9.7
drag, startPoint x: 248, startPoint y: 202, endPoint x: 260, endPoint y: 203, distance: 12.0
drag, startPoint x: 309, startPoint y: 154, endPoint x: 347, endPoint y: 181, distance: 46.6
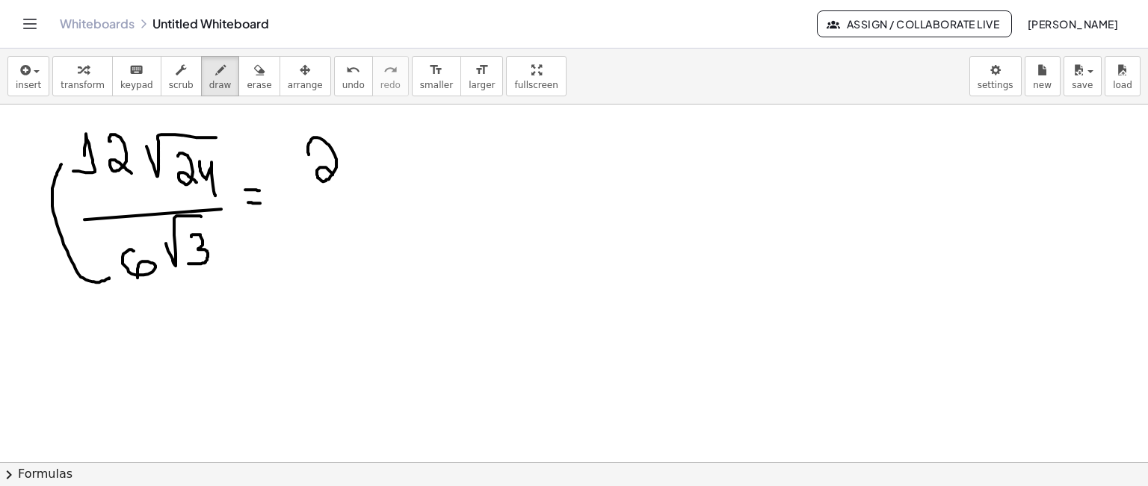
drag, startPoint x: 356, startPoint y: 155, endPoint x: 424, endPoint y: 128, distance: 74.1
drag, startPoint x: 222, startPoint y: 179, endPoint x: 226, endPoint y: 247, distance: 68.9
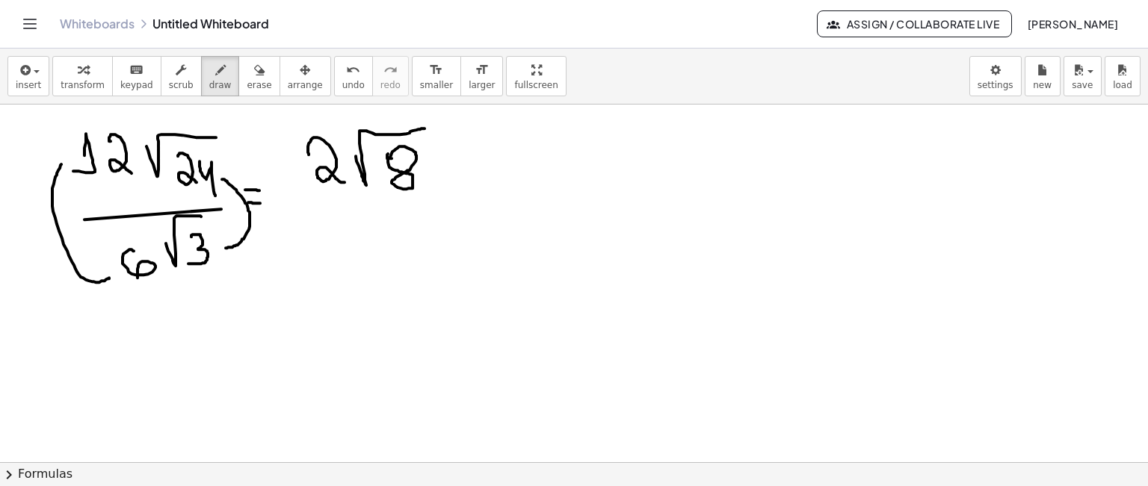
drag, startPoint x: 380, startPoint y: 194, endPoint x: 436, endPoint y: 191, distance: 56.1
click at [346, 68] on icon "undo" at bounding box center [353, 70] width 14 height 18
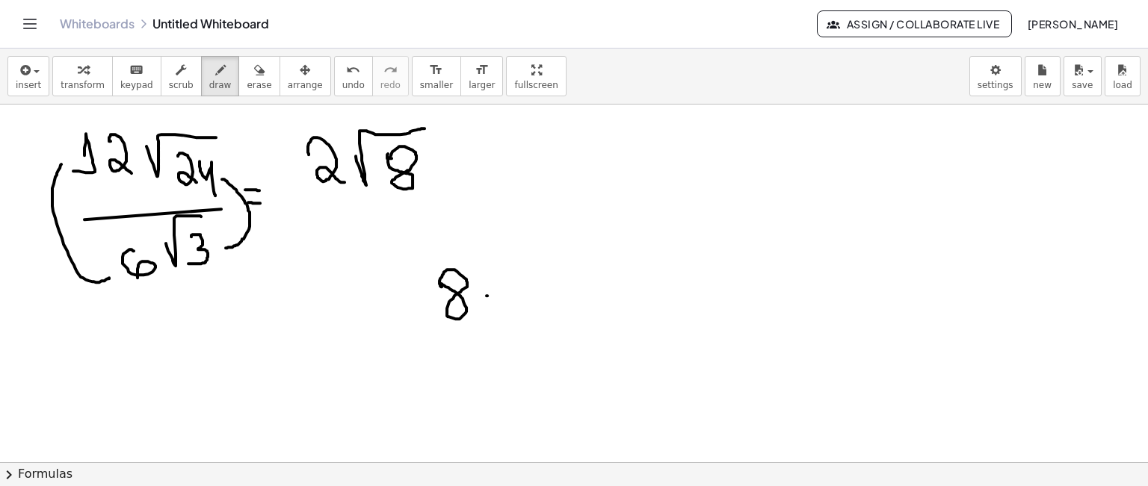
drag, startPoint x: 486, startPoint y: 295, endPoint x: 503, endPoint y: 295, distance: 16.4
drag, startPoint x: 492, startPoint y: 304, endPoint x: 506, endPoint y: 305, distance: 13.5
drag, startPoint x: 534, startPoint y: 284, endPoint x: 559, endPoint y: 315, distance: 39.3
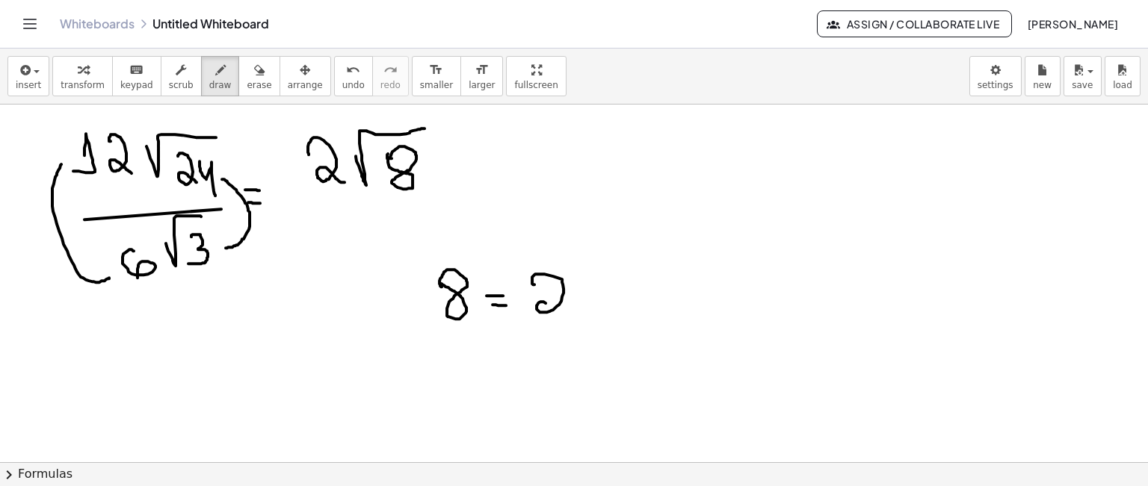
drag, startPoint x: 577, startPoint y: 282, endPoint x: 592, endPoint y: 324, distance: 44.4
drag, startPoint x: 571, startPoint y: 322, endPoint x: 579, endPoint y: 333, distance: 13.3
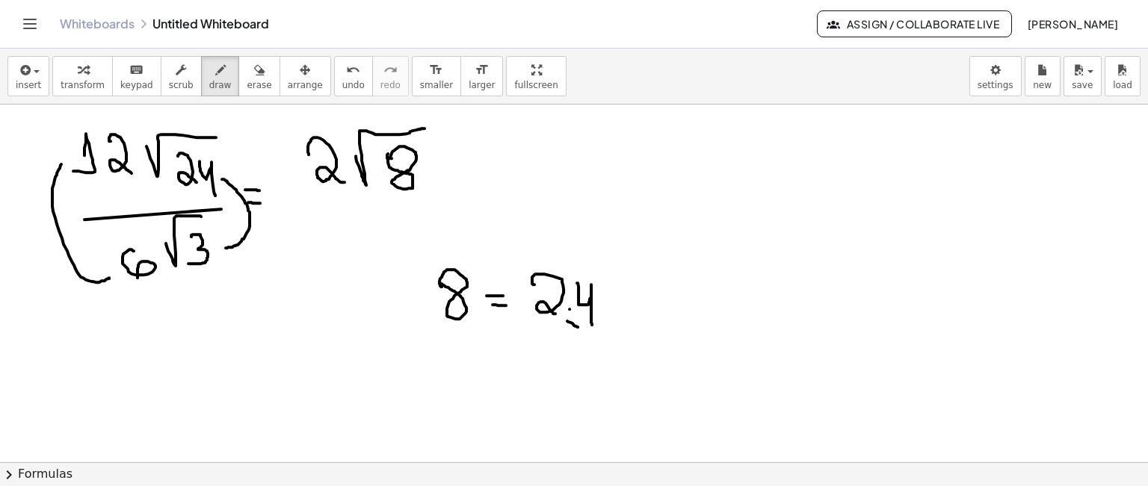
drag, startPoint x: 439, startPoint y: 162, endPoint x: 457, endPoint y: 163, distance: 18.0
drag, startPoint x: 441, startPoint y: 173, endPoint x: 457, endPoint y: 176, distance: 16.9
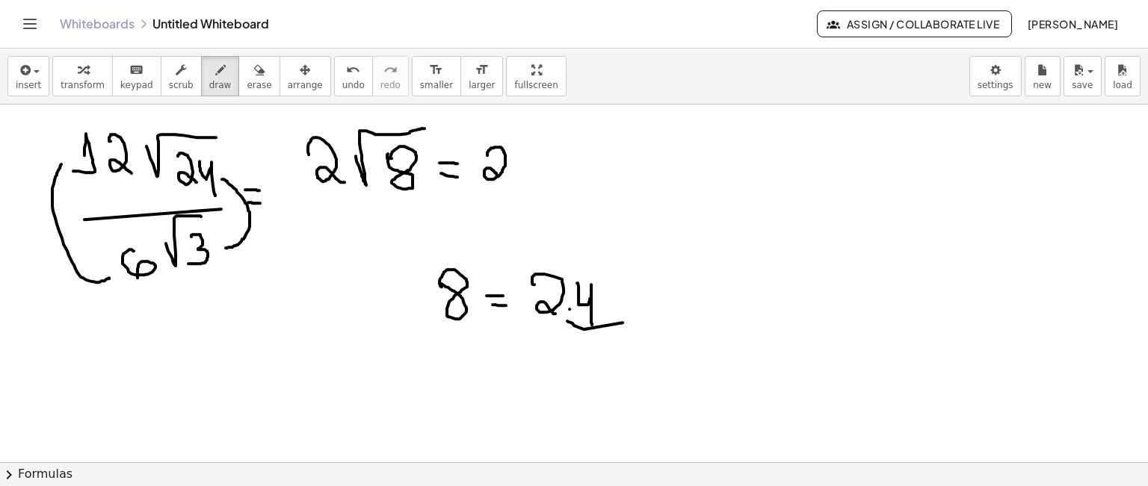
drag, startPoint x: 487, startPoint y: 155, endPoint x: 504, endPoint y: 179, distance: 29.4
drag, startPoint x: 520, startPoint y: 146, endPoint x: 619, endPoint y: 128, distance: 100.4
drag, startPoint x: 551, startPoint y: 154, endPoint x: 562, endPoint y: 176, distance: 24.1
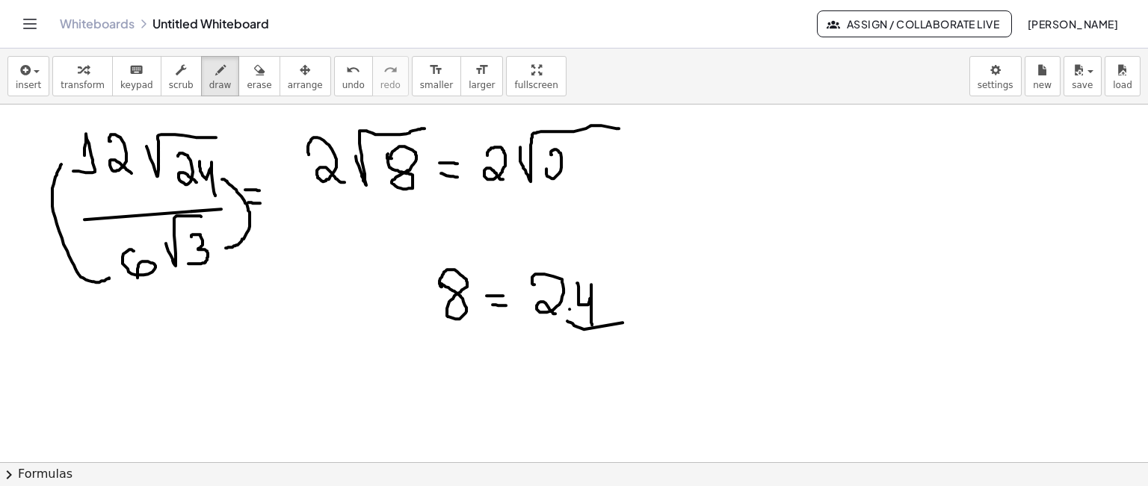
drag, startPoint x: 578, startPoint y: 150, endPoint x: 598, endPoint y: 176, distance: 32.6
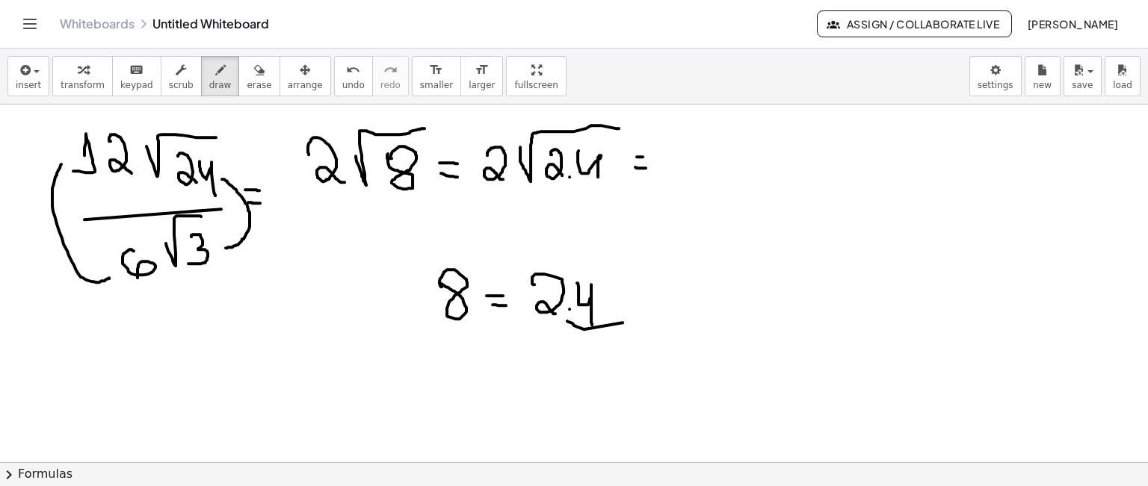
drag, startPoint x: 635, startPoint y: 167, endPoint x: 646, endPoint y: 167, distance: 10.5
drag, startPoint x: 600, startPoint y: 161, endPoint x: 605, endPoint y: 194, distance: 33.2
drag, startPoint x: 593, startPoint y: 185, endPoint x: 499, endPoint y: 208, distance: 96.2
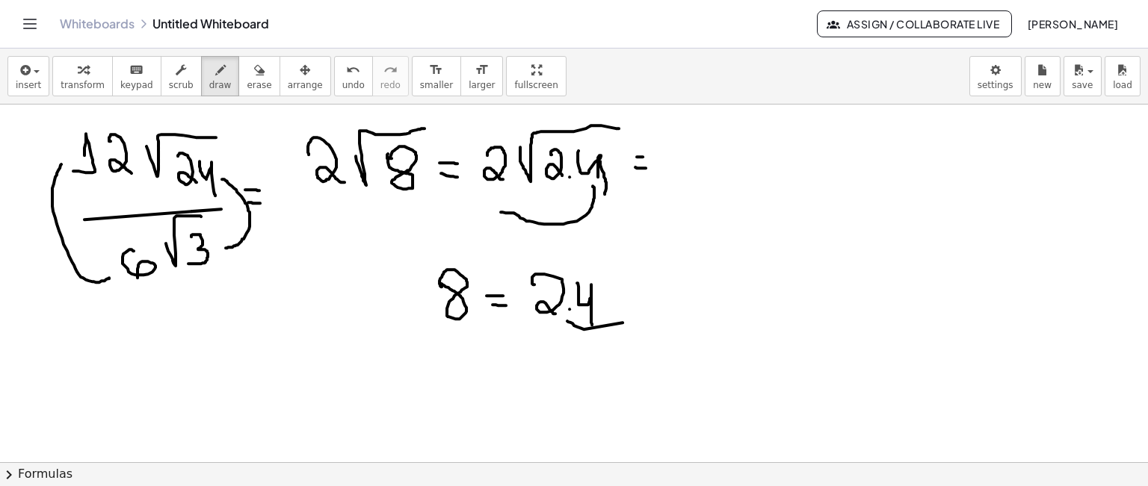
drag, startPoint x: 489, startPoint y: 214, endPoint x: 505, endPoint y: 206, distance: 17.7
drag, startPoint x: 674, startPoint y: 143, endPoint x: 690, endPoint y: 173, distance: 34.1
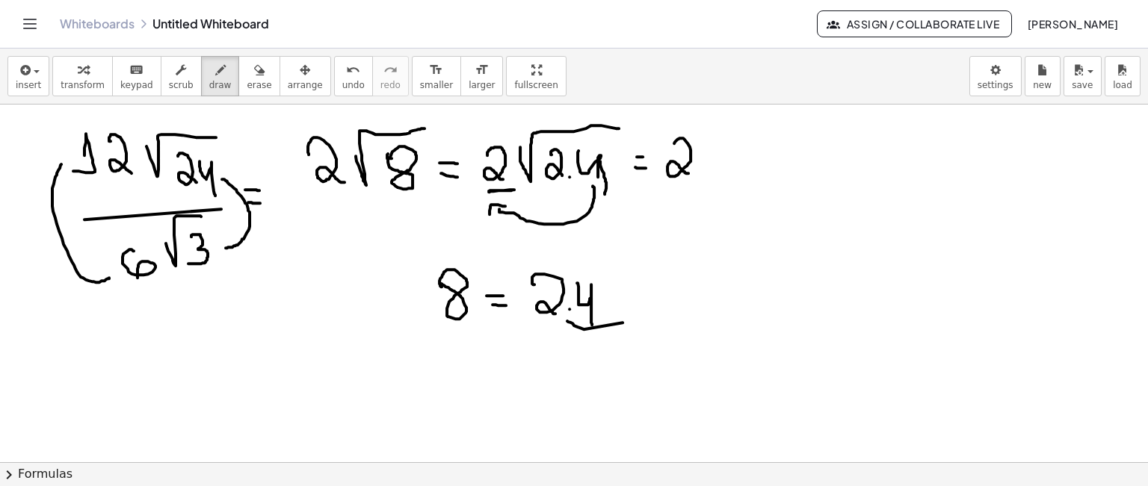
drag, startPoint x: 506, startPoint y: 190, endPoint x: 516, endPoint y: 188, distance: 10.7
drag, startPoint x: 723, startPoint y: 145, endPoint x: 740, endPoint y: 163, distance: 24.8
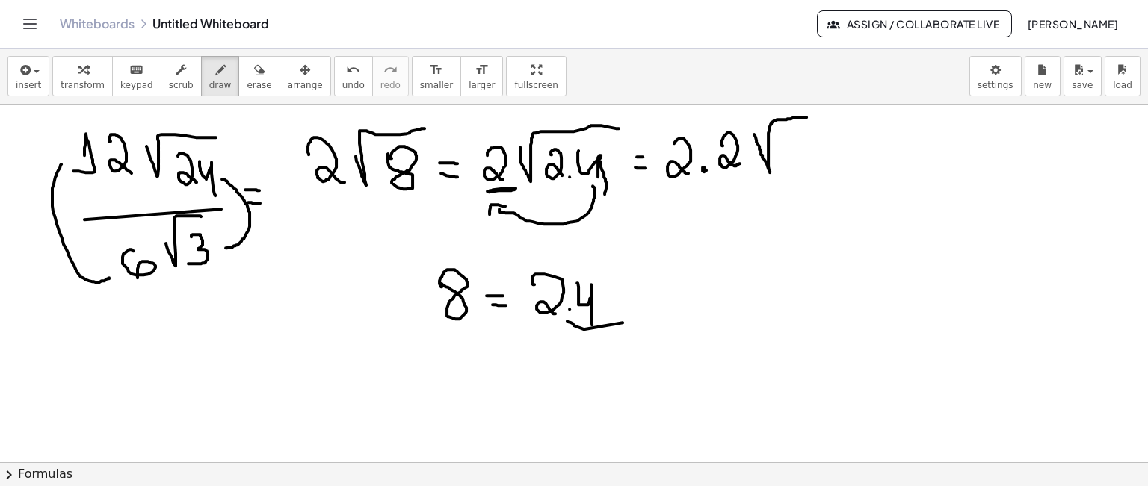
drag, startPoint x: 754, startPoint y: 134, endPoint x: 806, endPoint y: 117, distance: 55.1
drag, startPoint x: 786, startPoint y: 140, endPoint x: 807, endPoint y: 164, distance: 31.8
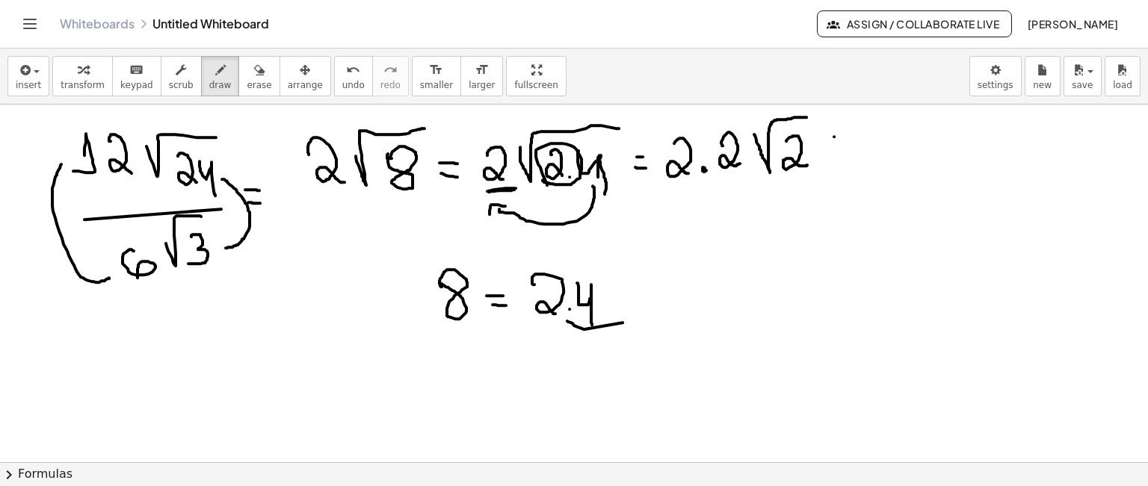
drag, startPoint x: 834, startPoint y: 136, endPoint x: 850, endPoint y: 135, distance: 16.5
drag, startPoint x: 840, startPoint y: 149, endPoint x: 870, endPoint y: 145, distance: 30.1
drag, startPoint x: 669, startPoint y: 191, endPoint x: 748, endPoint y: 176, distance: 80.6
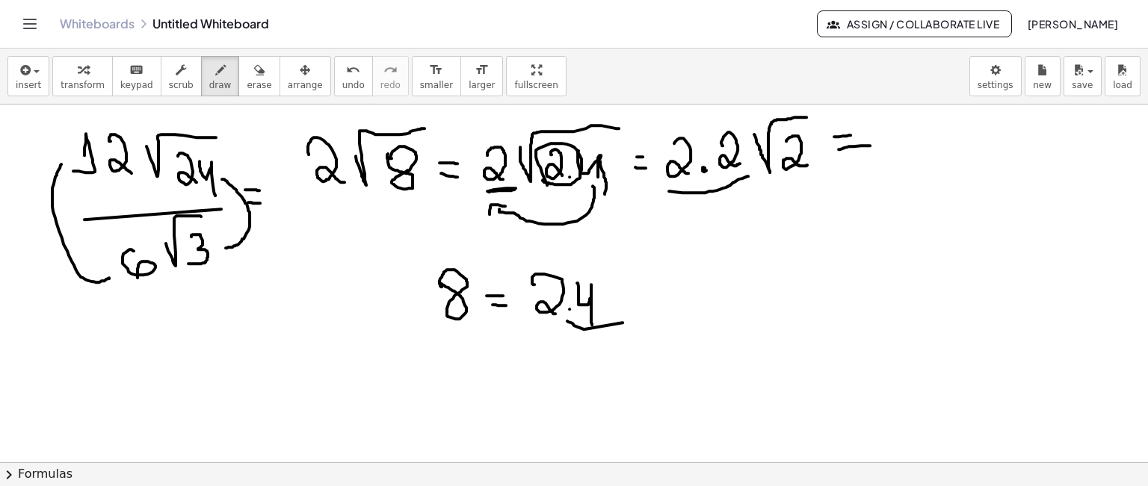
click at [247, 83] on span "erase" at bounding box center [259, 85] width 25 height 10
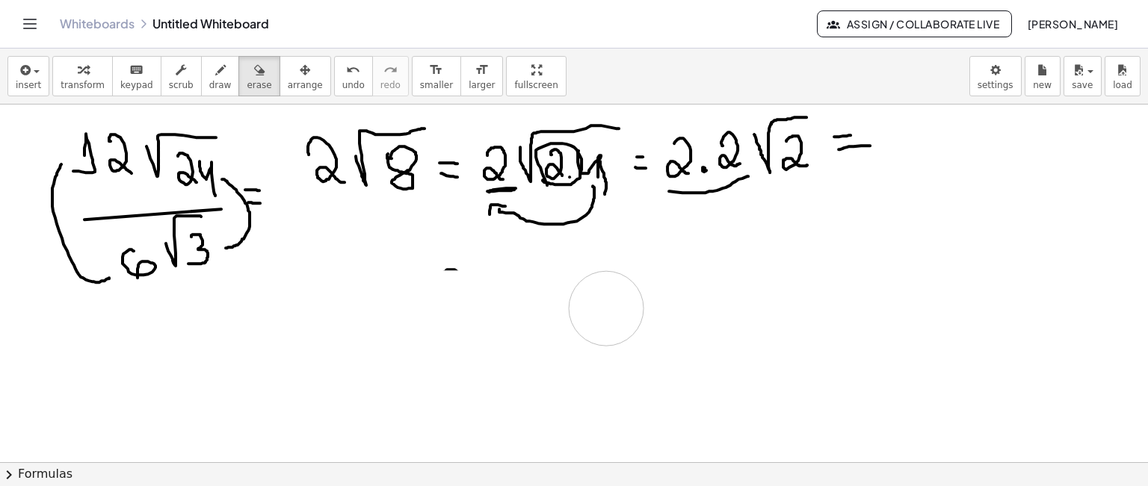
drag, startPoint x: 430, startPoint y: 307, endPoint x: 679, endPoint y: 319, distance: 248.4
drag, startPoint x: 427, startPoint y: 279, endPoint x: 439, endPoint y: 274, distance: 13.7
click at [209, 86] on span "draw" at bounding box center [220, 85] width 22 height 10
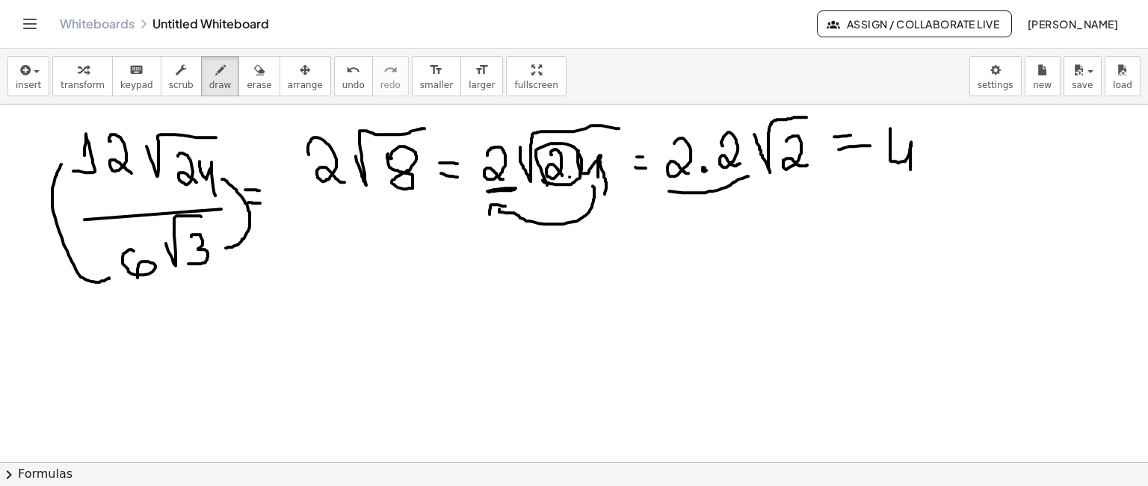
drag, startPoint x: 890, startPoint y: 128, endPoint x: 934, endPoint y: 146, distance: 47.9
drag, startPoint x: 936, startPoint y: 162, endPoint x: 1006, endPoint y: 119, distance: 82.5
drag, startPoint x: 974, startPoint y: 140, endPoint x: 1000, endPoint y: 162, distance: 33.9
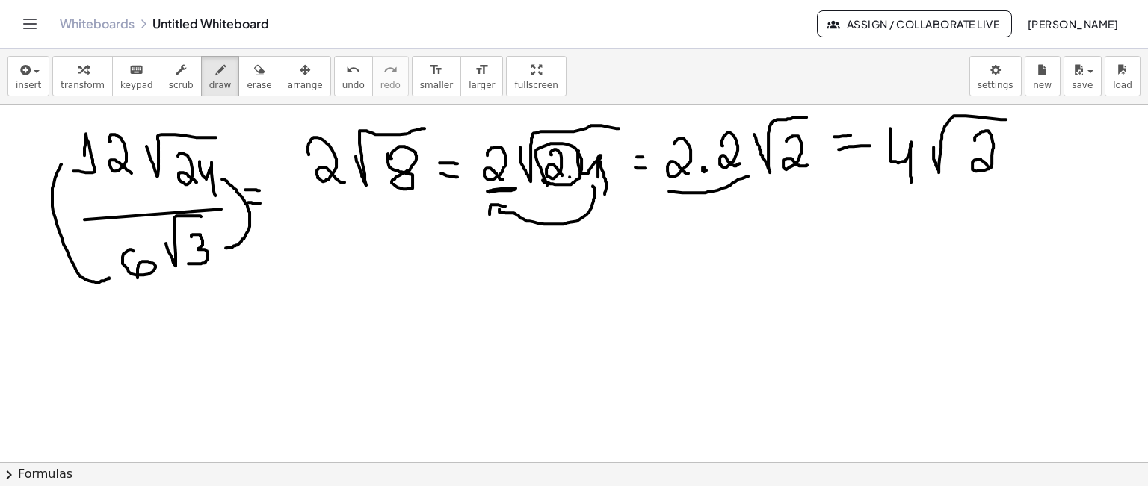
drag, startPoint x: 667, startPoint y: 192, endPoint x: 685, endPoint y: 189, distance: 18.2
drag, startPoint x: 882, startPoint y: 182, endPoint x: 1028, endPoint y: 185, distance: 145.8
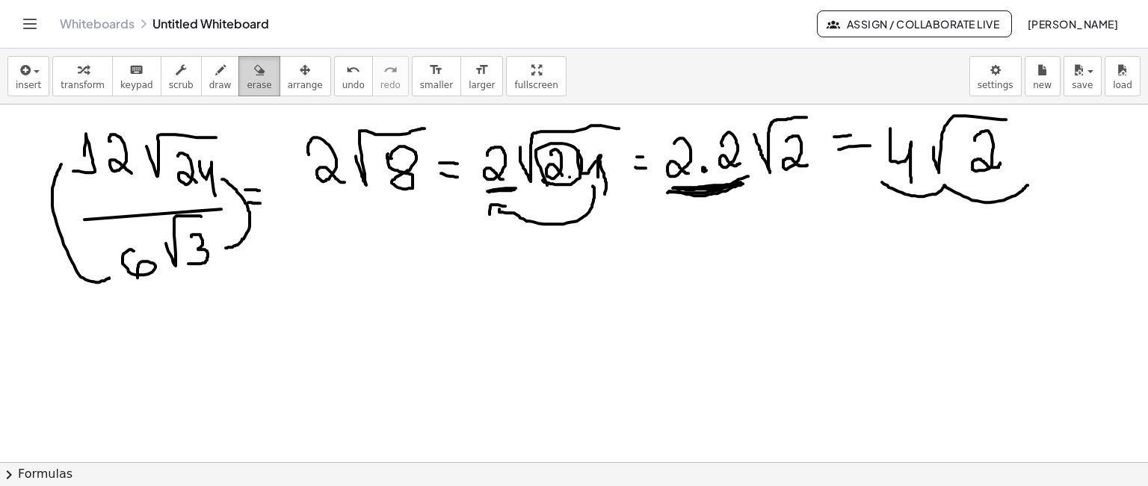
click at [247, 81] on span "erase" at bounding box center [259, 85] width 25 height 10
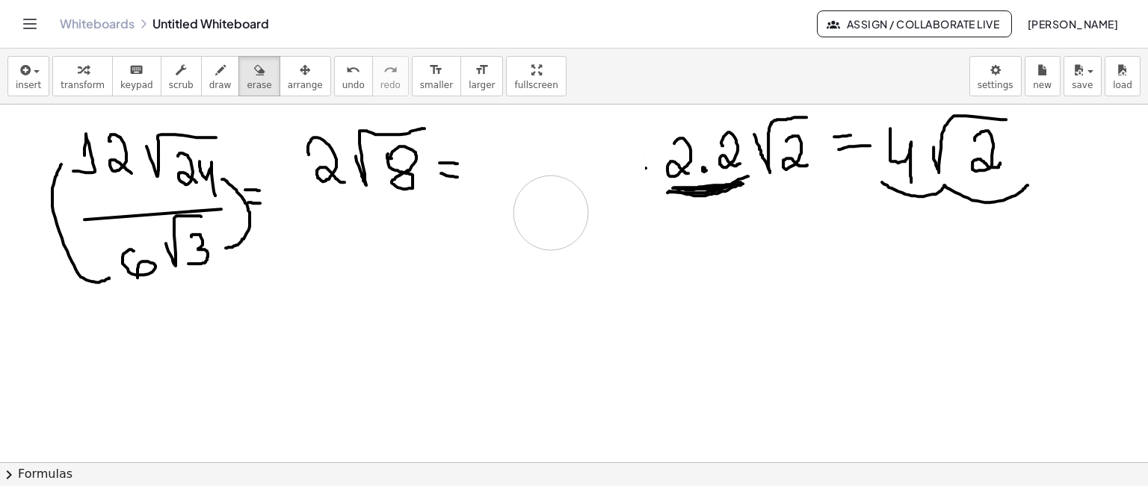
drag, startPoint x: 499, startPoint y: 229, endPoint x: 551, endPoint y: 212, distance: 54.4
click at [211, 78] on button "draw" at bounding box center [220, 76] width 39 height 40
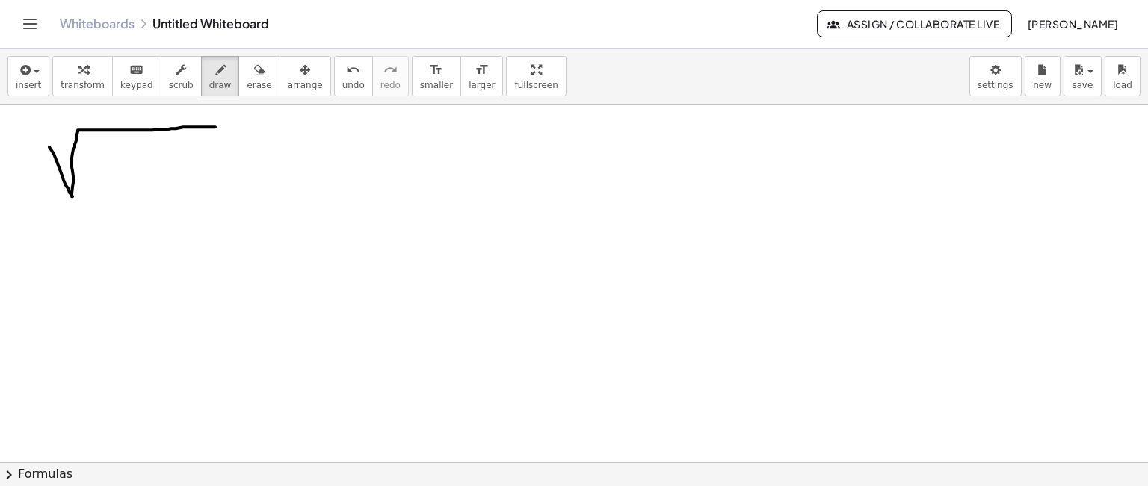
drag, startPoint x: 49, startPoint y: 146, endPoint x: 222, endPoint y: 126, distance: 173.8
drag, startPoint x: 98, startPoint y: 149, endPoint x: 121, endPoint y: 197, distance: 53.1
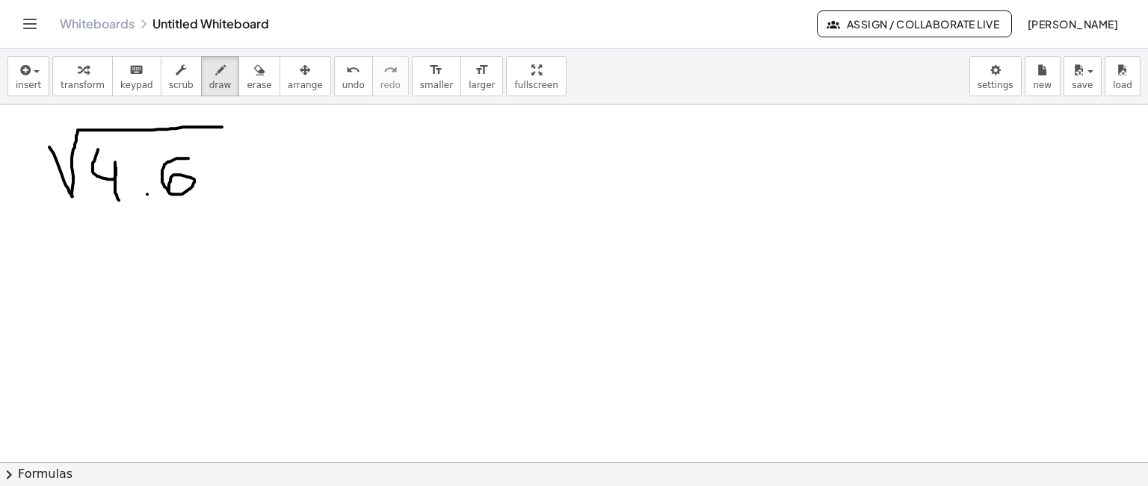
drag, startPoint x: 188, startPoint y: 158, endPoint x: 170, endPoint y: 191, distance: 37.5
drag, startPoint x: 243, startPoint y: 165, endPoint x: 254, endPoint y: 166, distance: 11.2
drag, startPoint x: 239, startPoint y: 181, endPoint x: 254, endPoint y: 182, distance: 15.0
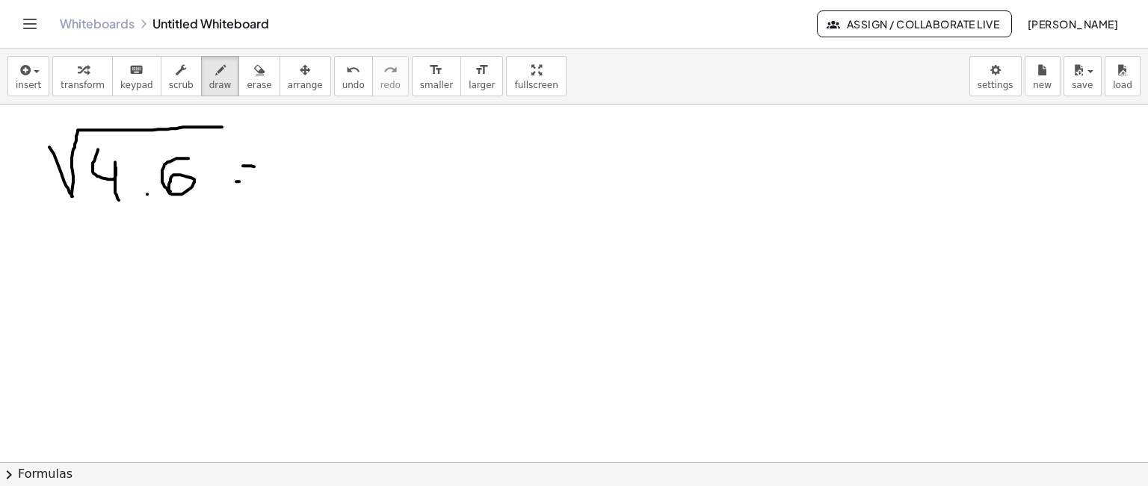
drag, startPoint x: 305, startPoint y: 152, endPoint x: 338, endPoint y: 176, distance: 40.2
drag, startPoint x: 356, startPoint y: 152, endPoint x: 427, endPoint y: 127, distance: 75.9
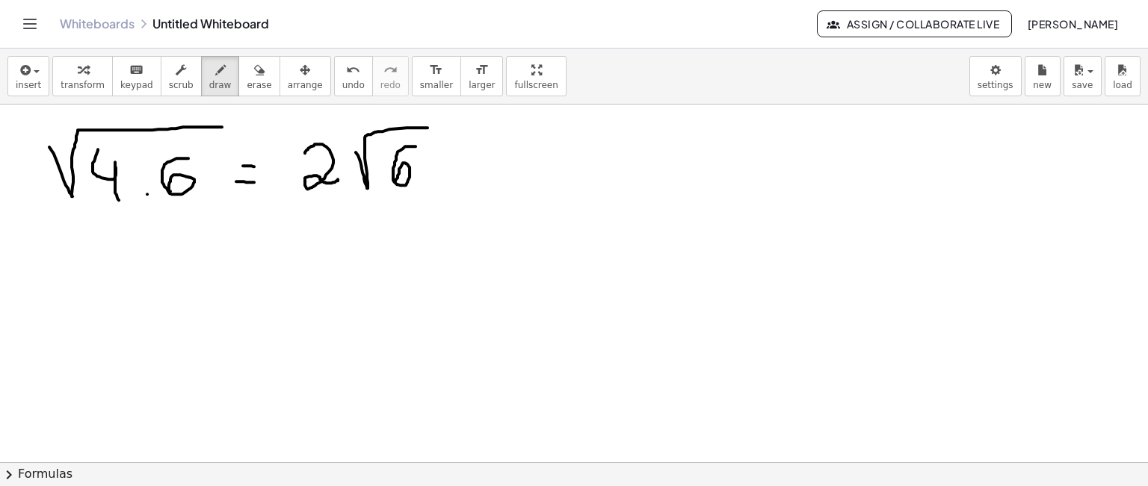
drag, startPoint x: 415, startPoint y: 146, endPoint x: 395, endPoint y: 168, distance: 30.7
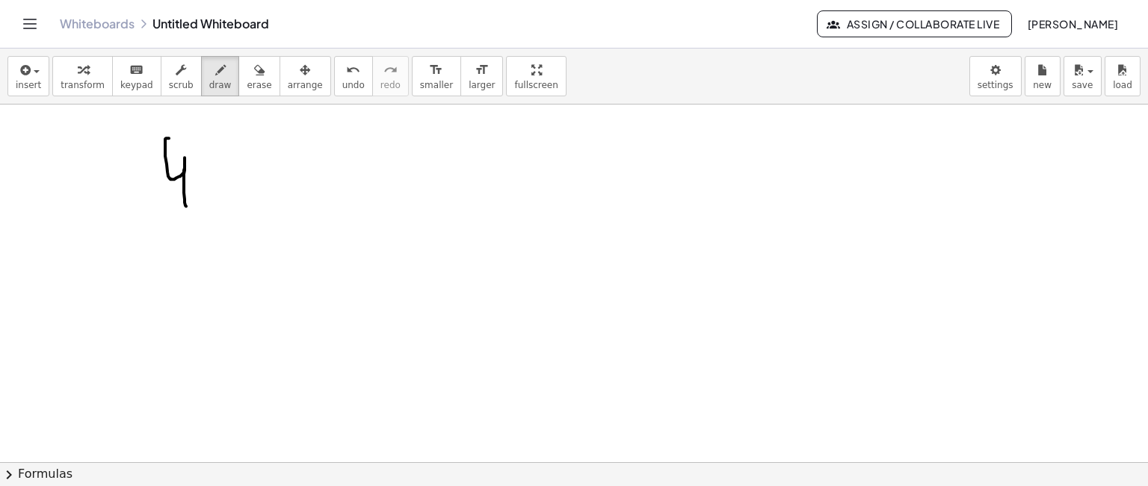
drag, startPoint x: 167, startPoint y: 138, endPoint x: 202, endPoint y: 170, distance: 47.6
drag, startPoint x: 215, startPoint y: 158, endPoint x: 238, endPoint y: 193, distance: 41.7
drag, startPoint x: 279, startPoint y: 191, endPoint x: 407, endPoint y: 143, distance: 136.9
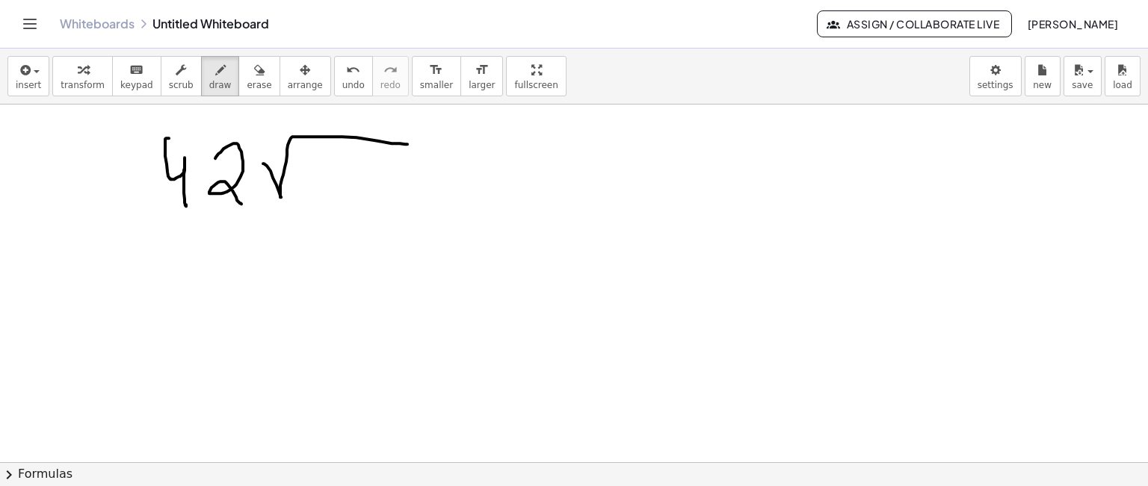
drag, startPoint x: 302, startPoint y: 163, endPoint x: 309, endPoint y: 197, distance: 35.0
drag, startPoint x: 365, startPoint y: 160, endPoint x: 387, endPoint y: 203, distance: 48.1
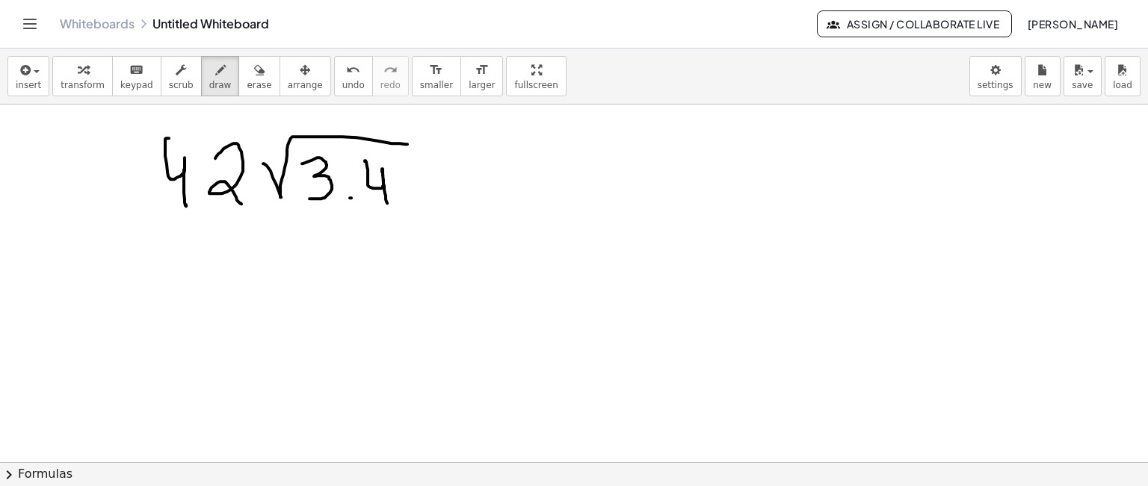
drag, startPoint x: 161, startPoint y: 250, endPoint x: 180, endPoint y: 306, distance: 59.1
drag, startPoint x: 197, startPoint y: 267, endPoint x: 220, endPoint y: 303, distance: 42.3
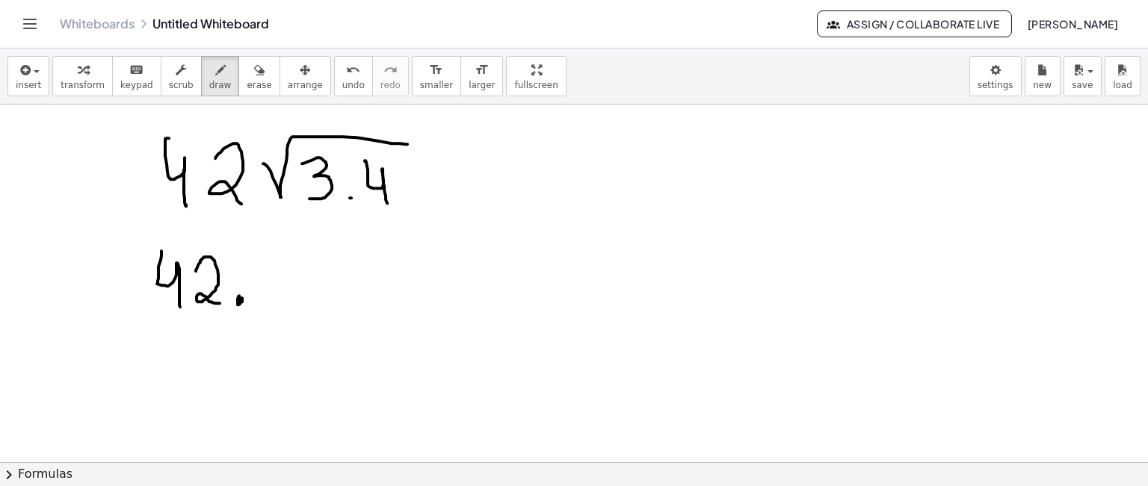
drag, startPoint x: 267, startPoint y: 264, endPoint x: 295, endPoint y: 293, distance: 40.7
drag, startPoint x: 321, startPoint y: 289, endPoint x: 374, endPoint y: 251, distance: 65.9
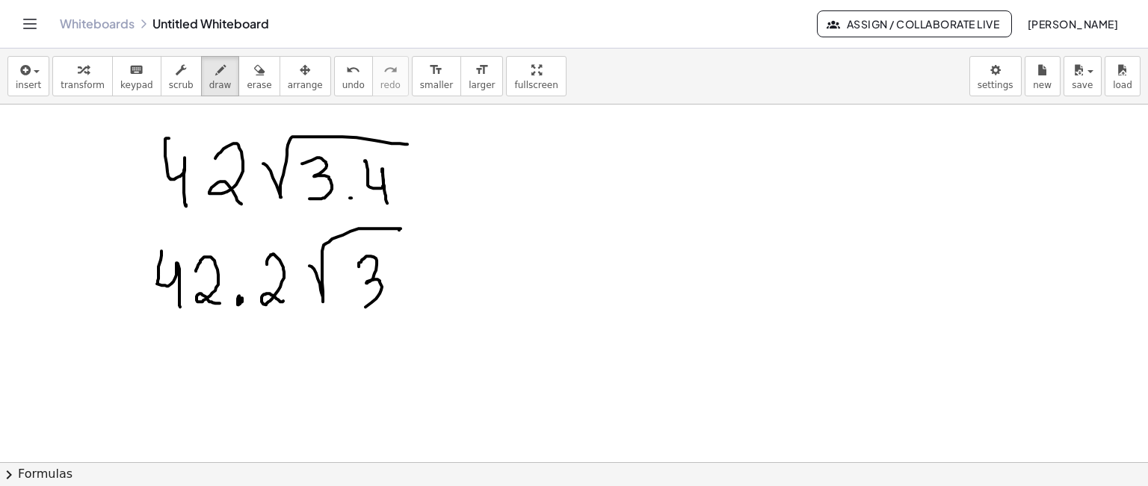
drag, startPoint x: 359, startPoint y: 266, endPoint x: 354, endPoint y: 306, distance: 40.6
drag, startPoint x: 206, startPoint y: 364, endPoint x: 224, endPoint y: 350, distance: 22.4
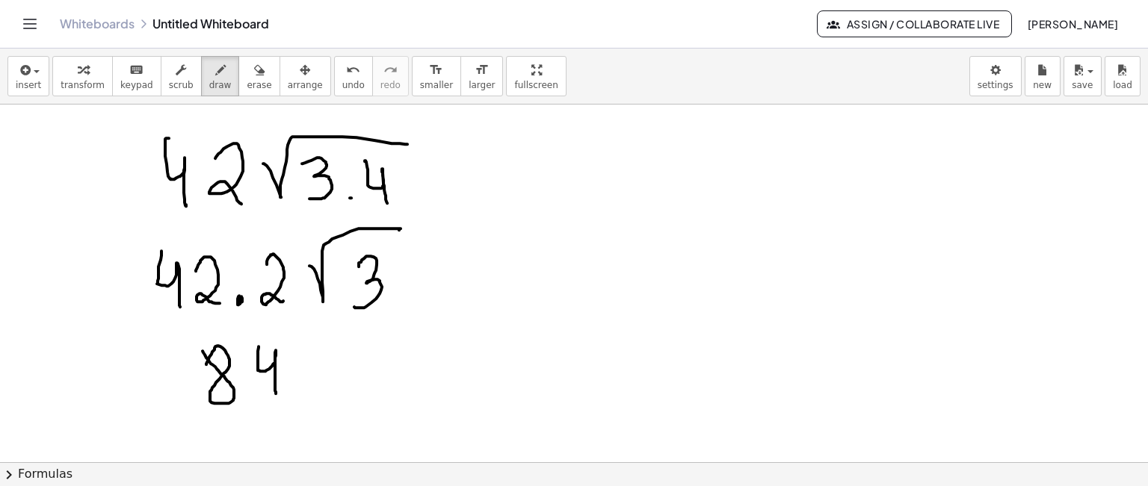
drag, startPoint x: 259, startPoint y: 346, endPoint x: 275, endPoint y: 392, distance: 48.5
drag, startPoint x: 297, startPoint y: 368, endPoint x: 358, endPoint y: 343, distance: 65.6
drag, startPoint x: 337, startPoint y: 355, endPoint x: 320, endPoint y: 379, distance: 29.4
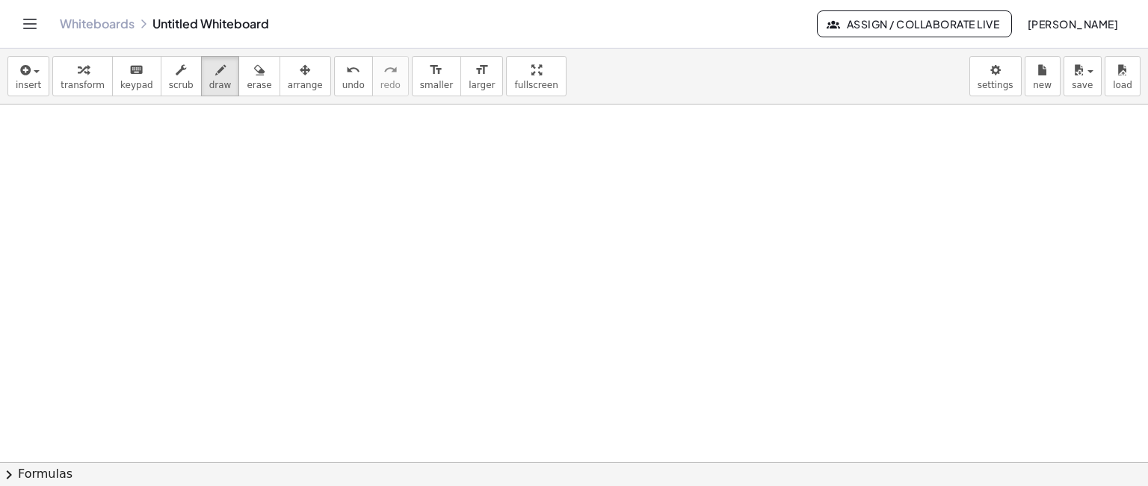
scroll to position [3168, 0]
drag, startPoint x: 171, startPoint y: 139, endPoint x: 145, endPoint y: 191, distance: 57.8
drag, startPoint x: 117, startPoint y: 156, endPoint x: 120, endPoint y: 195, distance: 39.0
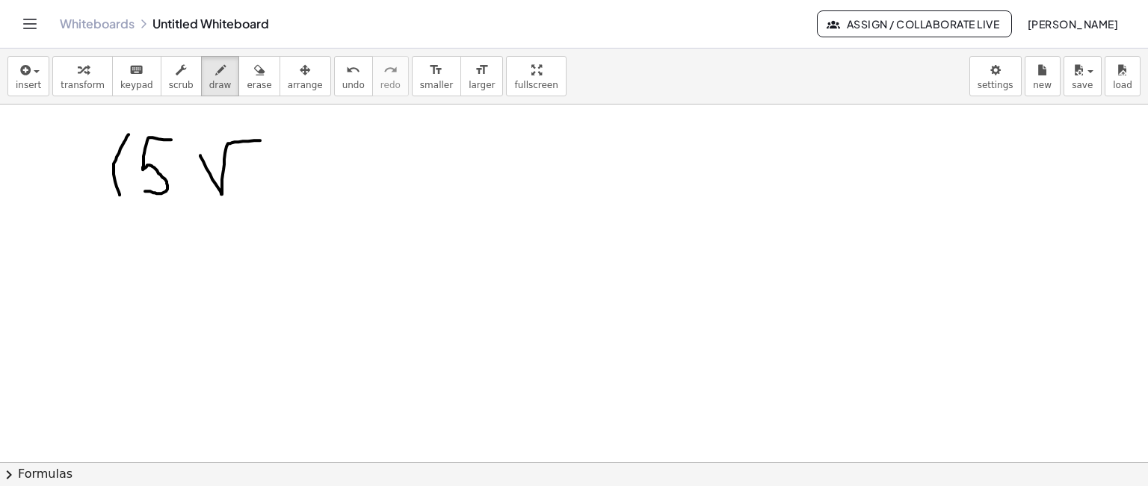
drag, startPoint x: 200, startPoint y: 155, endPoint x: 299, endPoint y: 135, distance: 100.7
drag, startPoint x: 278, startPoint y: 152, endPoint x: 247, endPoint y: 193, distance: 50.7
drag, startPoint x: 254, startPoint y: 161, endPoint x: 282, endPoint y: 197, distance: 46.3
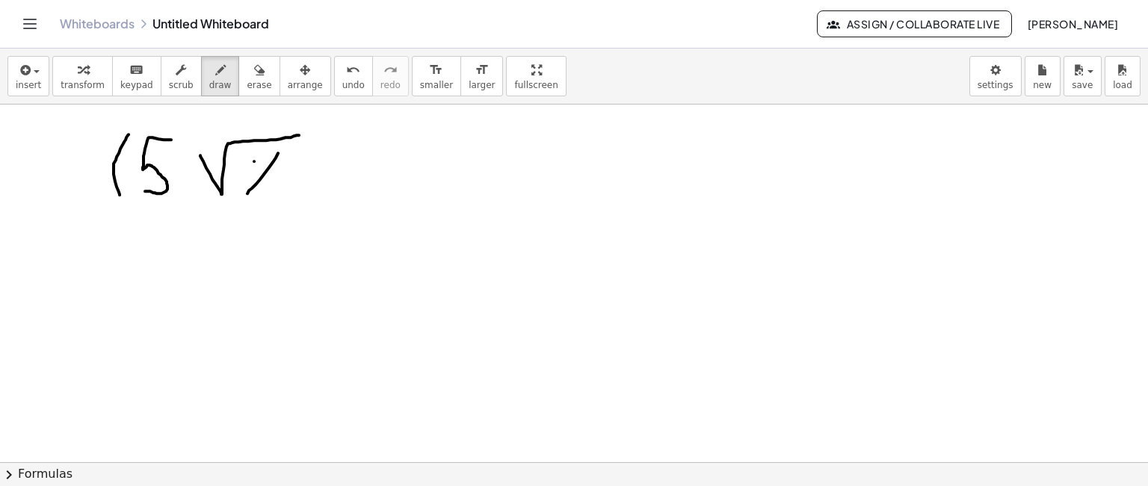
drag, startPoint x: 311, startPoint y: 129, endPoint x: 327, endPoint y: 203, distance: 75.6
drag, startPoint x: 377, startPoint y: 129, endPoint x: 367, endPoint y: 199, distance: 70.2
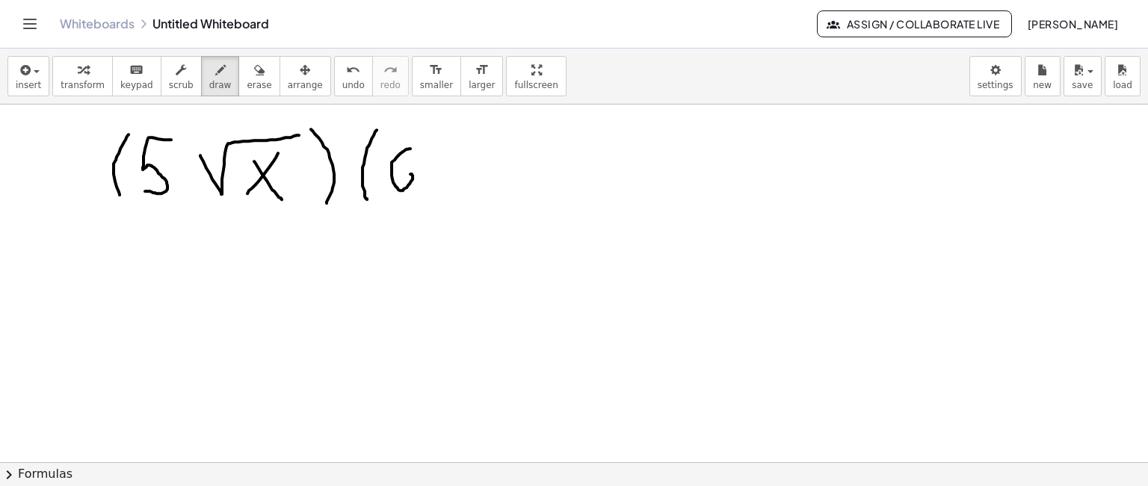
drag, startPoint x: 410, startPoint y: 148, endPoint x: 399, endPoint y: 182, distance: 35.4
drag, startPoint x: 433, startPoint y: 159, endPoint x: 496, endPoint y: 138, distance: 66.2
drag, startPoint x: 480, startPoint y: 154, endPoint x: 460, endPoint y: 197, distance: 47.5
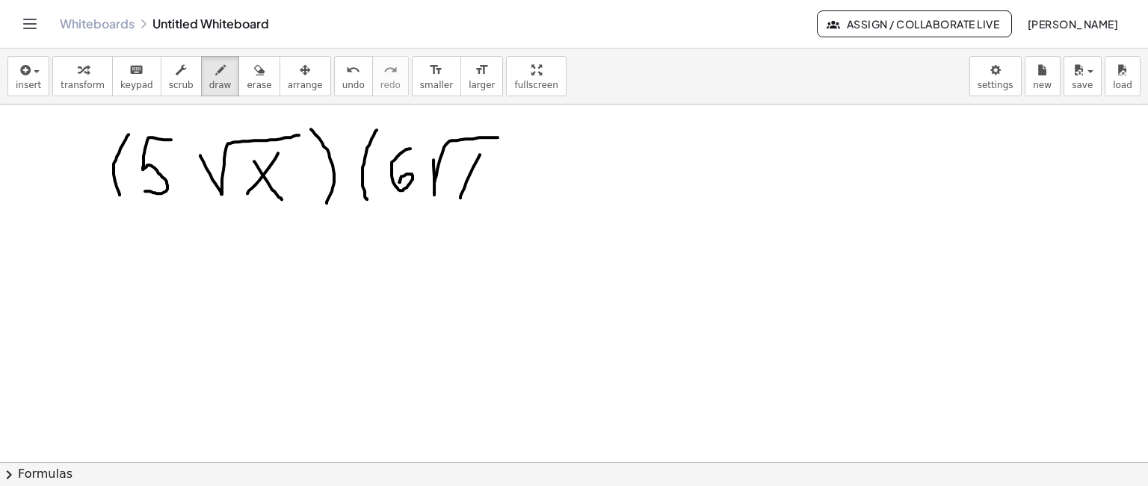
drag, startPoint x: 460, startPoint y: 158, endPoint x: 468, endPoint y: 177, distance: 20.8
drag, startPoint x: 521, startPoint y: 155, endPoint x: 517, endPoint y: 200, distance: 45.0
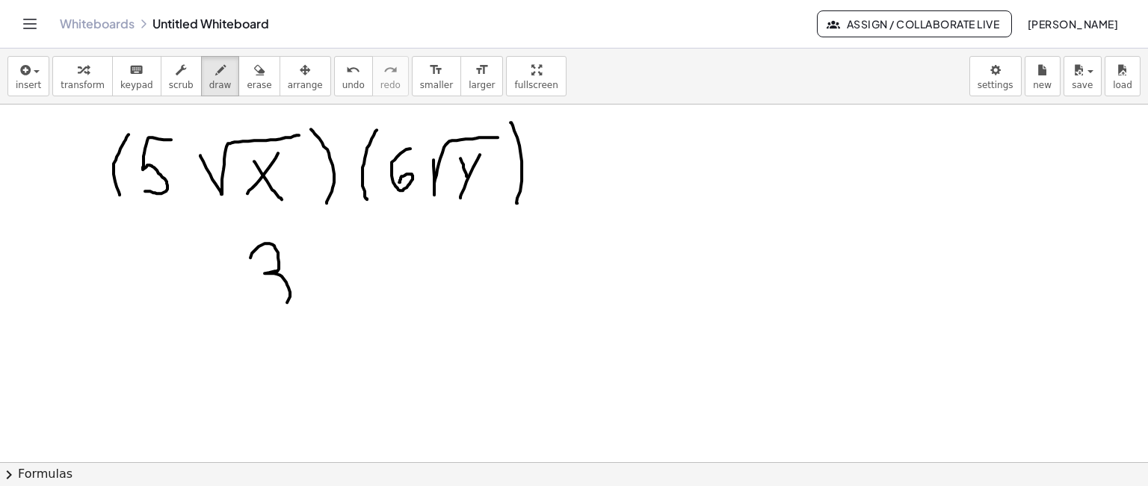
drag, startPoint x: 250, startPoint y: 257, endPoint x: 255, endPoint y: 300, distance: 43.6
drag, startPoint x: 327, startPoint y: 260, endPoint x: 335, endPoint y: 283, distance: 24.6
drag, startPoint x: 377, startPoint y: 264, endPoint x: 529, endPoint y: 240, distance: 154.3
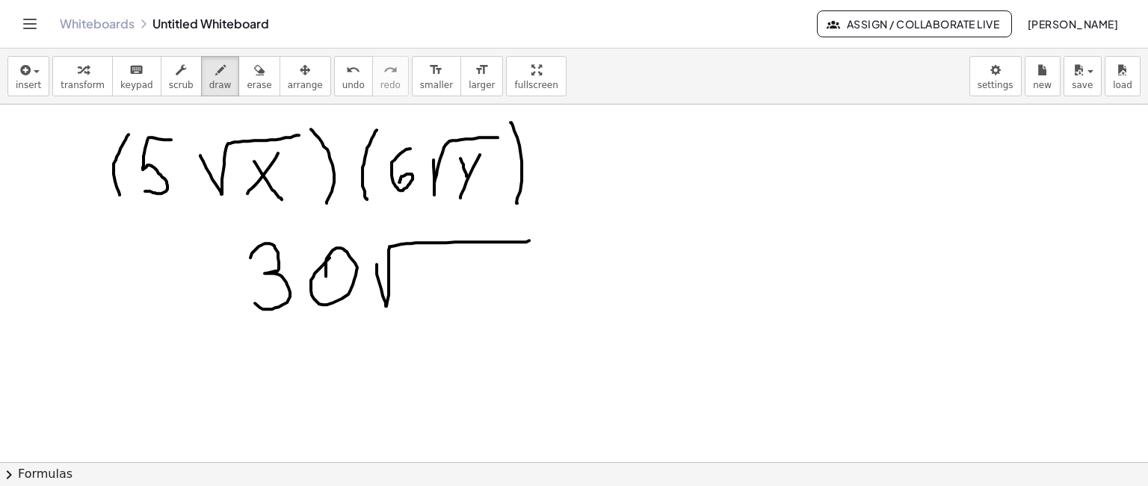
drag, startPoint x: 423, startPoint y: 266, endPoint x: 408, endPoint y: 306, distance: 42.3
drag, startPoint x: 401, startPoint y: 274, endPoint x: 433, endPoint y: 306, distance: 45.5
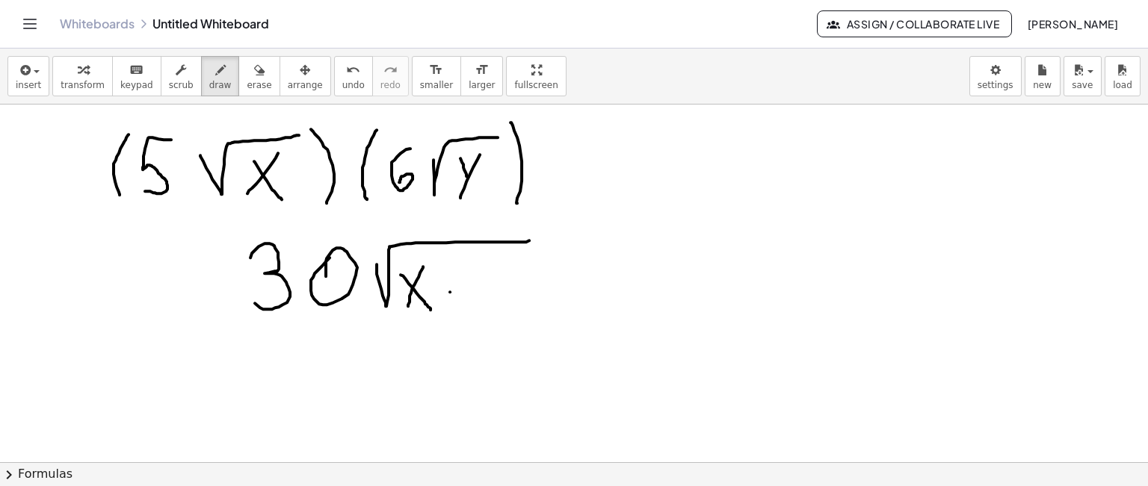
drag, startPoint x: 465, startPoint y: 268, endPoint x: 481, endPoint y: 295, distance: 32.2
drag, startPoint x: 499, startPoint y: 264, endPoint x: 466, endPoint y: 322, distance: 66.9
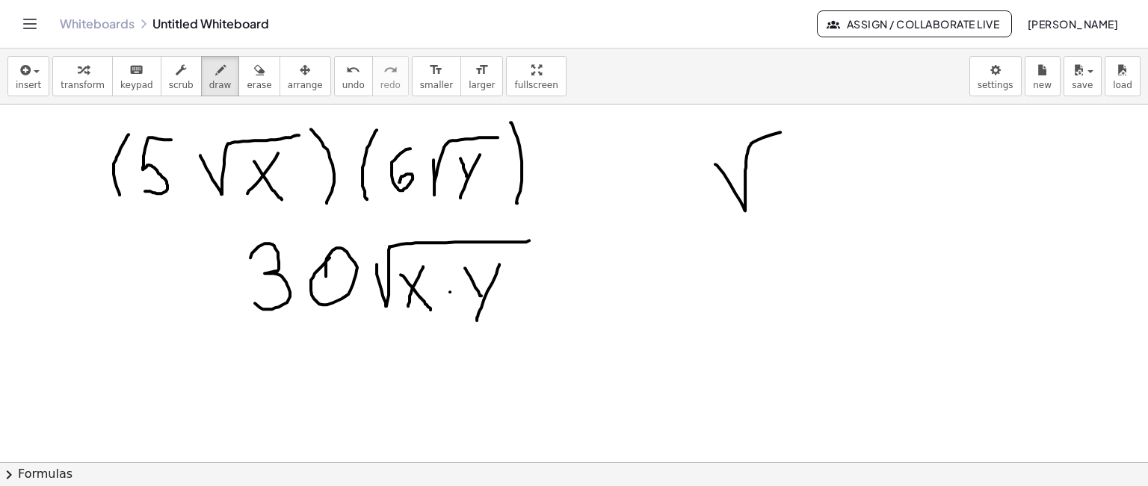
drag, startPoint x: 715, startPoint y: 164, endPoint x: 814, endPoint y: 129, distance: 104.7
drag, startPoint x: 781, startPoint y: 164, endPoint x: 819, endPoint y: 208, distance: 58.8
drag, startPoint x: 882, startPoint y: 164, endPoint x: 870, endPoint y: 188, distance: 27.4
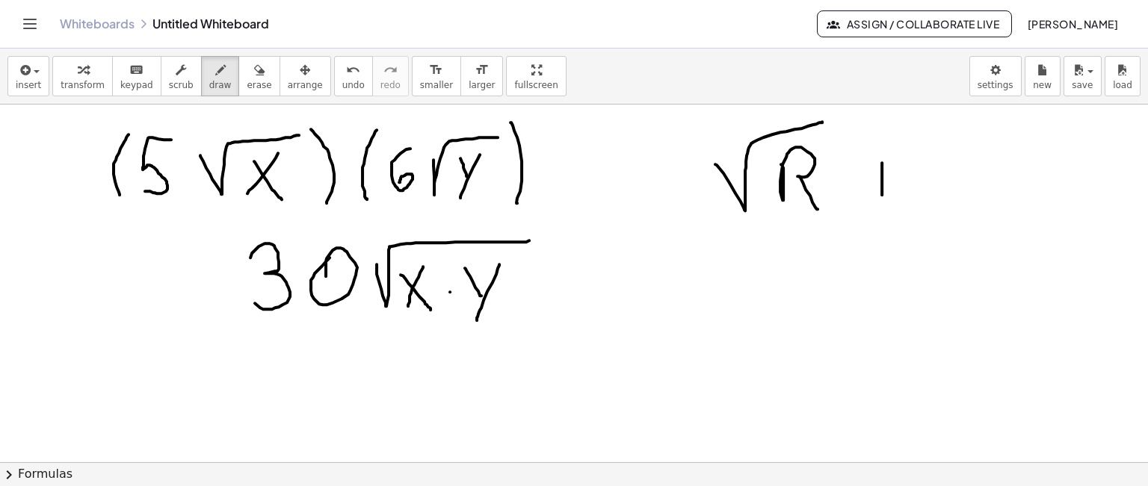
drag, startPoint x: 892, startPoint y: 184, endPoint x: 907, endPoint y: 182, distance: 15.8
drag, startPoint x: 933, startPoint y: 160, endPoint x: 1006, endPoint y: 114, distance: 86.3
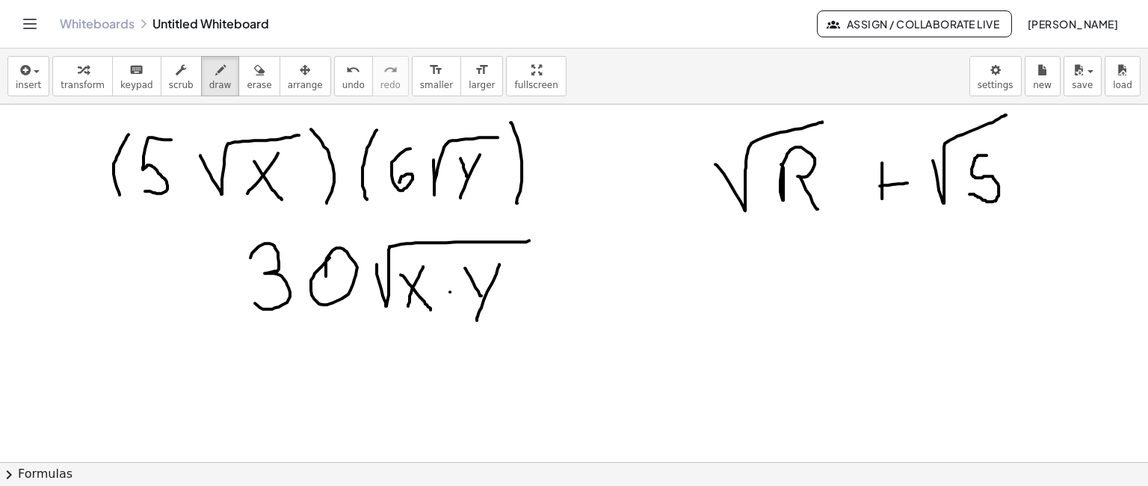
drag, startPoint x: 986, startPoint y: 155, endPoint x: 970, endPoint y: 193, distance: 41.5
drag, startPoint x: 868, startPoint y: 185, endPoint x: 885, endPoint y: 185, distance: 17.2
drag, startPoint x: 762, startPoint y: 284, endPoint x: 766, endPoint y: 315, distance: 31.6
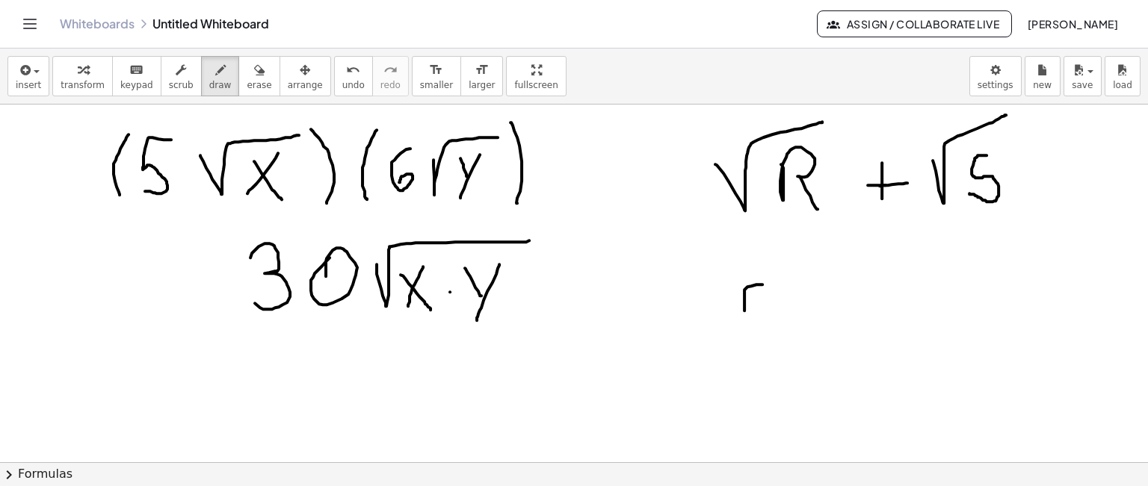
drag, startPoint x: 791, startPoint y: 288, endPoint x: 809, endPoint y: 313, distance: 31.1
drag, startPoint x: 813, startPoint y: 292, endPoint x: 852, endPoint y: 316, distance: 45.6
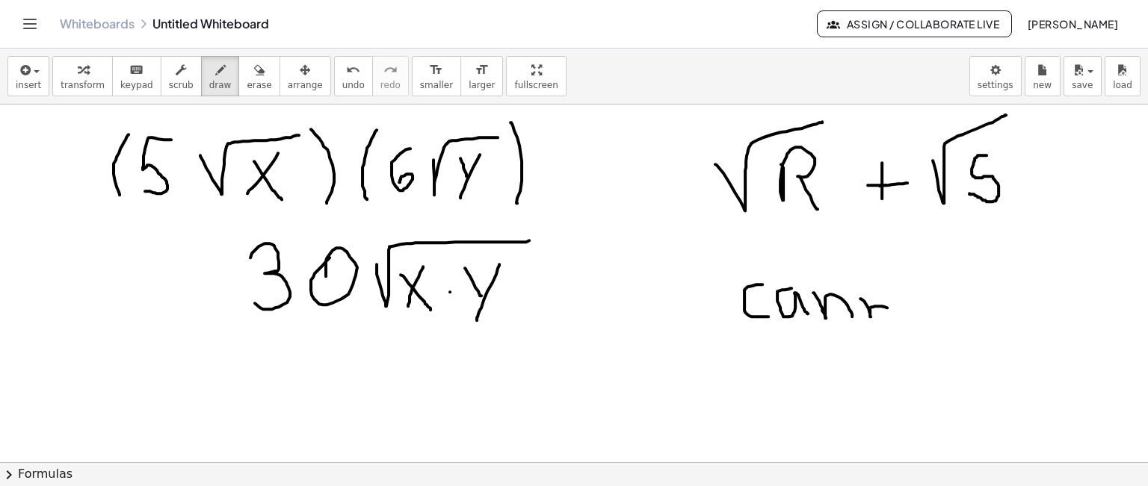
drag, startPoint x: 860, startPoint y: 298, endPoint x: 897, endPoint y: 314, distance: 39.8
drag, startPoint x: 906, startPoint y: 300, endPoint x: 931, endPoint y: 305, distance: 25.8
drag, startPoint x: 960, startPoint y: 292, endPoint x: 983, endPoint y: 321, distance: 37.7
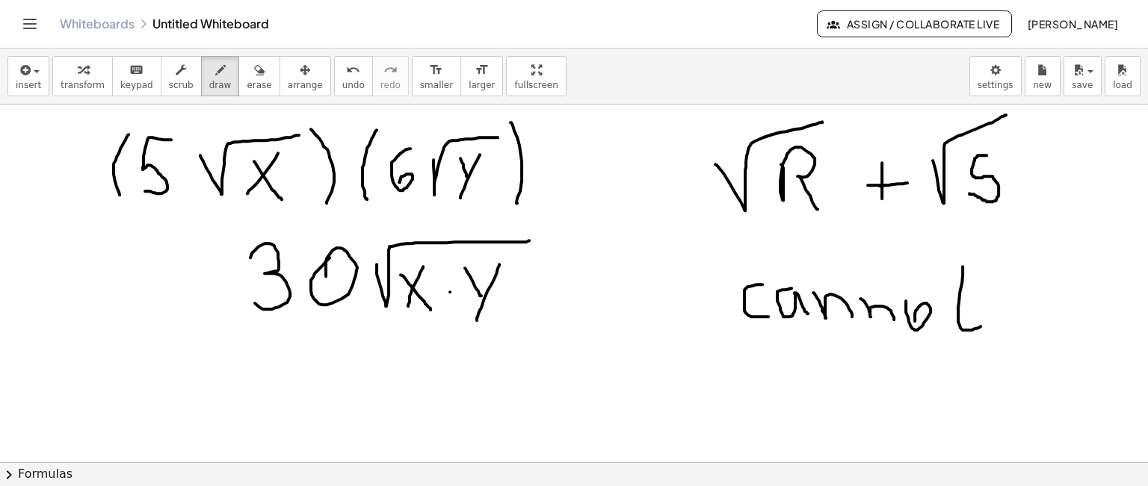
drag, startPoint x: 947, startPoint y: 297, endPoint x: 971, endPoint y: 292, distance: 24.5
drag, startPoint x: 1048, startPoint y: 281, endPoint x: 1050, endPoint y: 318, distance: 37.4
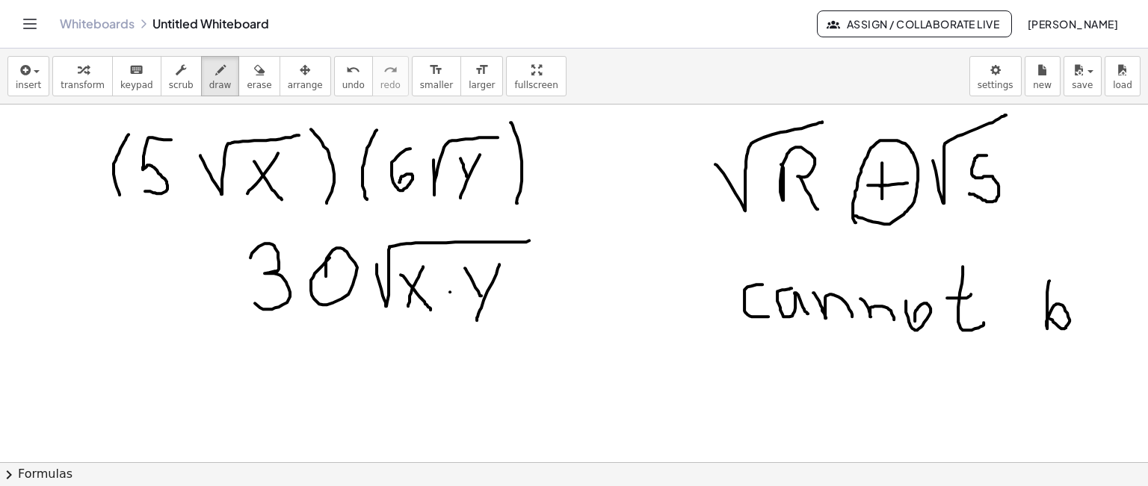
drag, startPoint x: 1083, startPoint y: 311, endPoint x: 1104, endPoint y: 316, distance: 22.3
drag, startPoint x: 815, startPoint y: 342, endPoint x: 812, endPoint y: 368, distance: 25.7
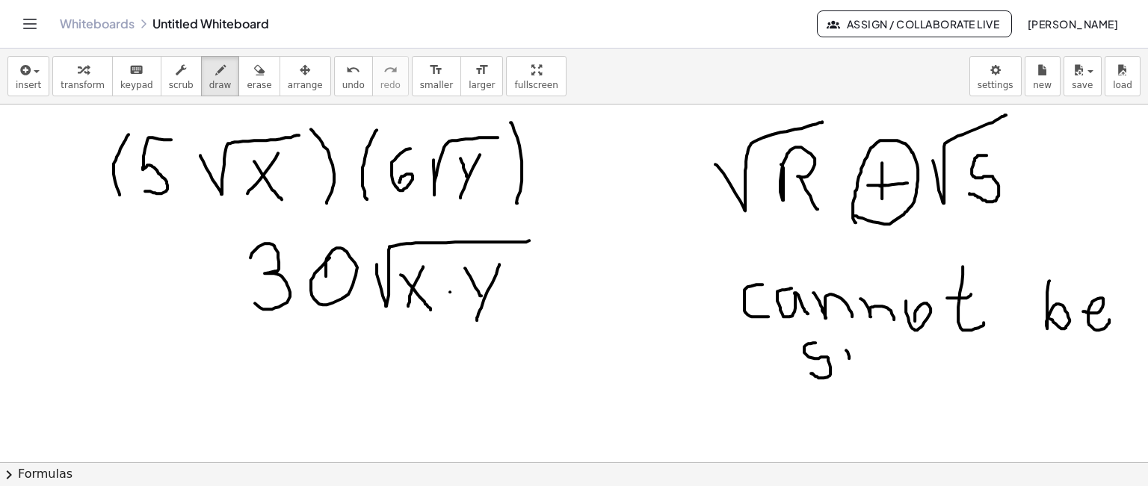
drag, startPoint x: 846, startPoint y: 350, endPoint x: 849, endPoint y: 365, distance: 16.0
drag, startPoint x: 867, startPoint y: 370, endPoint x: 912, endPoint y: 384, distance: 47.0
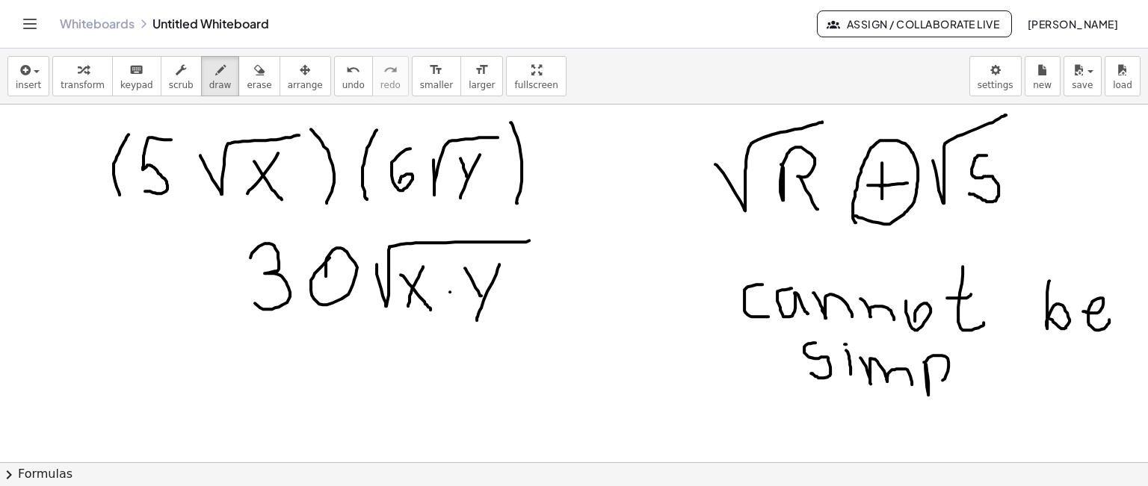
drag, startPoint x: 927, startPoint y: 371, endPoint x: 933, endPoint y: 377, distance: 9.0
drag, startPoint x: 963, startPoint y: 352, endPoint x: 961, endPoint y: 392, distance: 40.4
drag, startPoint x: 980, startPoint y: 377, endPoint x: 980, endPoint y: 393, distance: 16.4
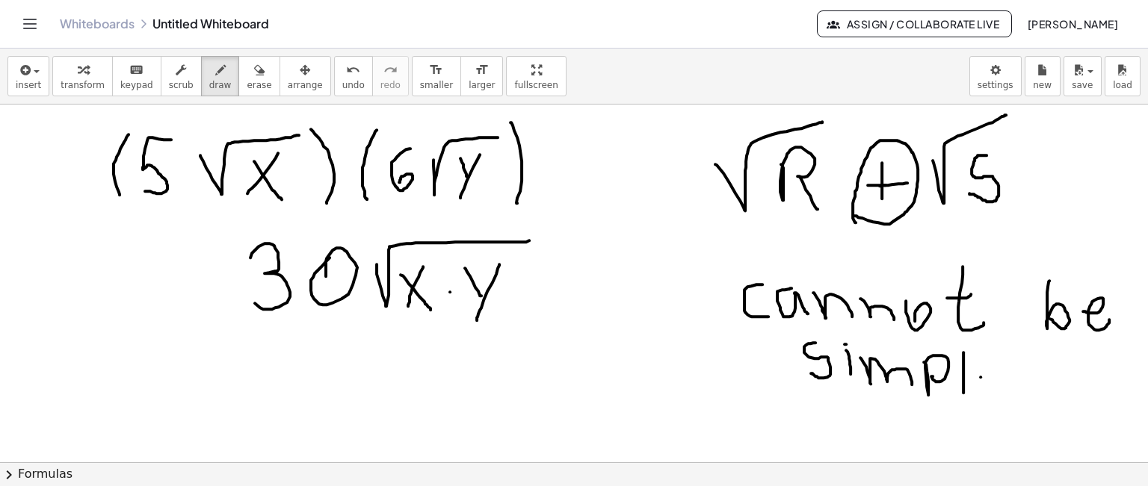
drag, startPoint x: 998, startPoint y: 397, endPoint x: 1010, endPoint y: 365, distance: 34.3
drag, startPoint x: 996, startPoint y: 383, endPoint x: 1007, endPoint y: 383, distance: 10.5
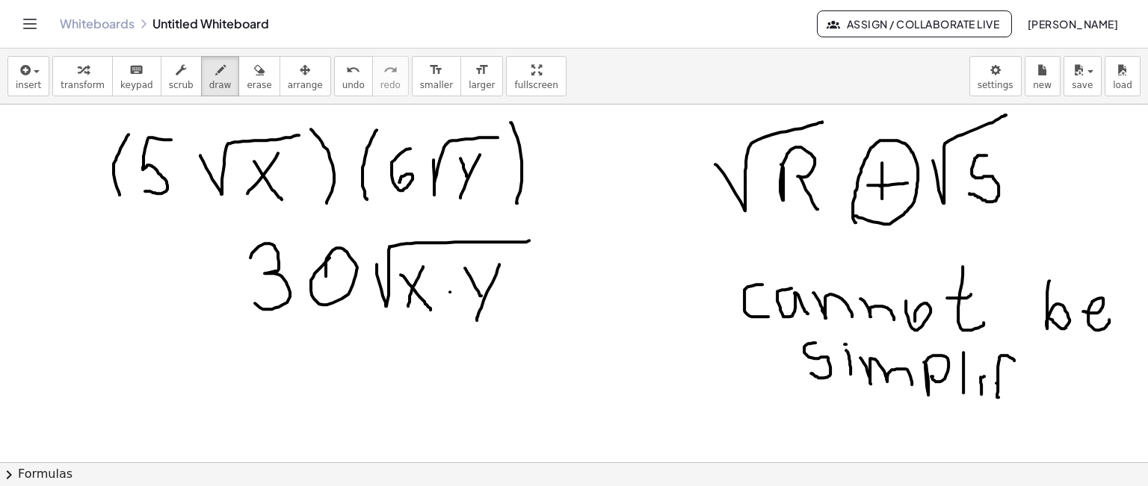
drag, startPoint x: 1016, startPoint y: 379, endPoint x: 1013, endPoint y: 370, distance: 9.5
drag, startPoint x: 1033, startPoint y: 386, endPoint x: 1055, endPoint y: 403, distance: 27.2
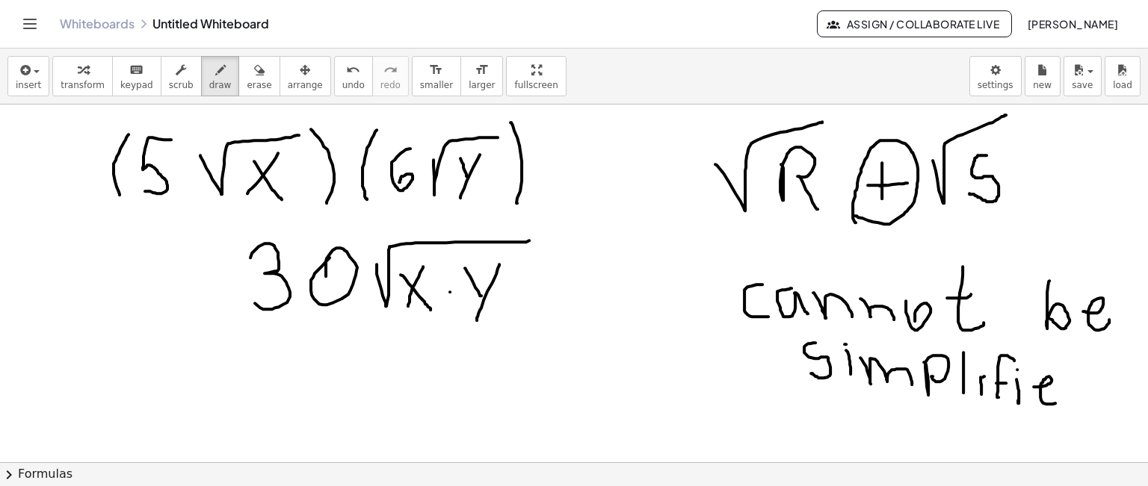
drag, startPoint x: 1084, startPoint y: 394, endPoint x: 1090, endPoint y: 409, distance: 16.1
drag, startPoint x: 853, startPoint y: 212, endPoint x: 862, endPoint y: 217, distance: 10.4
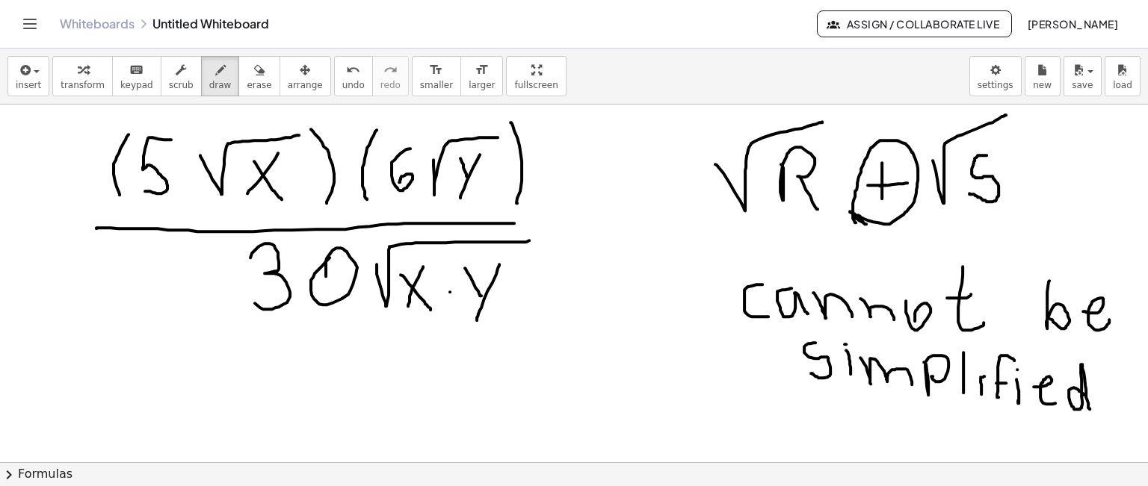
drag, startPoint x: 96, startPoint y: 228, endPoint x: 521, endPoint y: 223, distance: 424.5
